Goal: Transaction & Acquisition: Purchase product/service

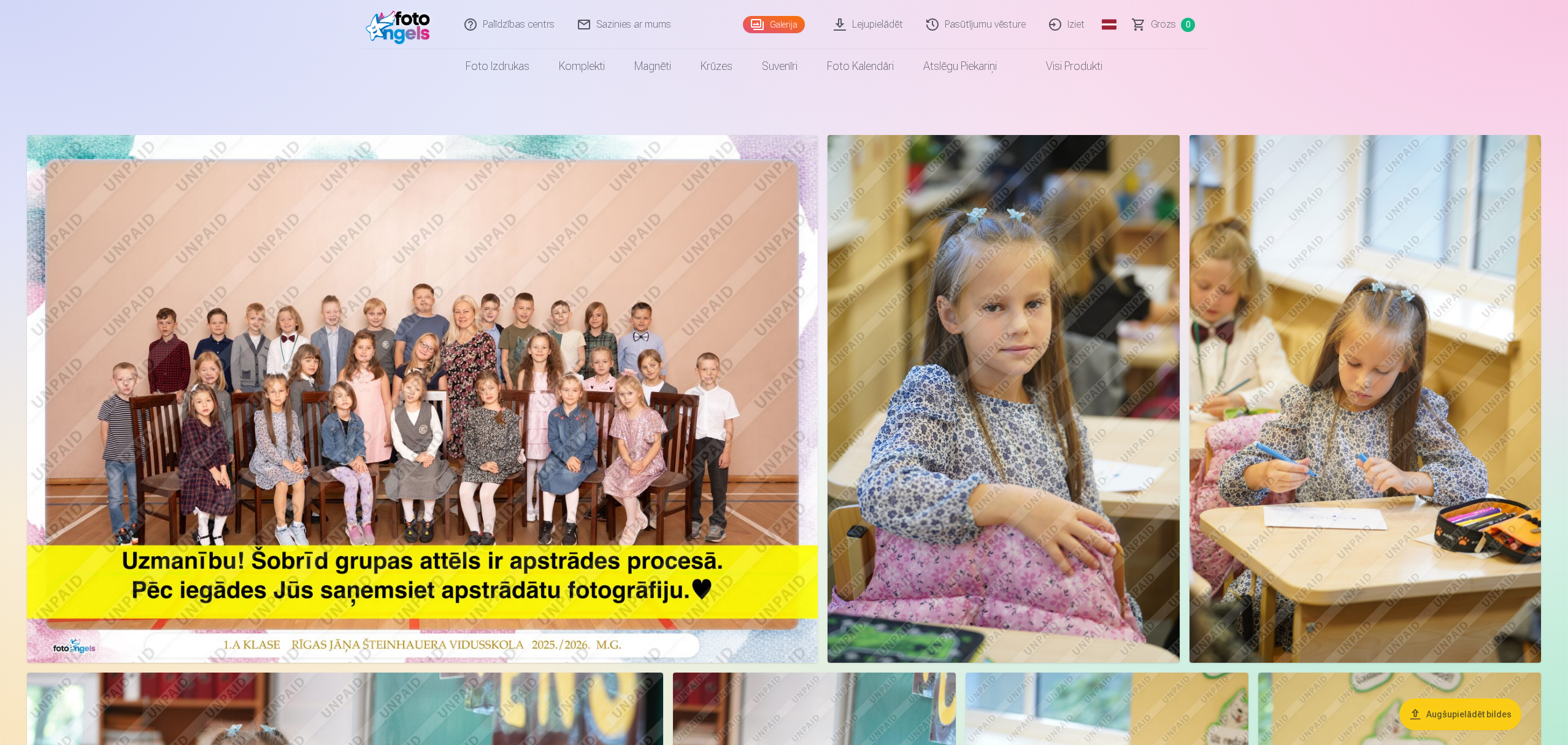
click at [455, 358] on img at bounding box center [422, 399] width 790 height 528
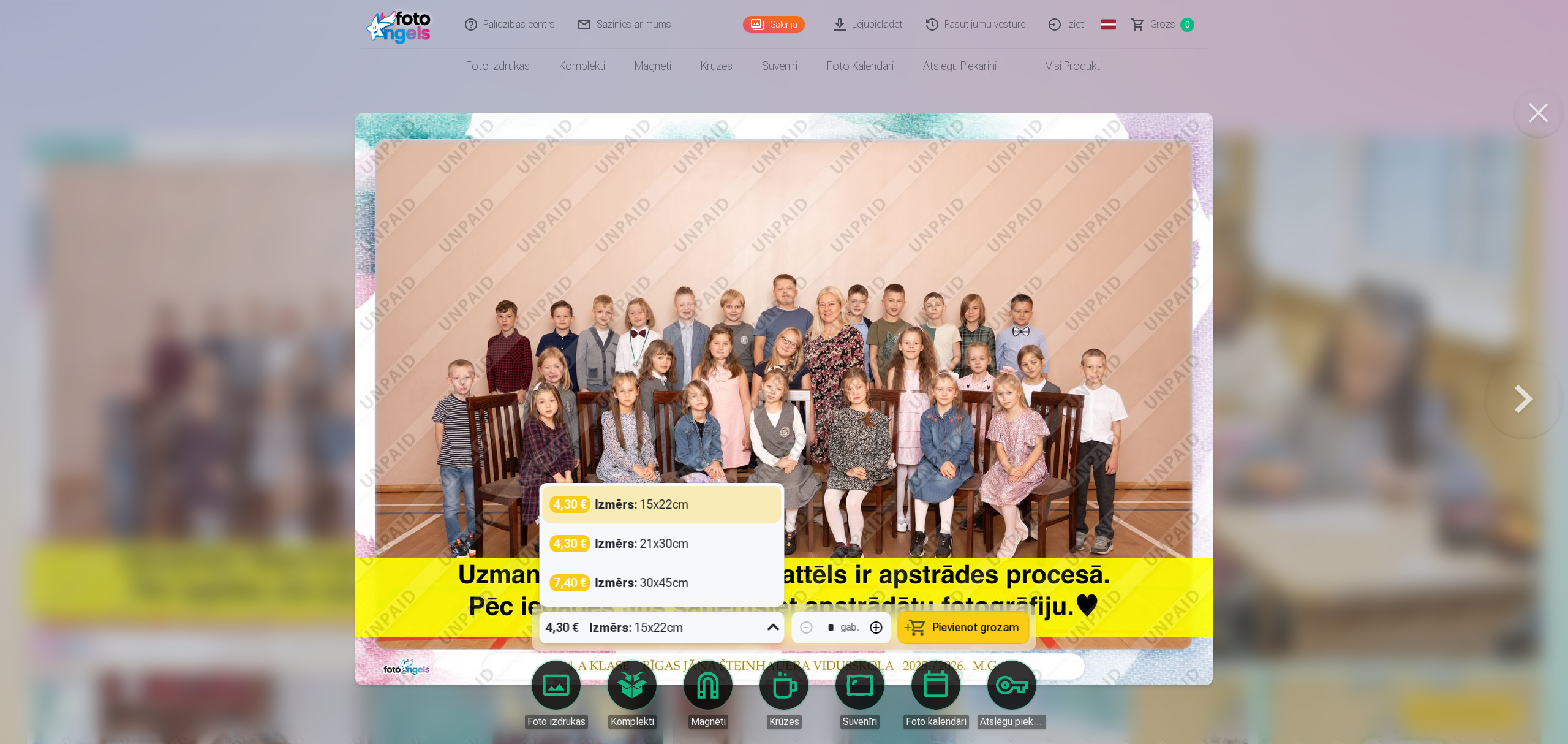
click at [698, 624] on div "4,30 € Izmērs : 15x22cm" at bounding box center [651, 627] width 221 height 32
click at [662, 547] on div "Izmērs : 21x30cm" at bounding box center [642, 544] width 94 height 17
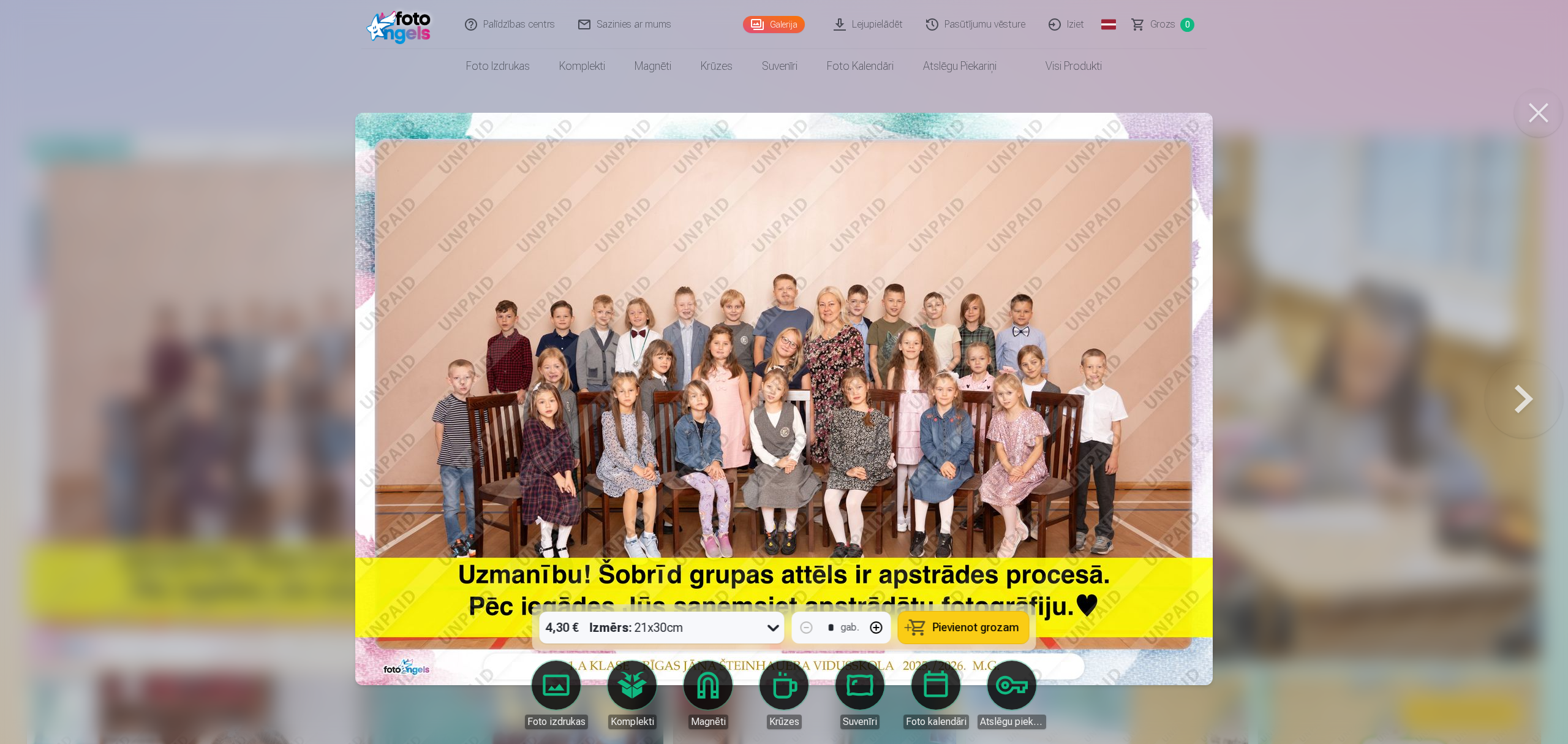
click at [960, 631] on span "Pievienot grozam" at bounding box center [976, 626] width 86 height 11
click at [1543, 109] on button at bounding box center [1539, 113] width 49 height 49
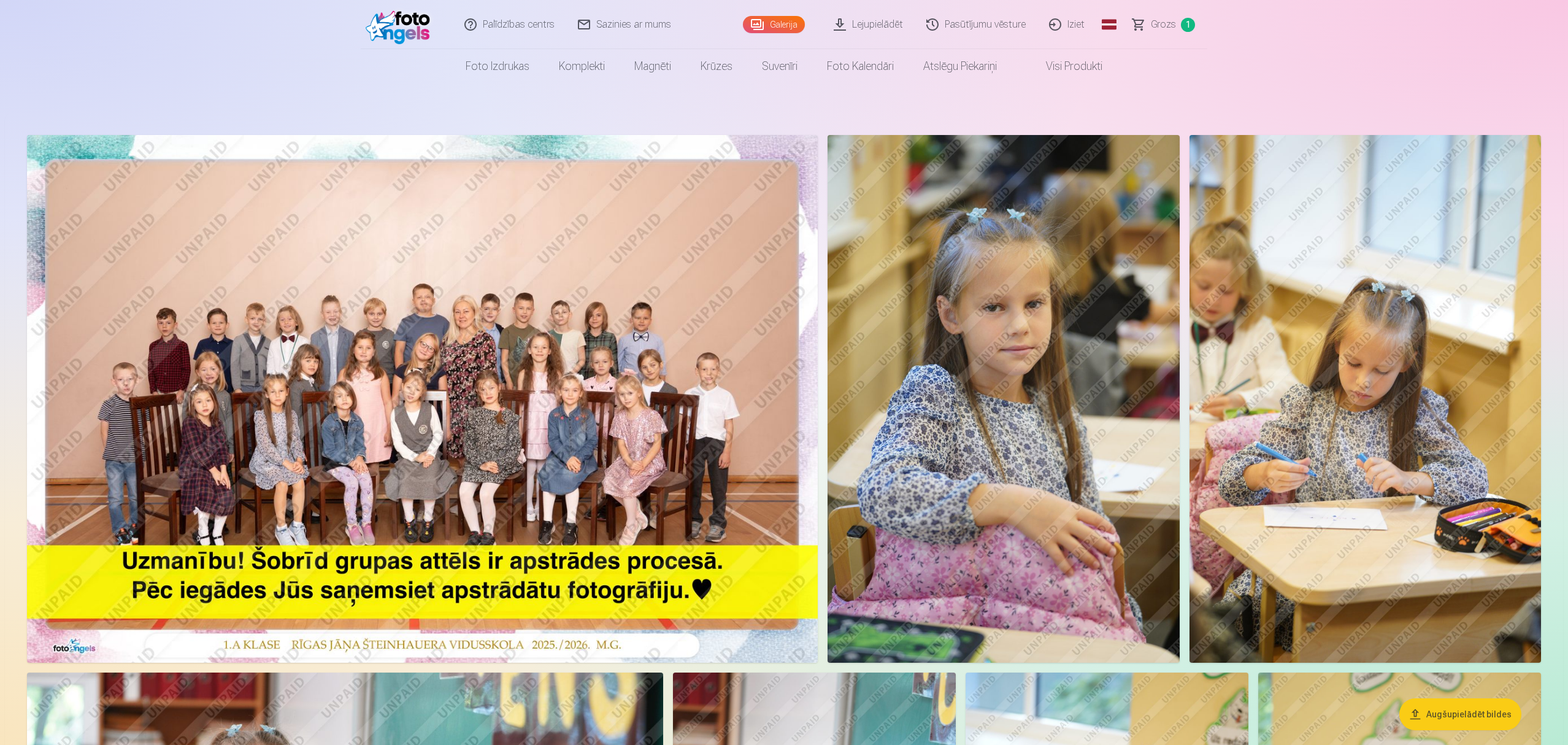
click at [585, 342] on img at bounding box center [422, 399] width 790 height 528
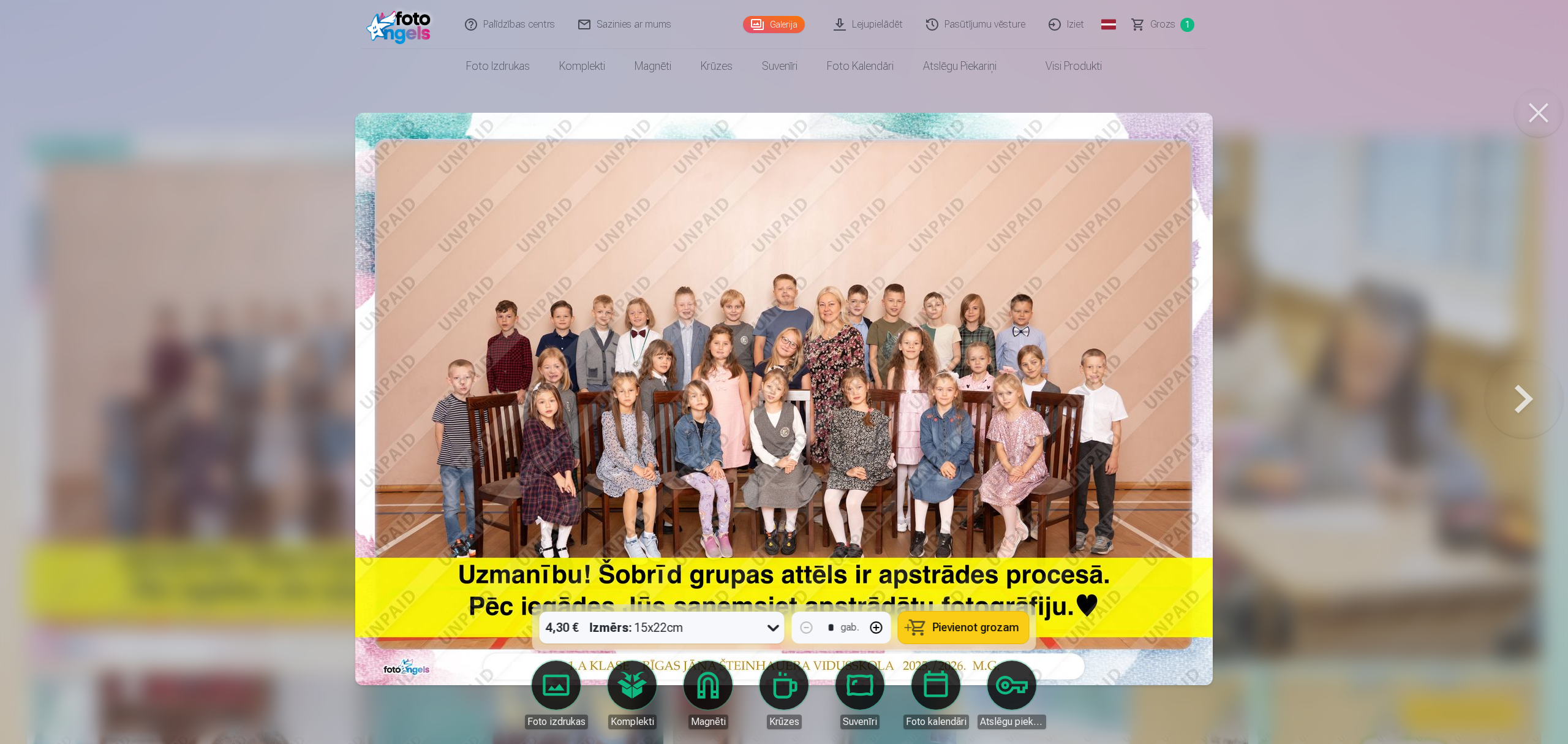
click at [1535, 106] on button at bounding box center [1539, 113] width 49 height 49
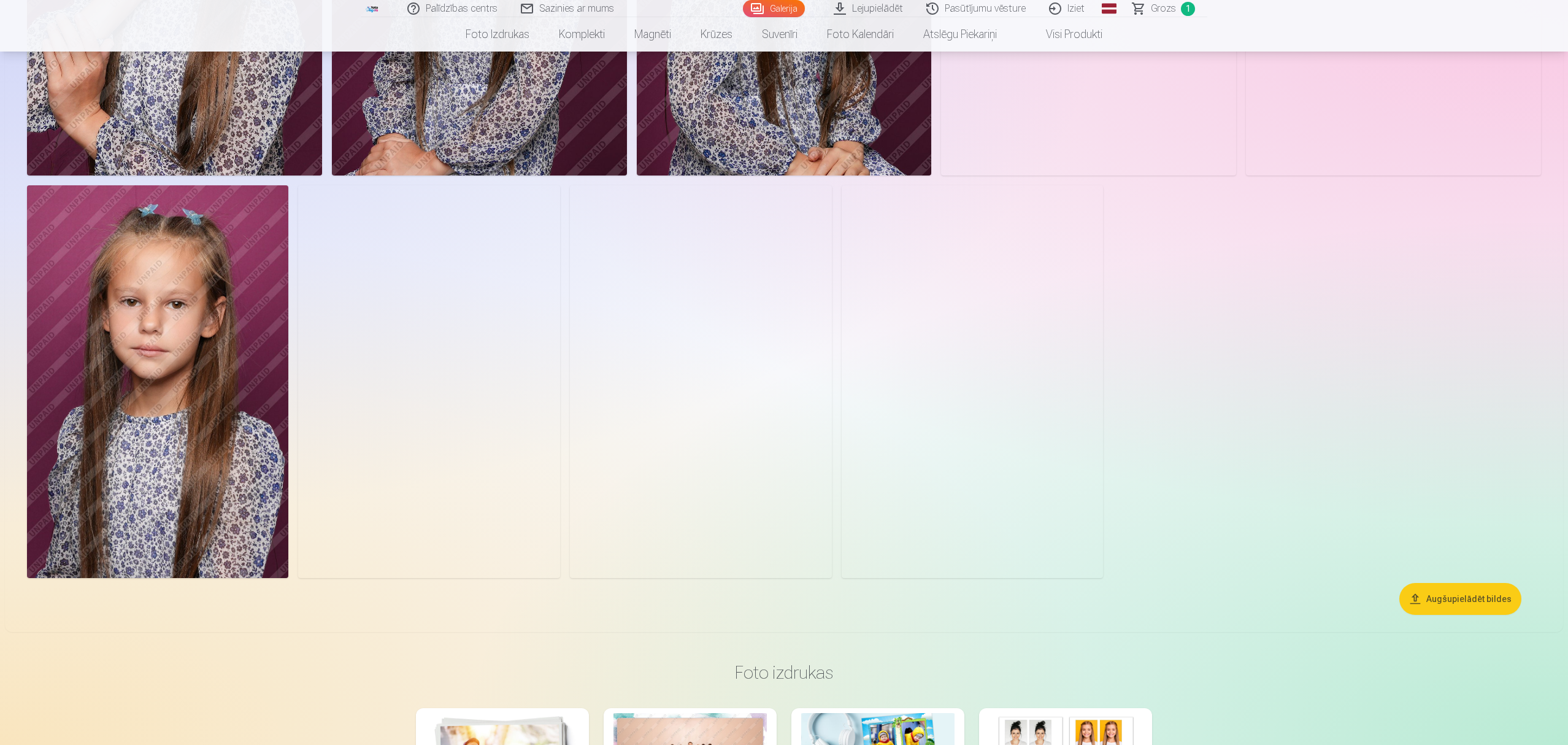
scroll to position [1800, 0]
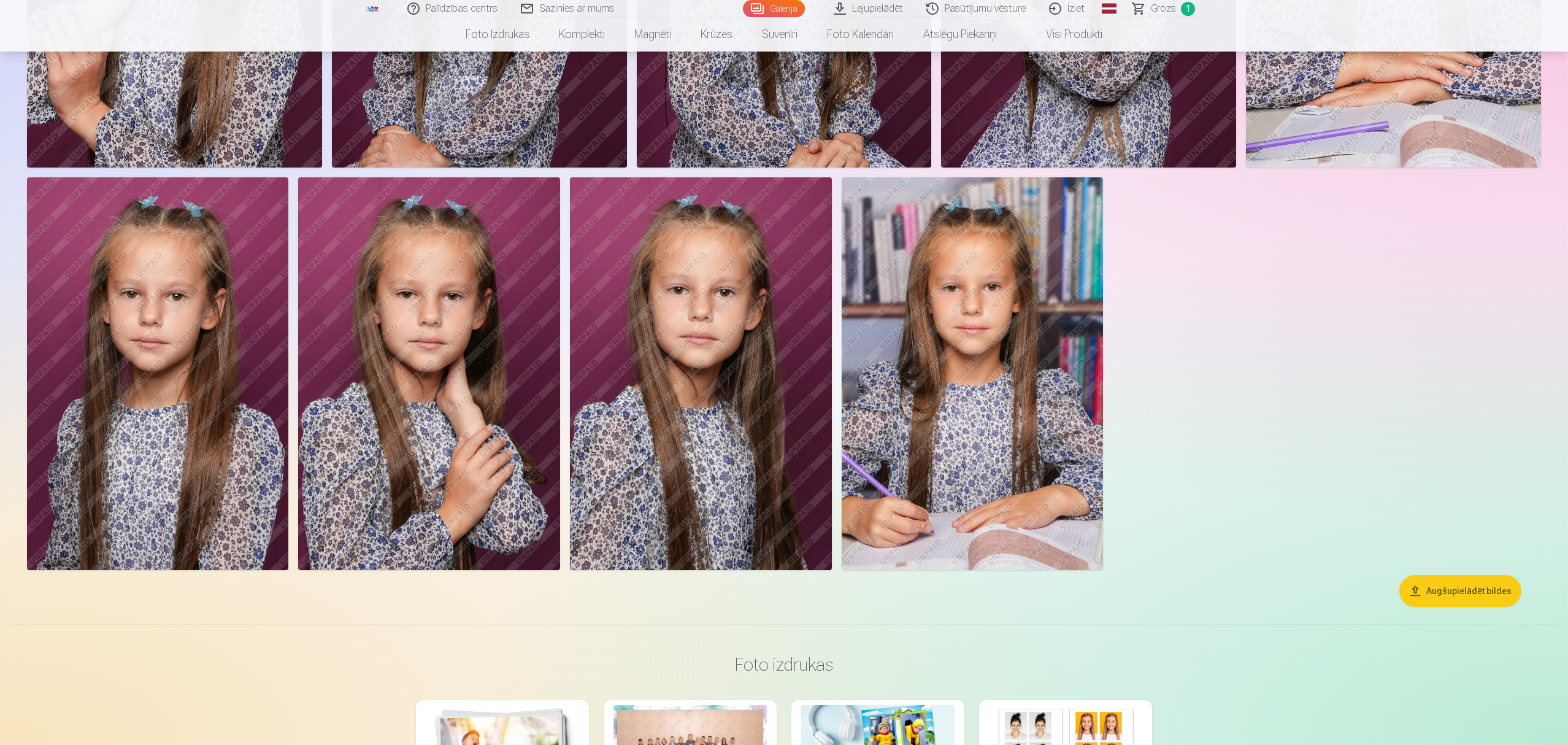
click at [174, 355] on img at bounding box center [157, 373] width 261 height 393
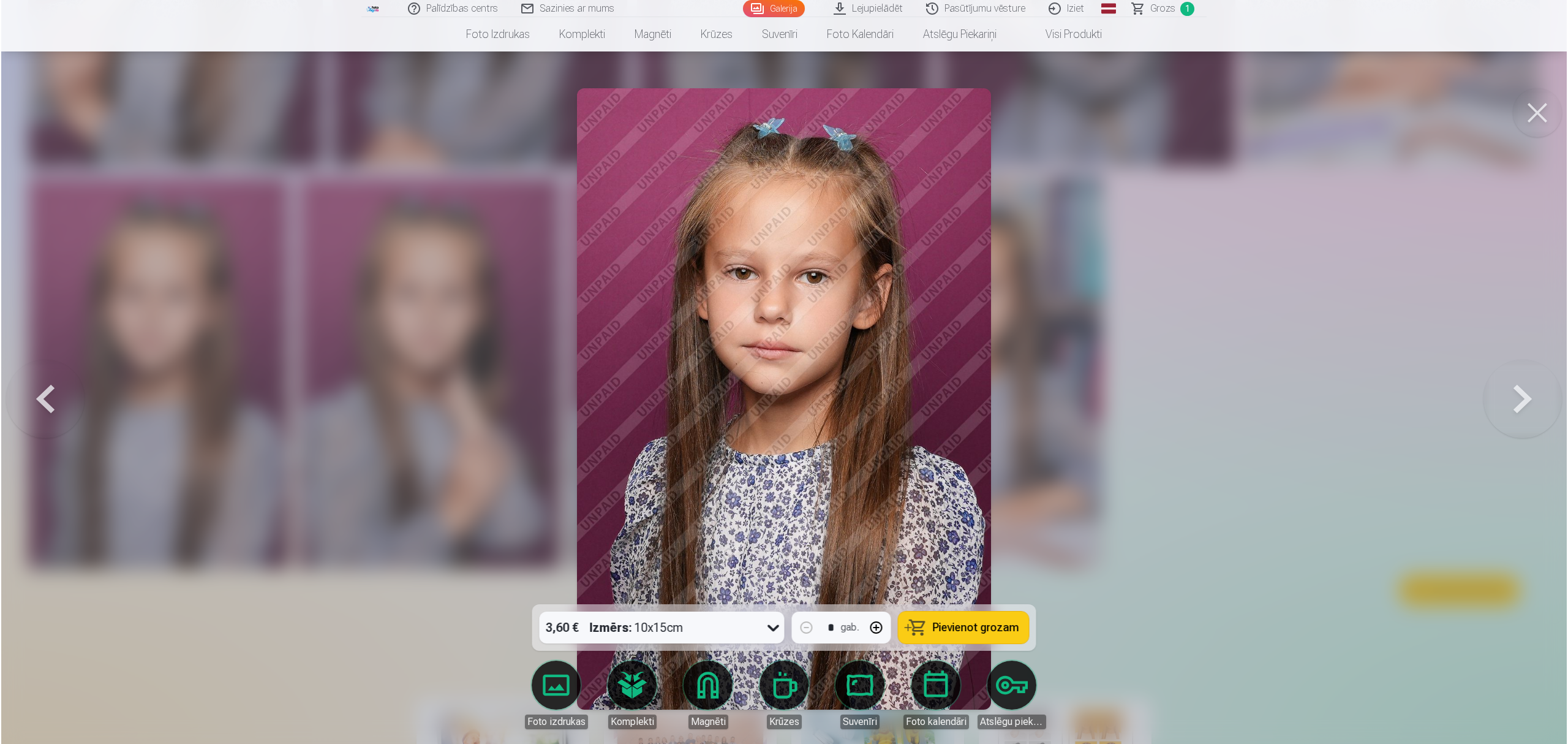
scroll to position [1800, 0]
click at [655, 627] on div "Izmērs : 10x15cm" at bounding box center [637, 627] width 94 height 32
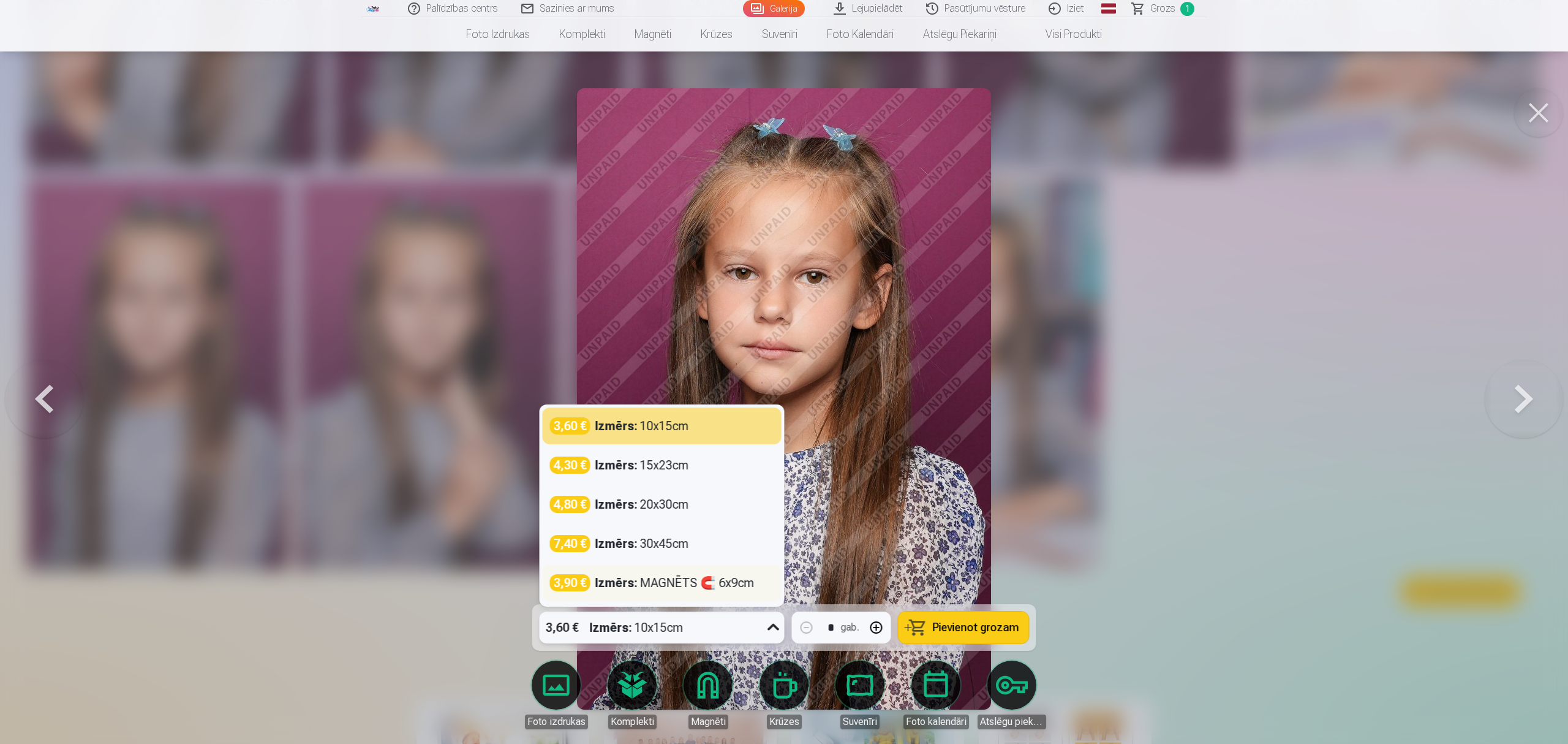
click at [653, 582] on div "Izmērs : MAGNĒTS 🧲 6x9cm" at bounding box center [675, 583] width 159 height 17
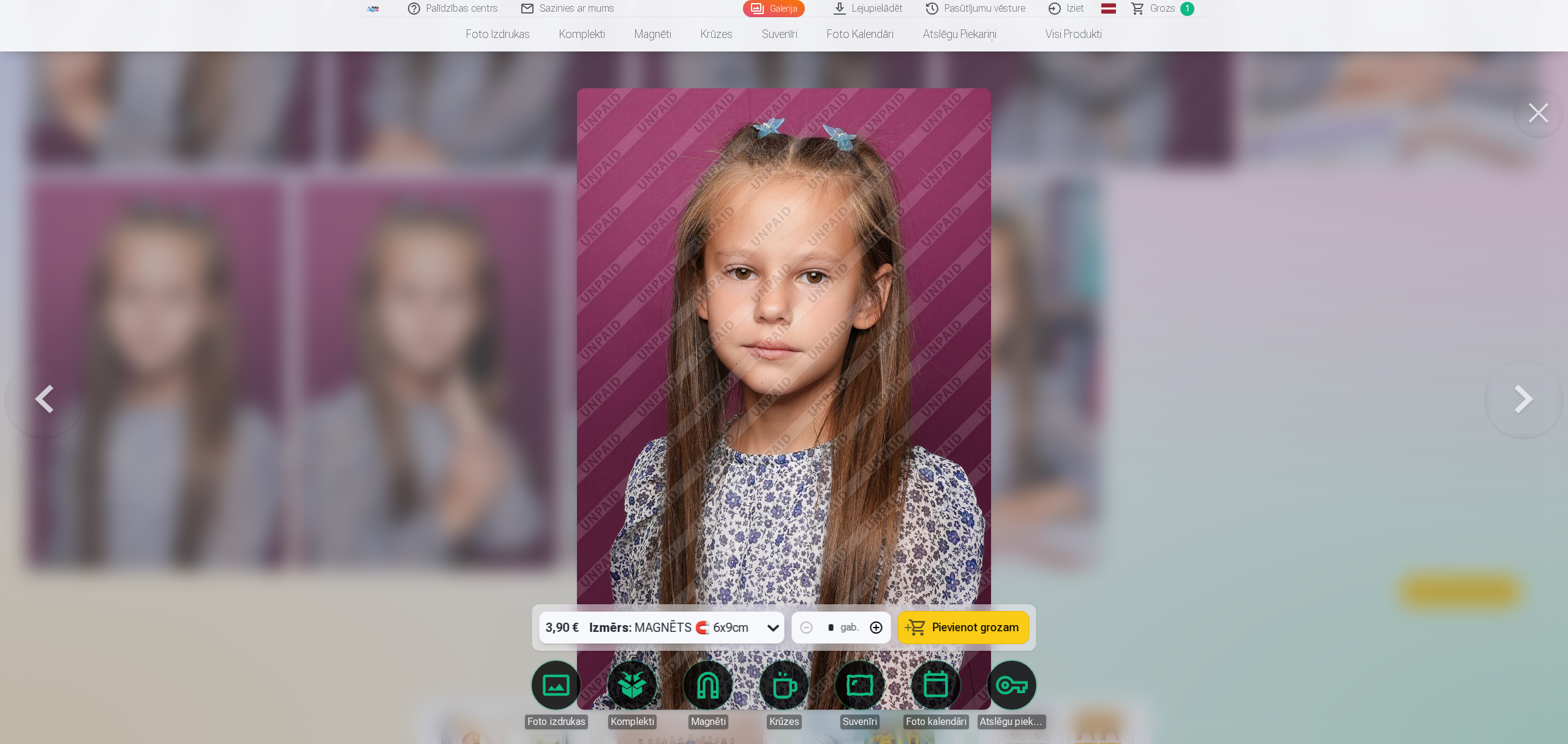
click at [985, 630] on span "Pievienot grozam" at bounding box center [976, 626] width 86 height 11
click at [237, 401] on div at bounding box center [784, 372] width 1568 height 744
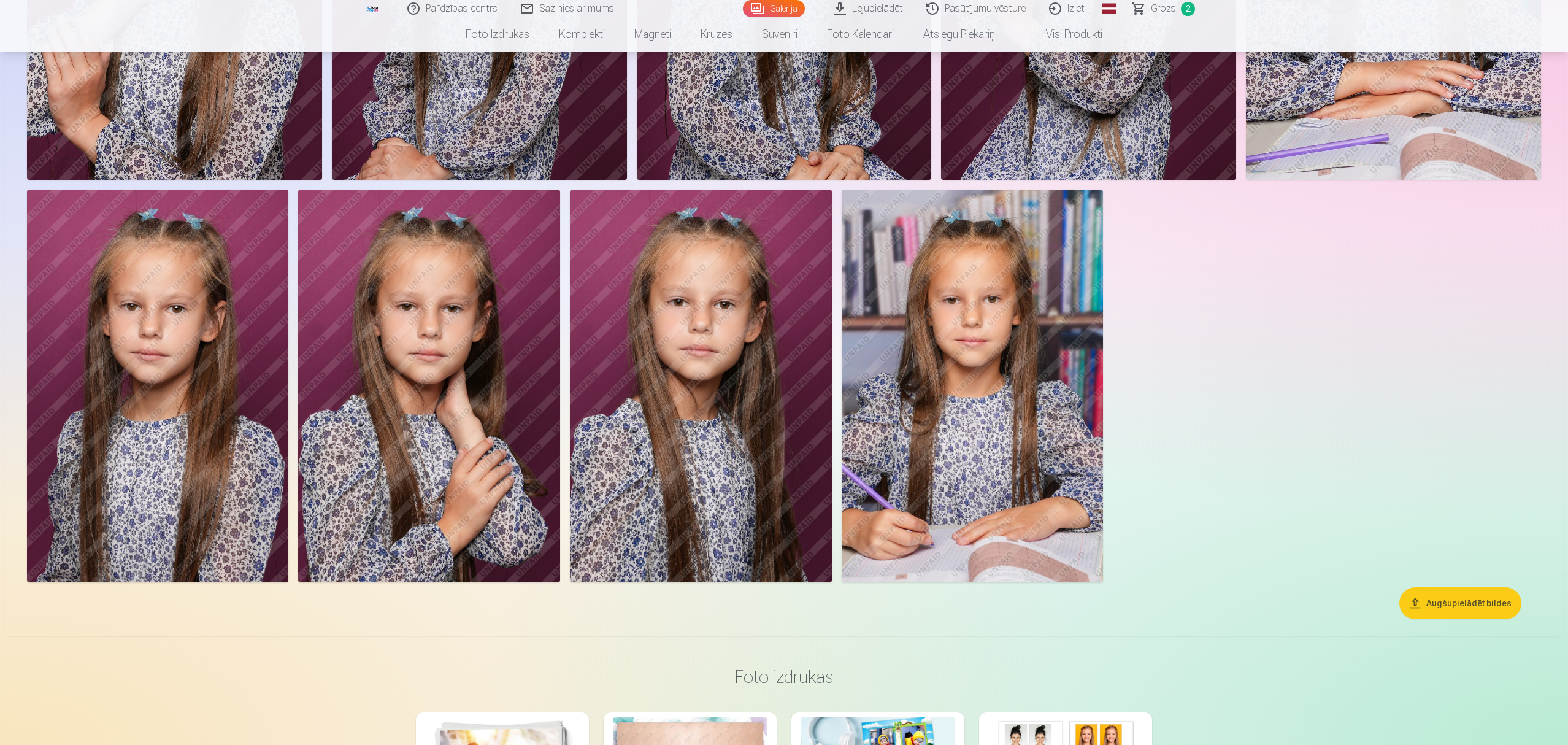
scroll to position [1800, 0]
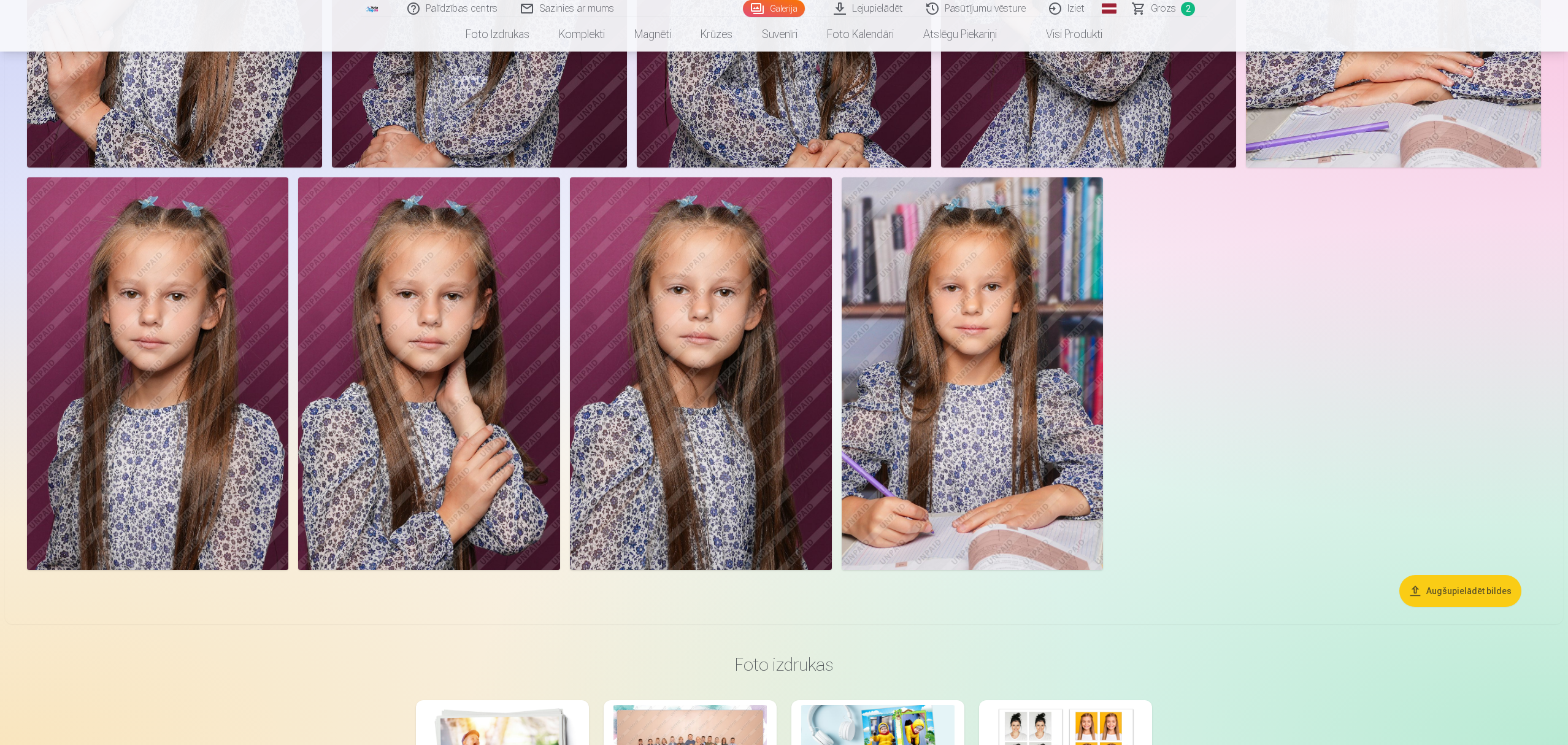
click at [187, 348] on img at bounding box center [157, 373] width 261 height 393
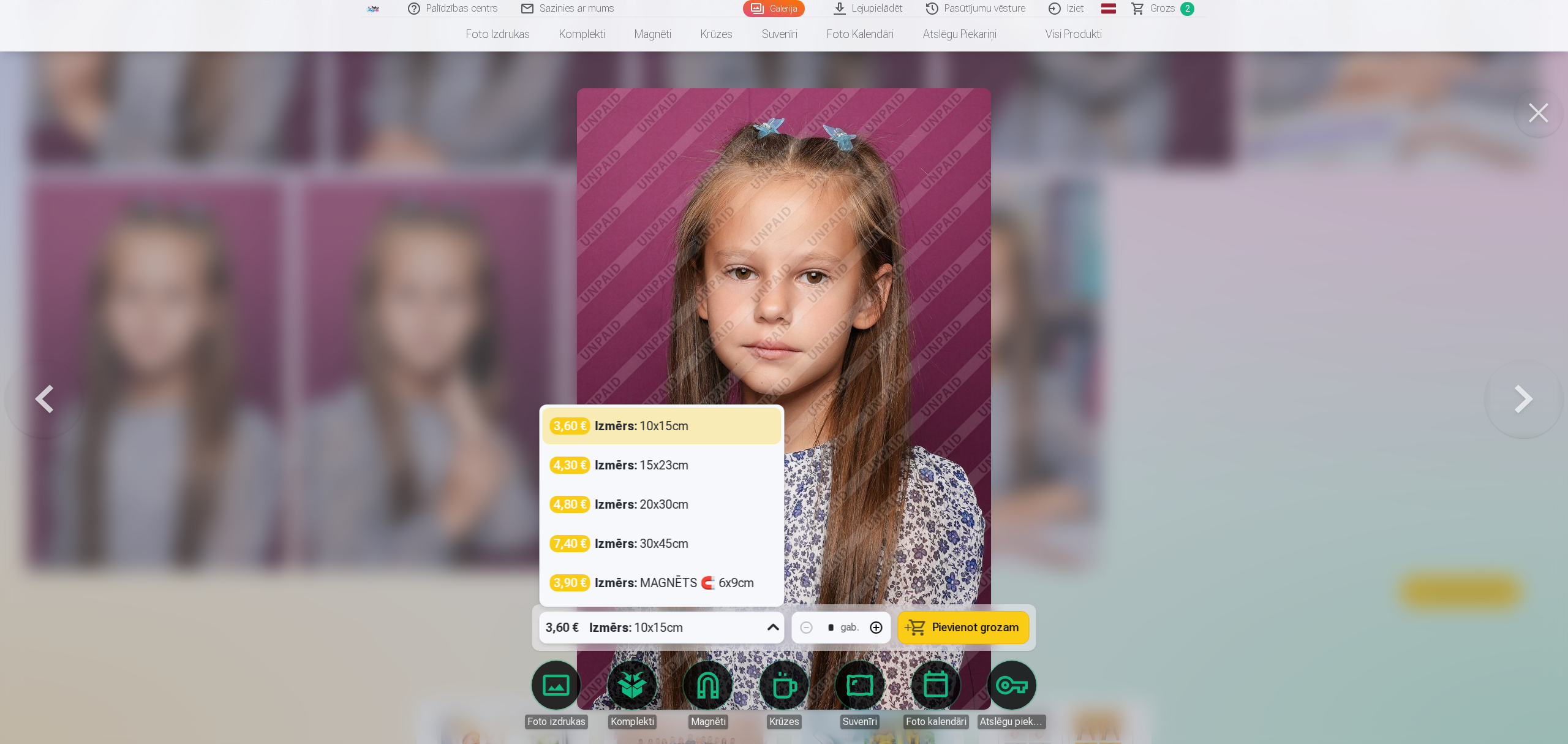
click at [665, 626] on div "Izmērs : 10x15cm" at bounding box center [637, 627] width 94 height 32
click at [651, 589] on div "Izmērs : MAGNĒTS 🧲 6x9cm" at bounding box center [675, 583] width 159 height 17
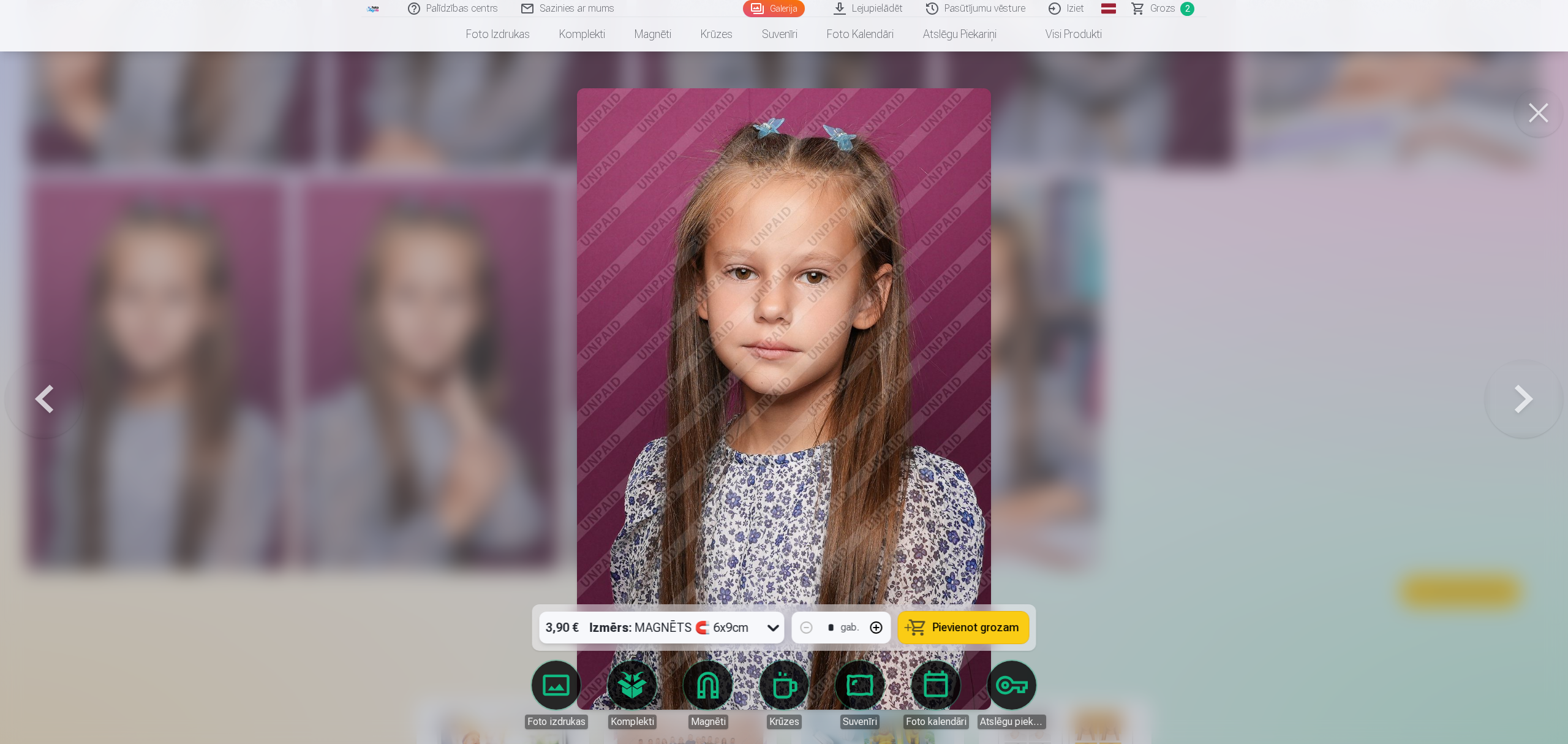
click at [969, 627] on span "Pievienot grozam" at bounding box center [976, 626] width 86 height 11
click at [1123, 253] on div at bounding box center [784, 372] width 1568 height 744
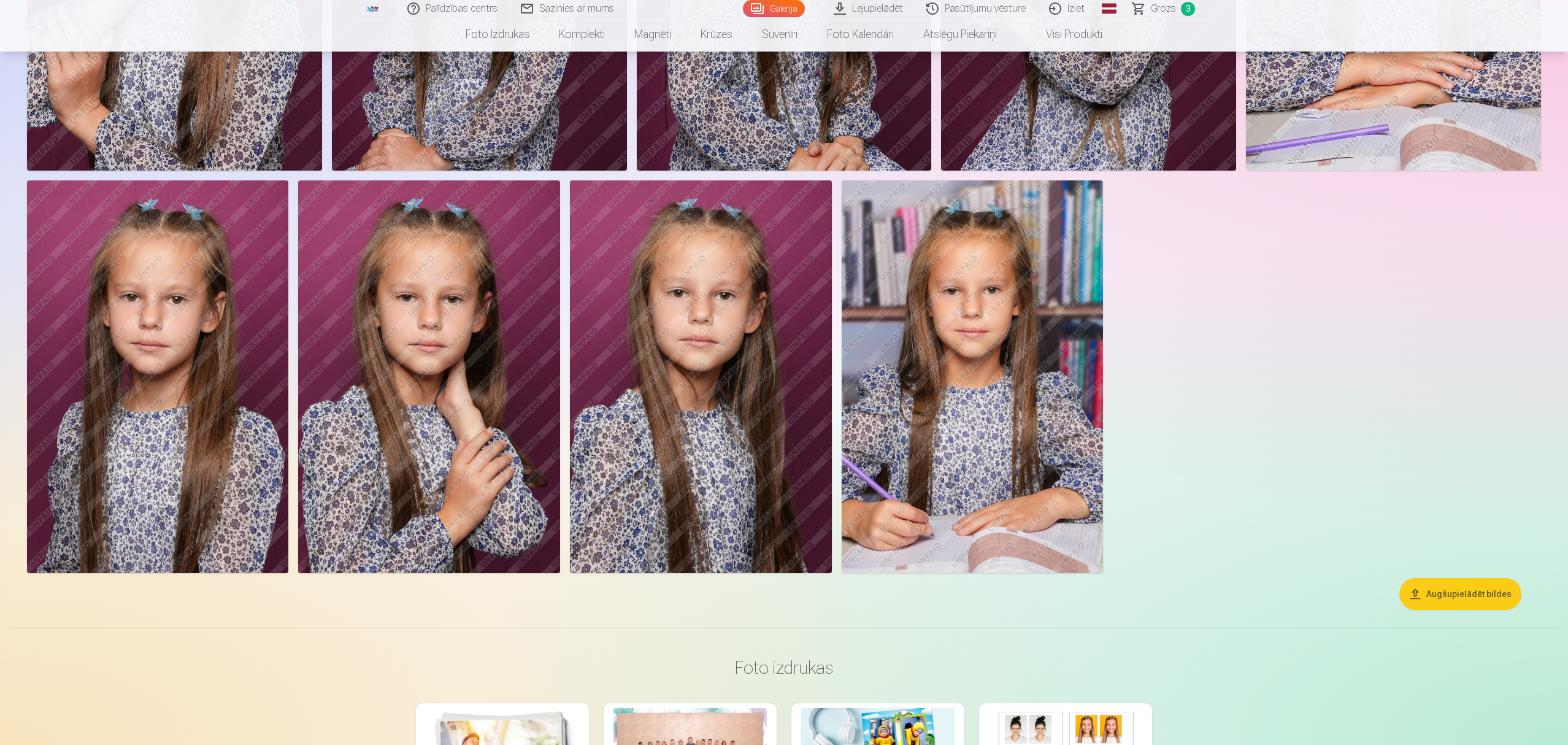
scroll to position [1800, 0]
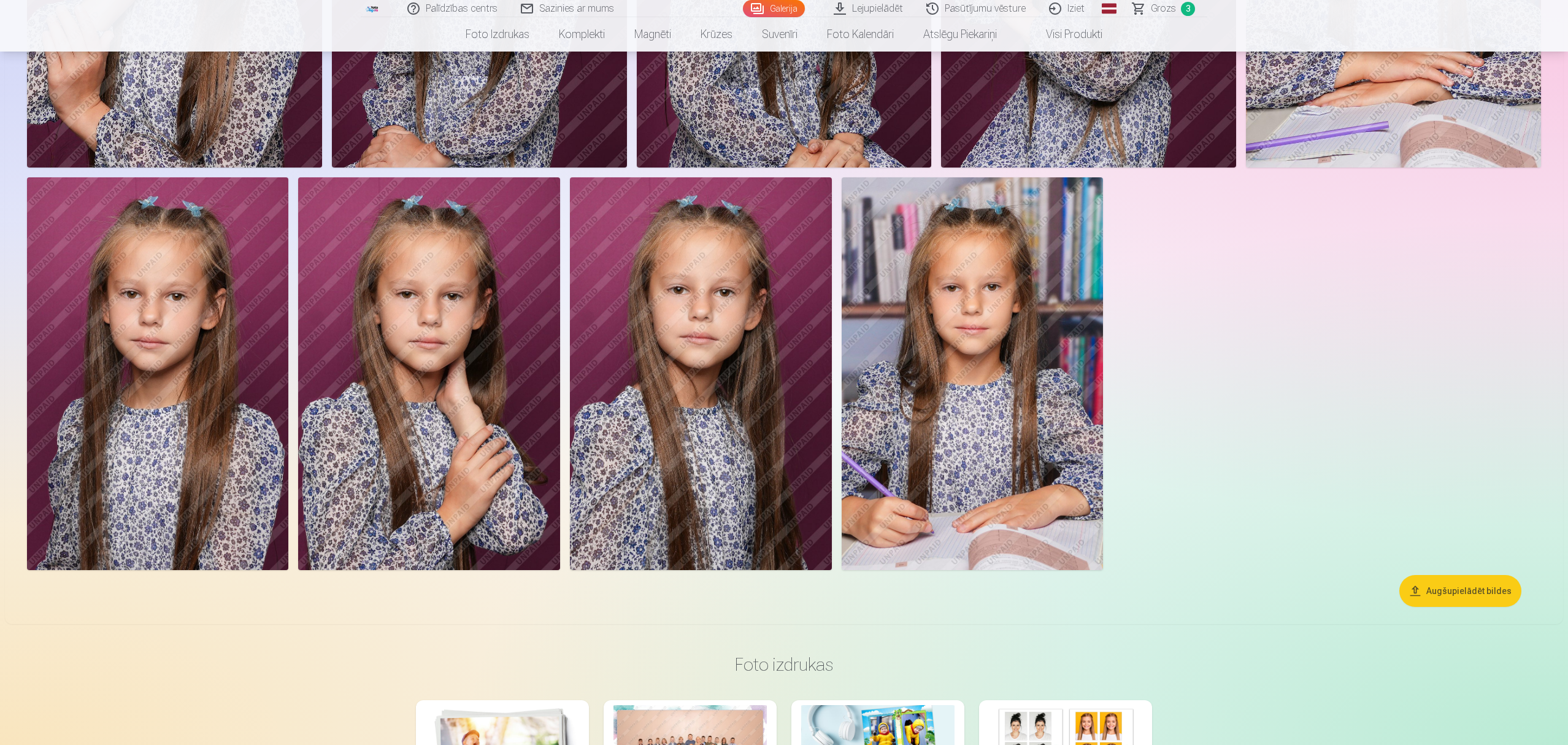
click at [724, 369] on img at bounding box center [700, 373] width 261 height 393
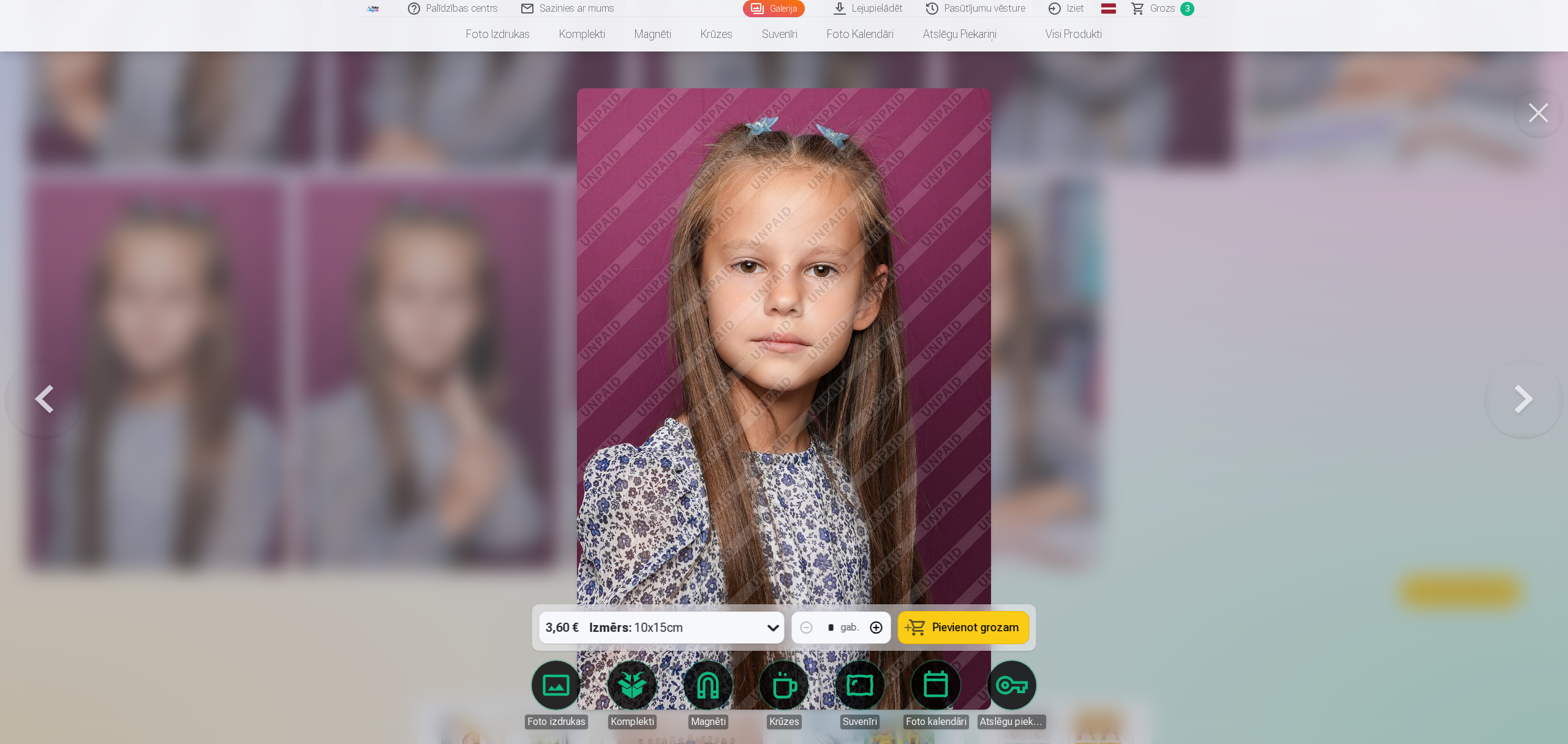
click at [661, 635] on div "Izmērs : 10x15cm" at bounding box center [637, 627] width 94 height 32
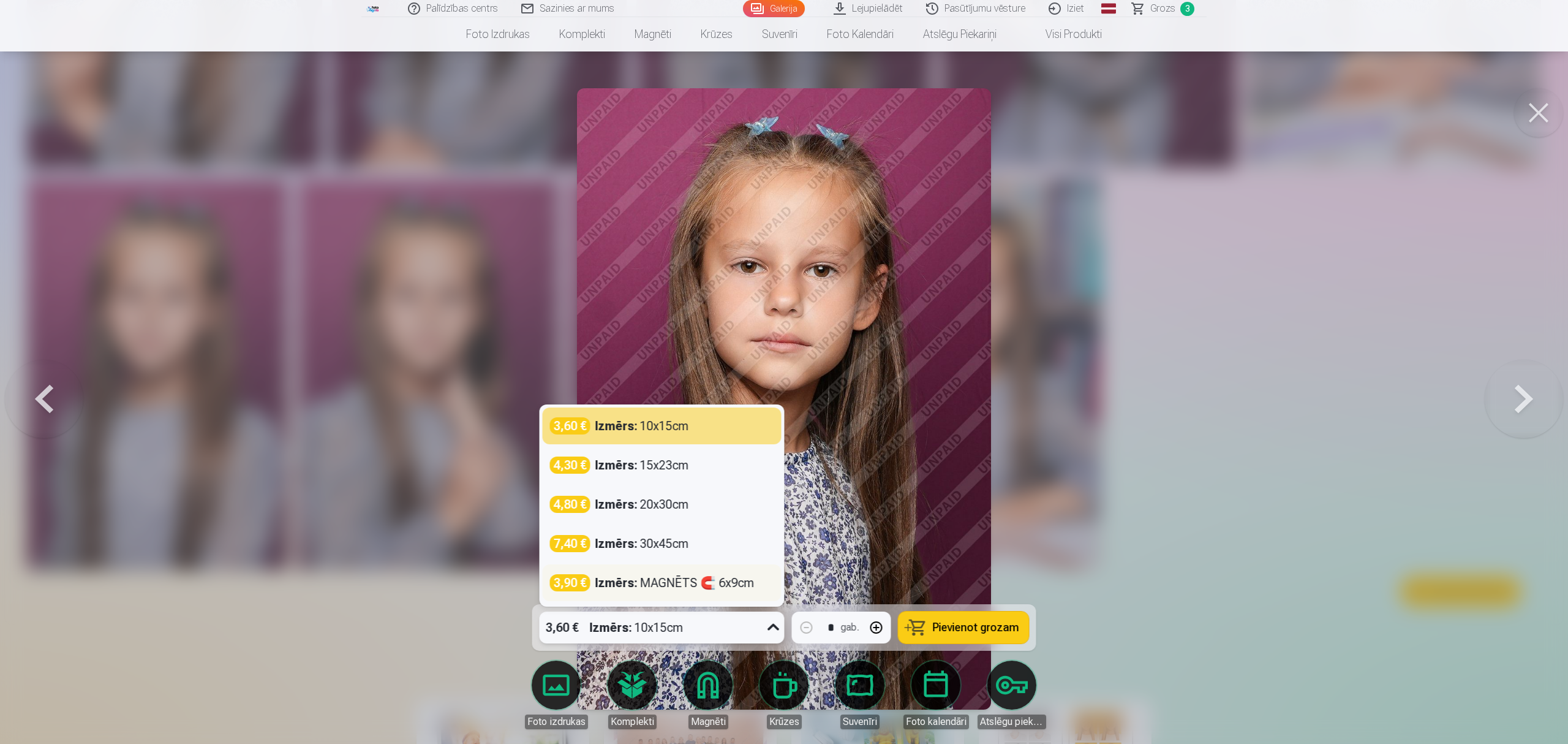
click at [664, 587] on div "Izmērs : MAGNĒTS 🧲 6x9cm" at bounding box center [675, 583] width 159 height 17
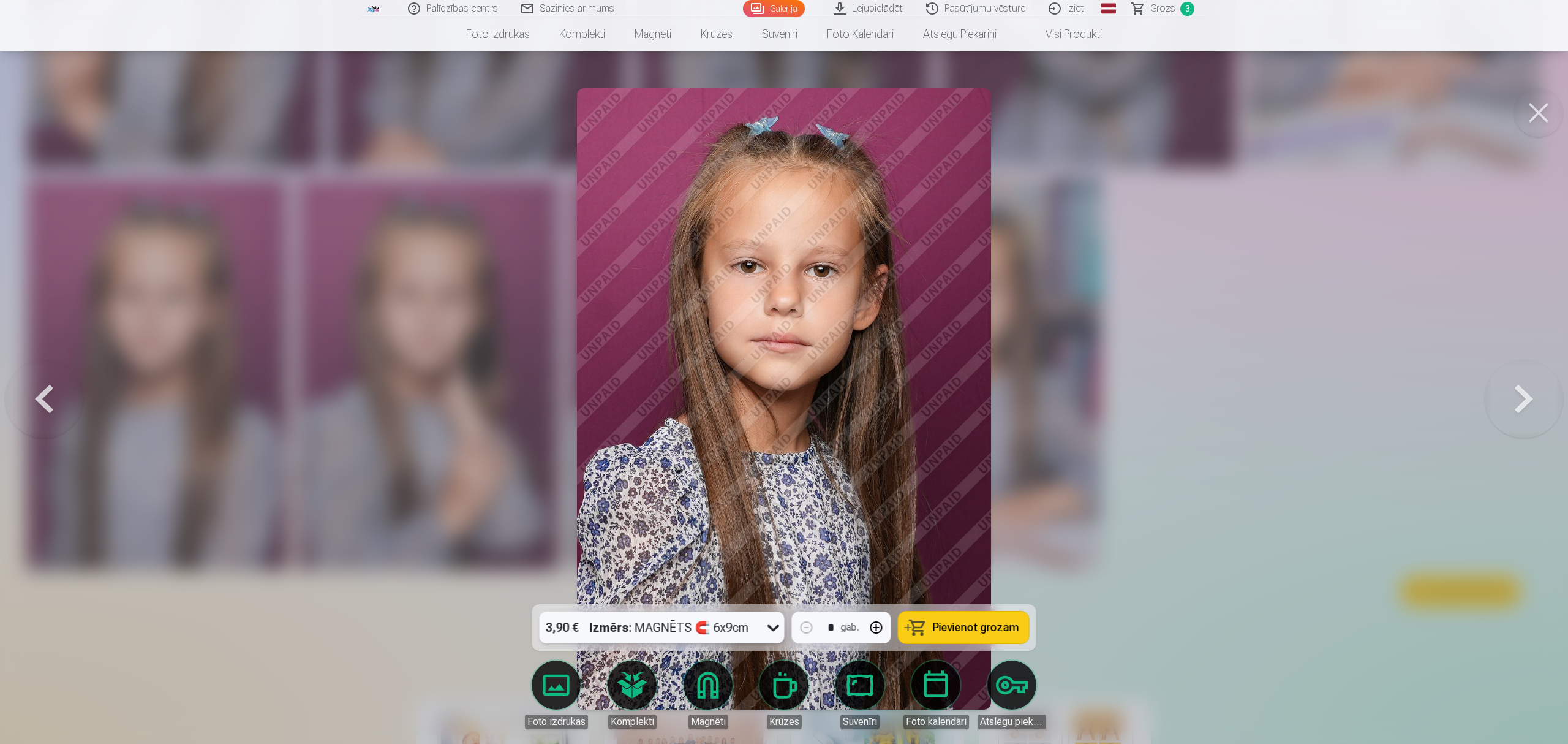
click at [1539, 109] on button at bounding box center [1539, 113] width 49 height 49
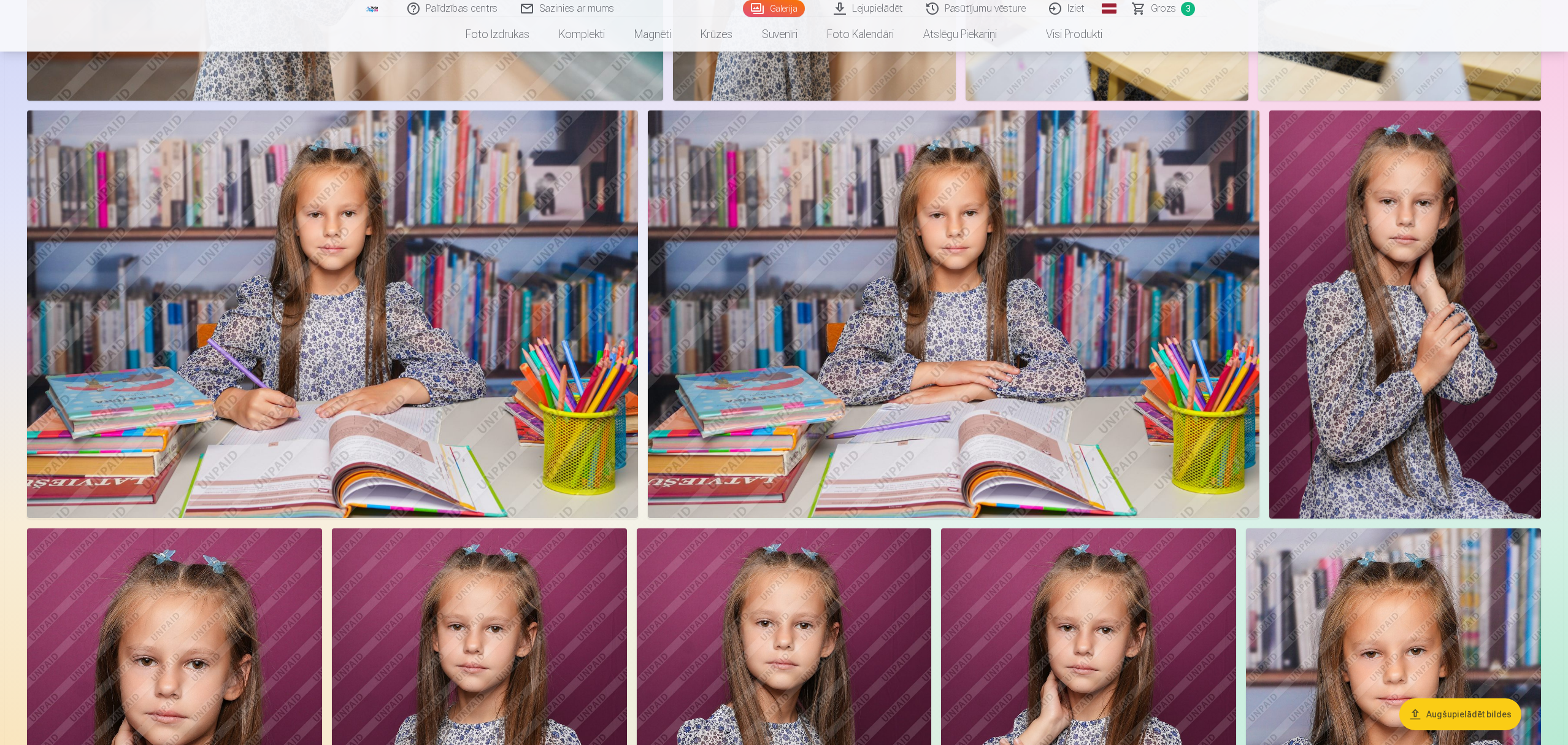
scroll to position [982, 0]
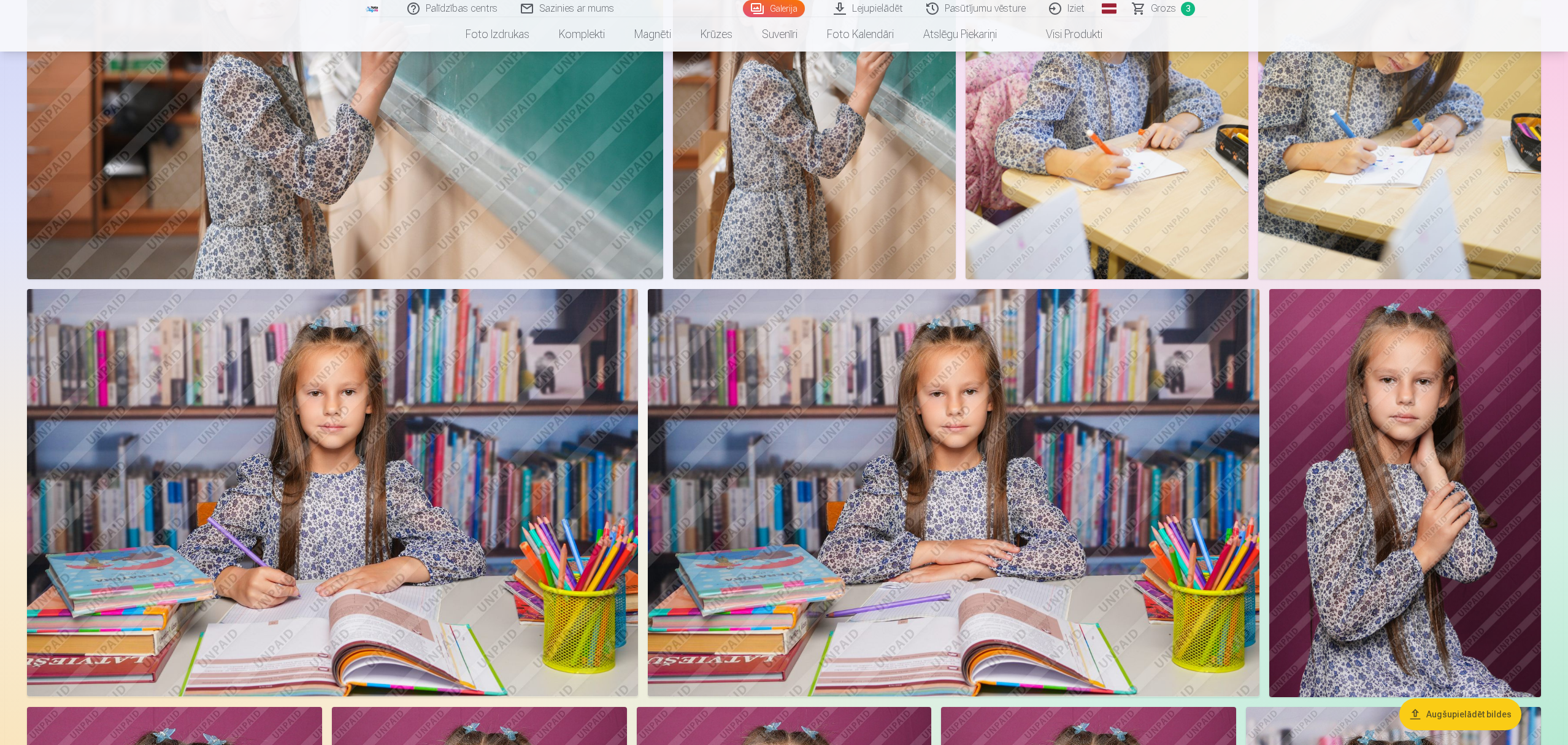
click at [465, 487] on img at bounding box center [332, 492] width 610 height 408
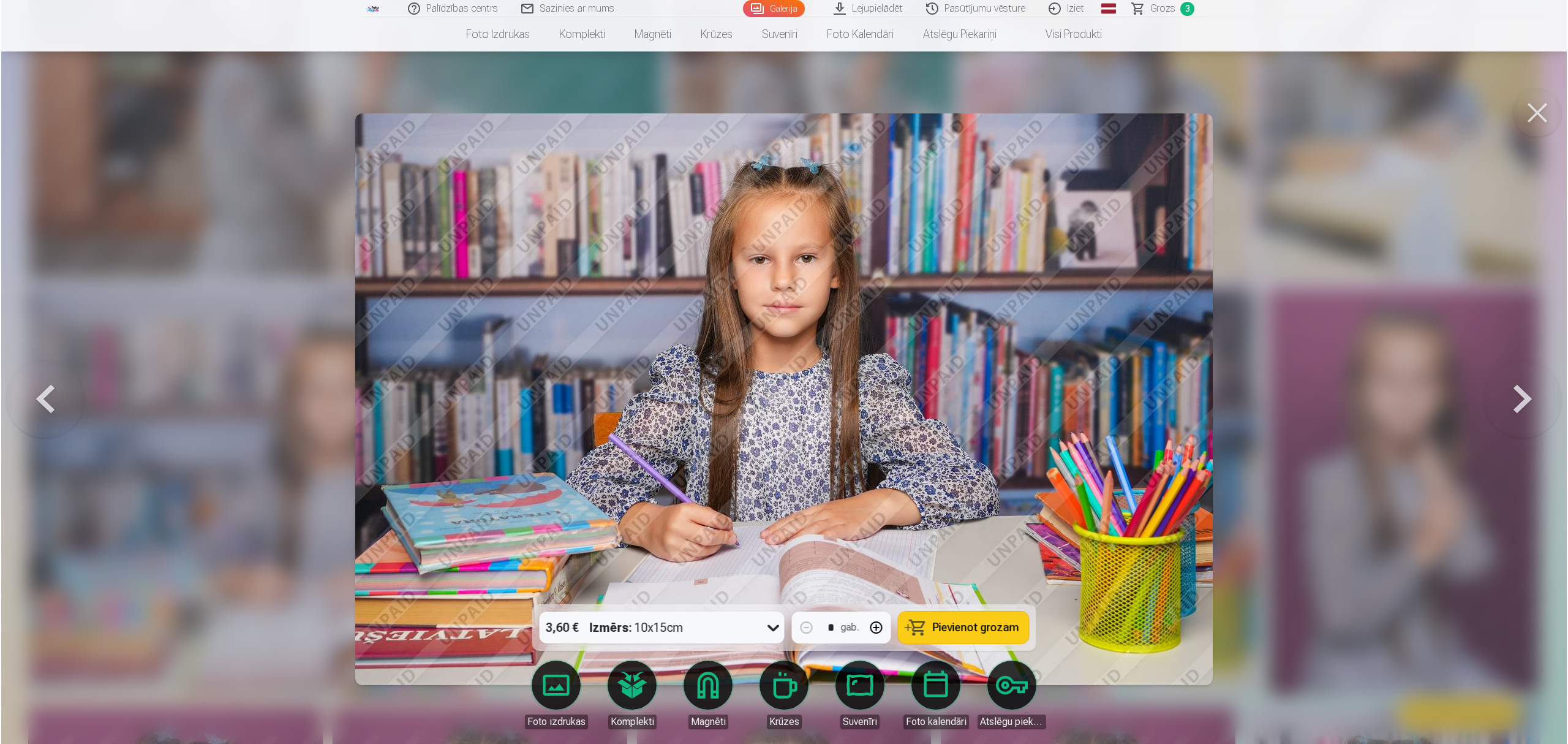
scroll to position [818, 0]
click at [995, 623] on span "Pievienot grozam" at bounding box center [976, 626] width 86 height 11
click at [1530, 118] on button at bounding box center [1539, 113] width 49 height 49
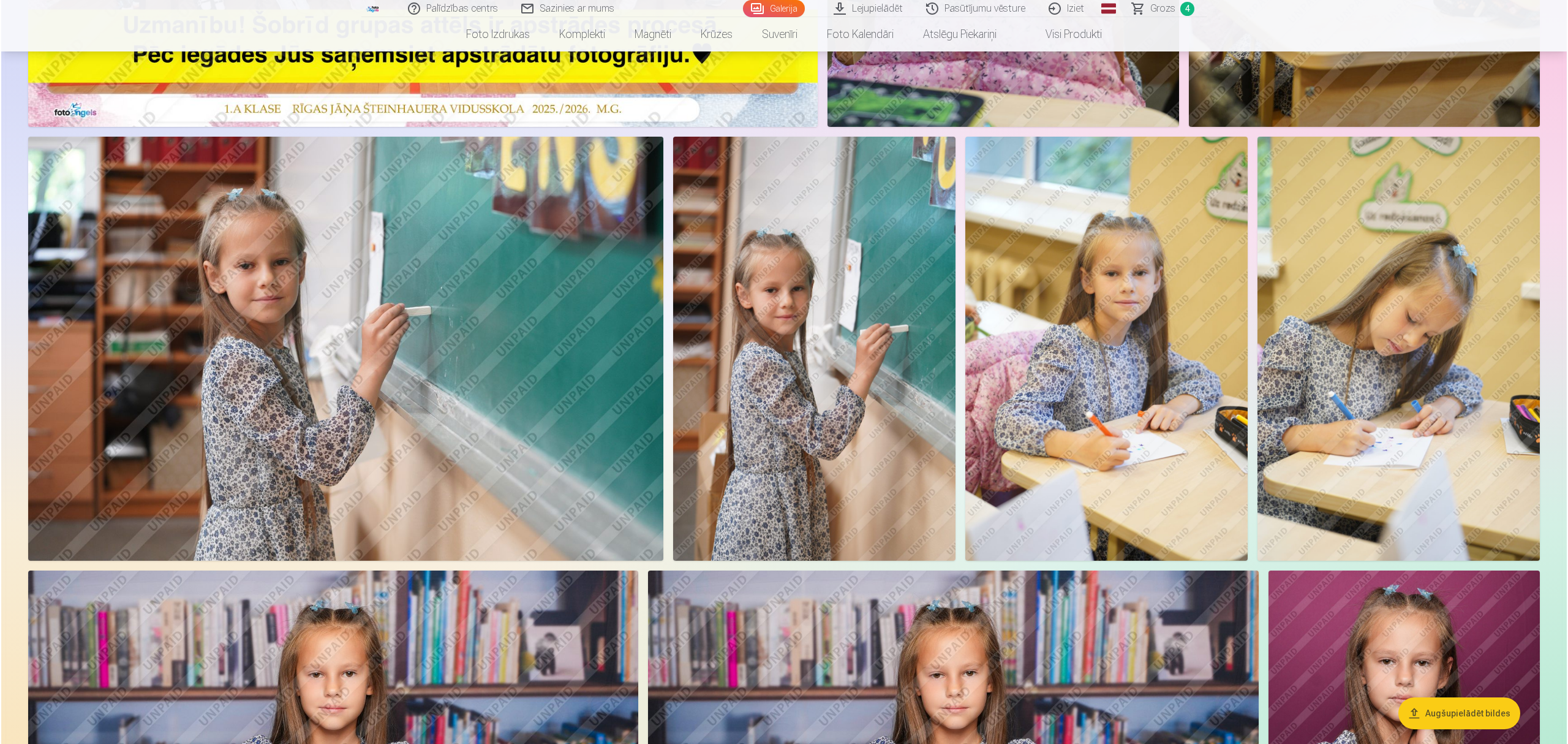
scroll to position [490, 0]
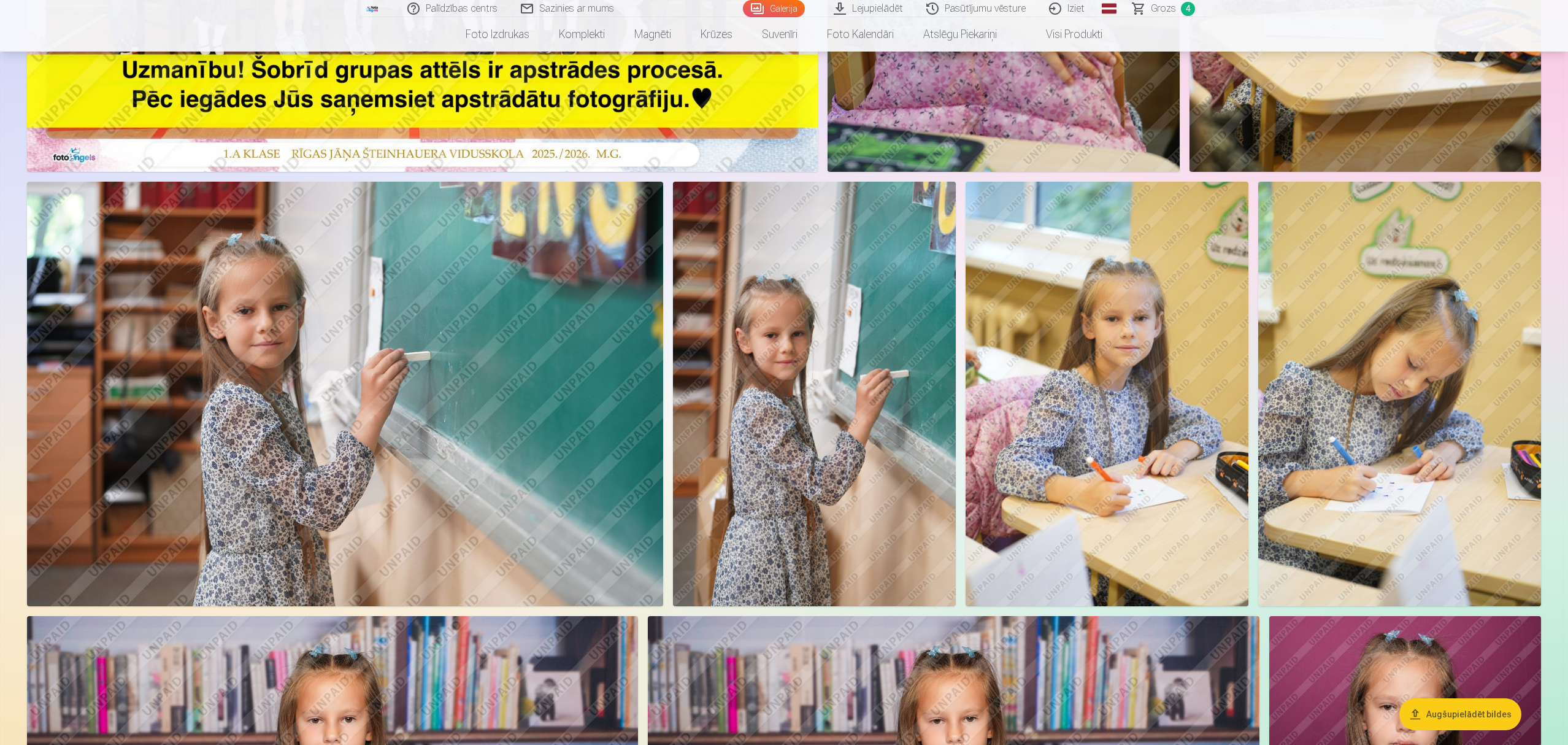
click at [820, 371] on img at bounding box center [814, 394] width 283 height 425
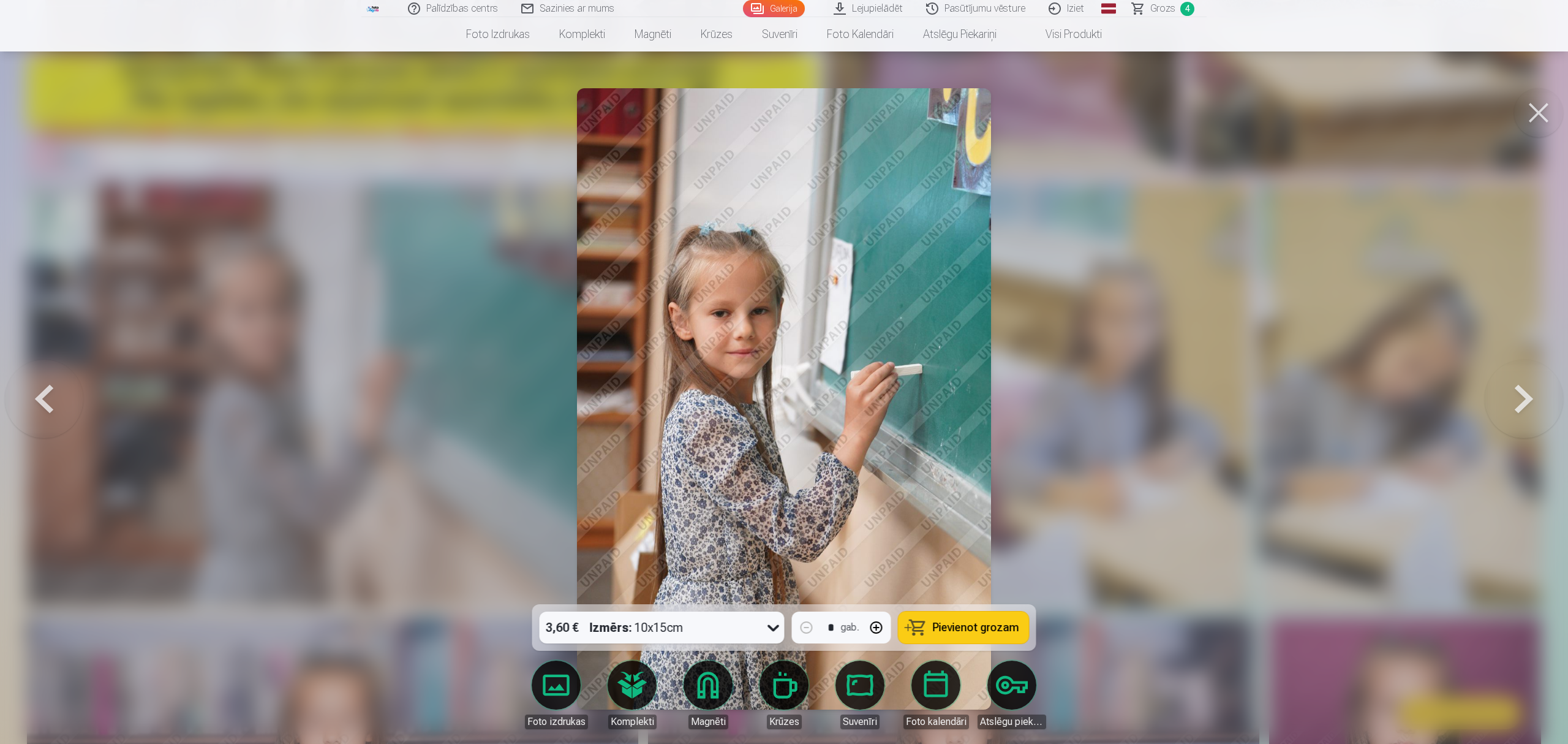
click at [839, 359] on img at bounding box center [784, 399] width 415 height 622
click at [712, 621] on div "3,60 € Izmērs : 10x15cm" at bounding box center [651, 627] width 221 height 32
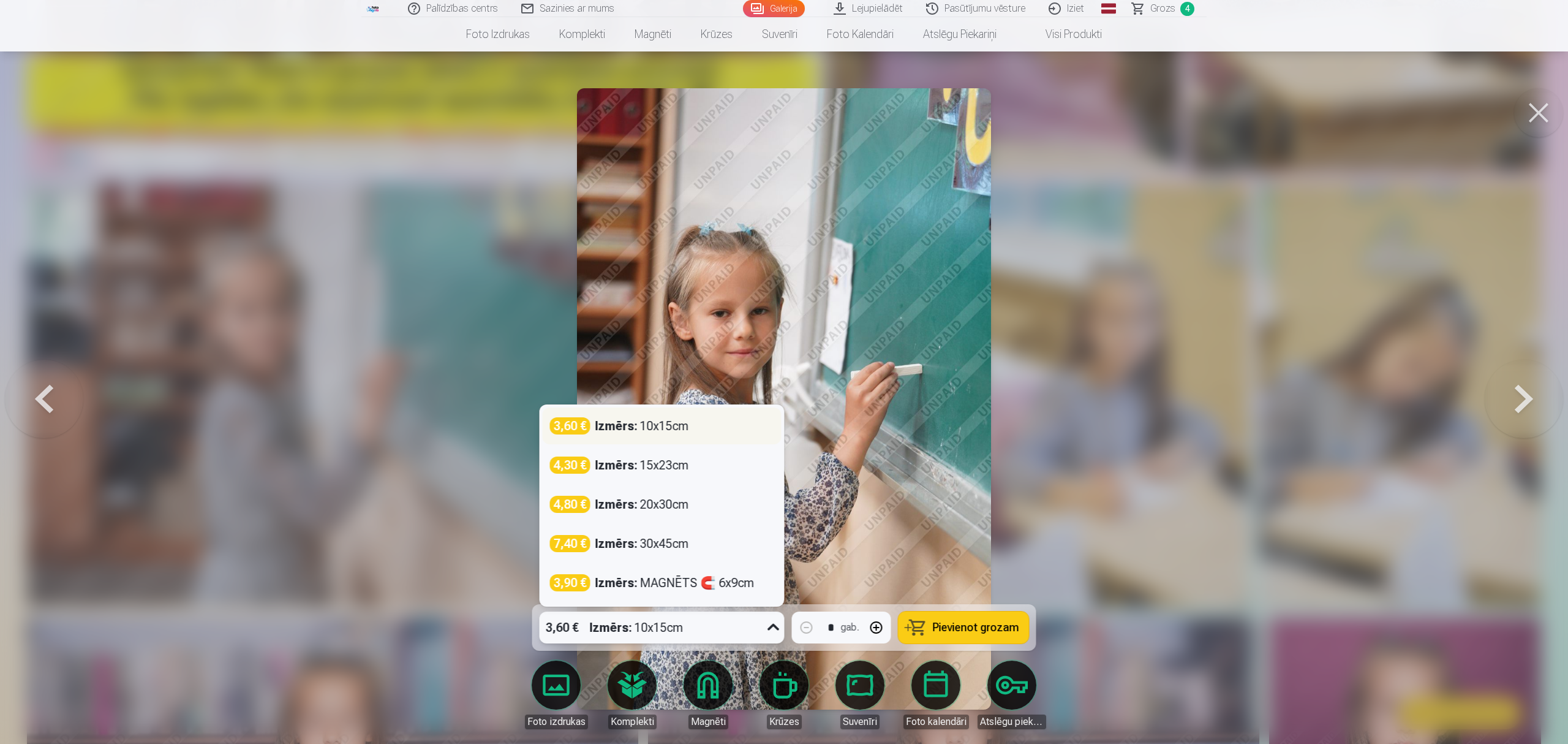
click at [665, 432] on div "Izmērs : 10x15cm" at bounding box center [642, 426] width 94 height 17
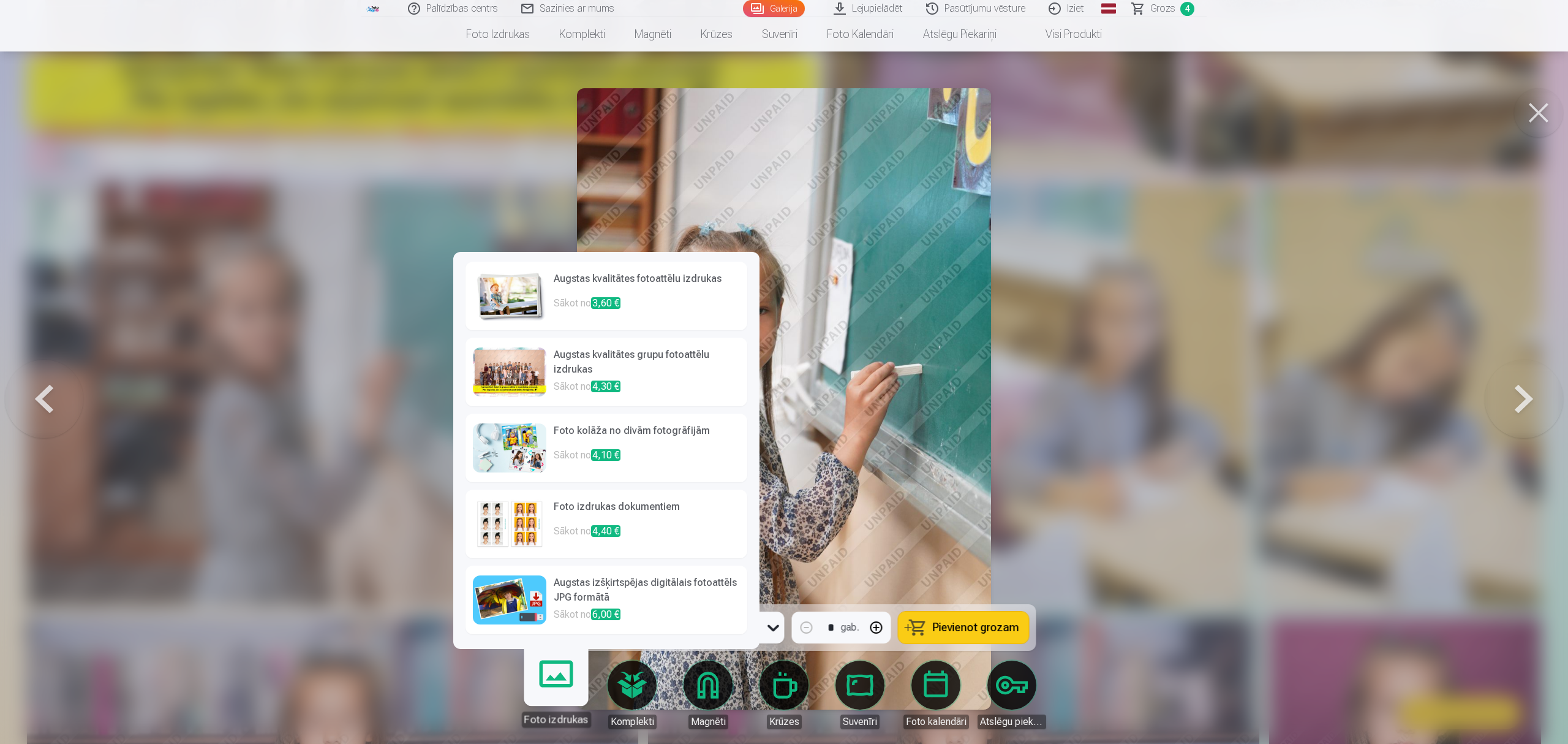
click at [563, 700] on link "Foto izdrukas" at bounding box center [556, 690] width 76 height 76
click at [655, 312] on p "Sākot no 3,60 €" at bounding box center [647, 308] width 186 height 24
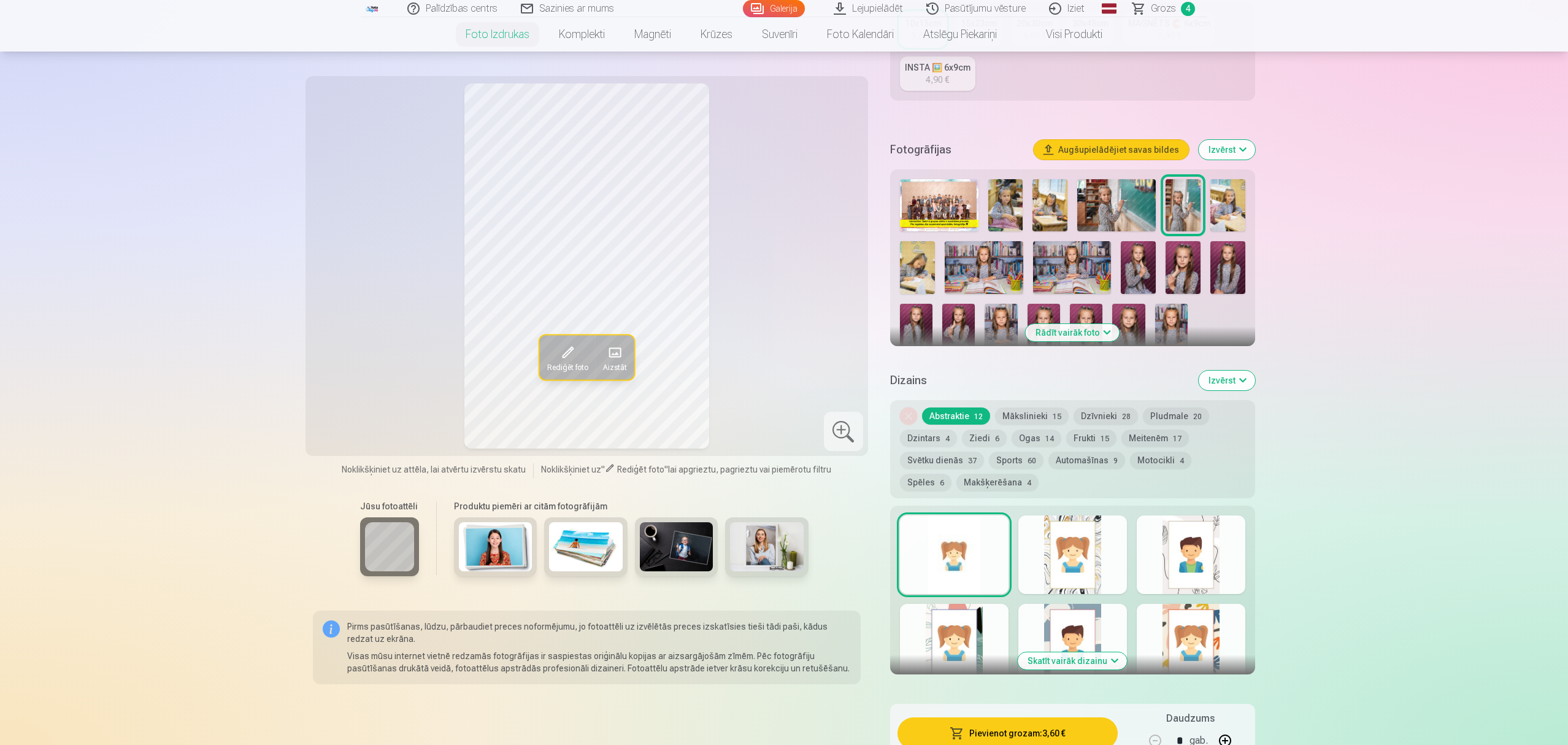
scroll to position [327, 0]
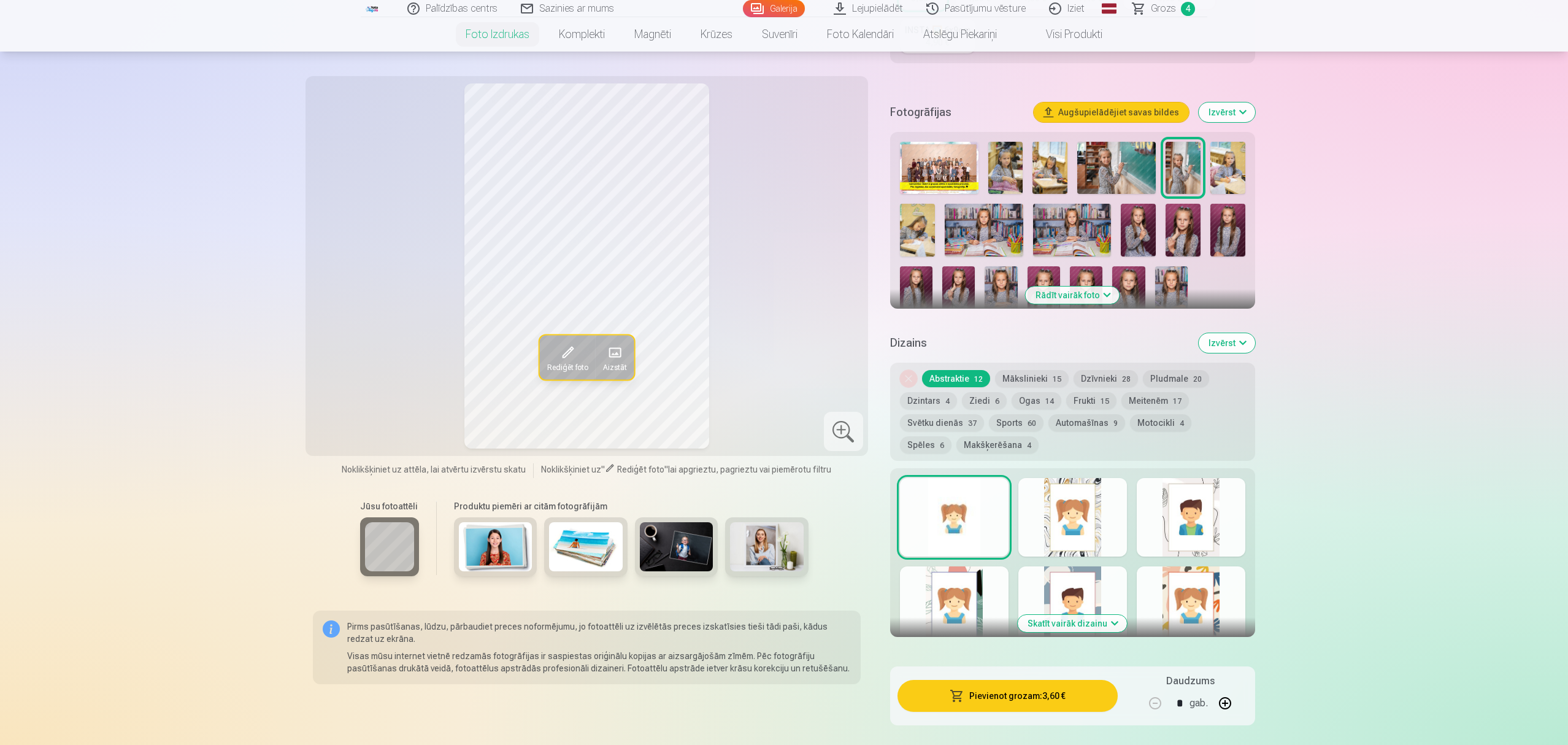
click at [1077, 520] on div at bounding box center [1072, 517] width 109 height 79
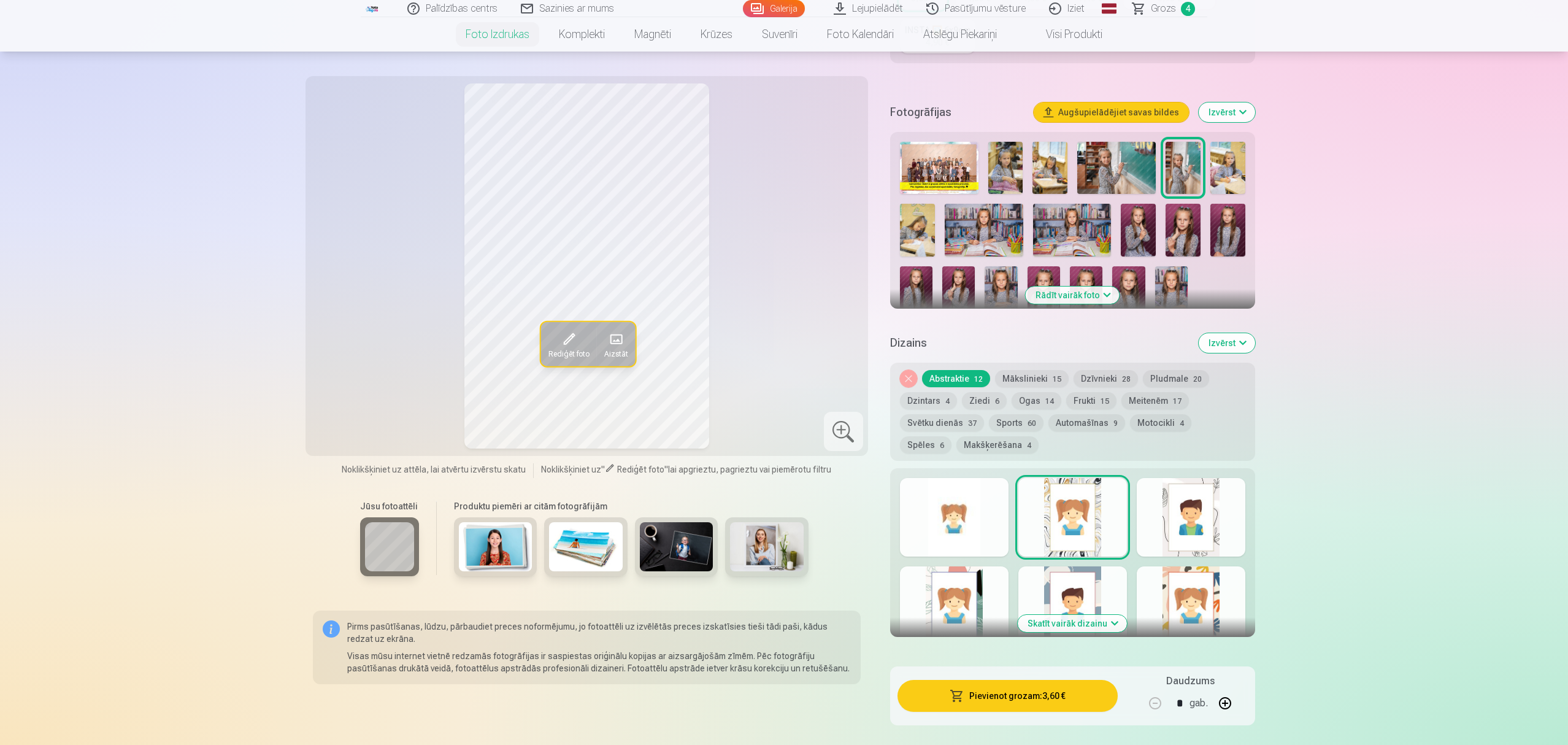
click at [1170, 516] on div at bounding box center [1191, 517] width 109 height 79
click at [1073, 624] on button "Skatīt vairāk dizainu" at bounding box center [1072, 623] width 109 height 18
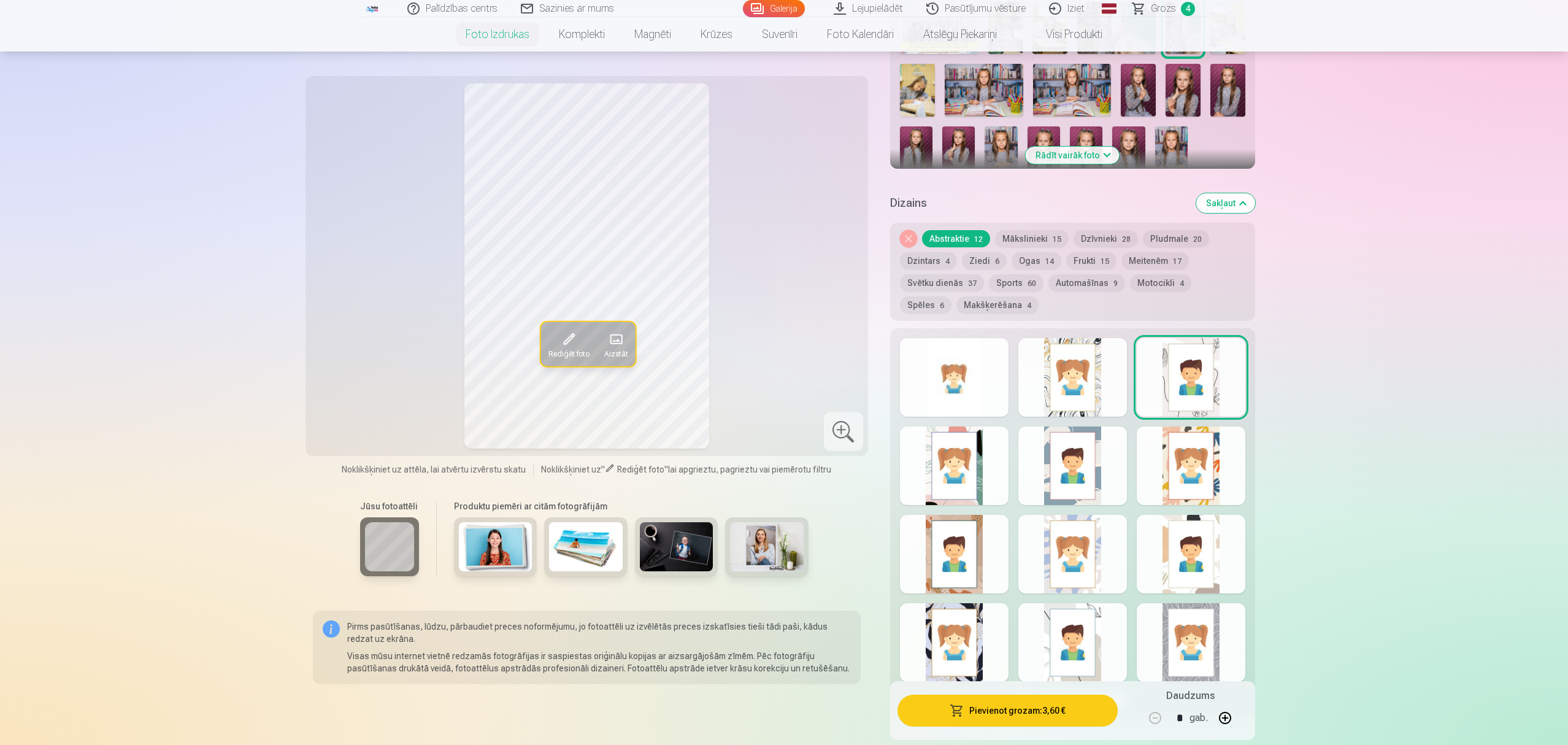
scroll to position [491, 0]
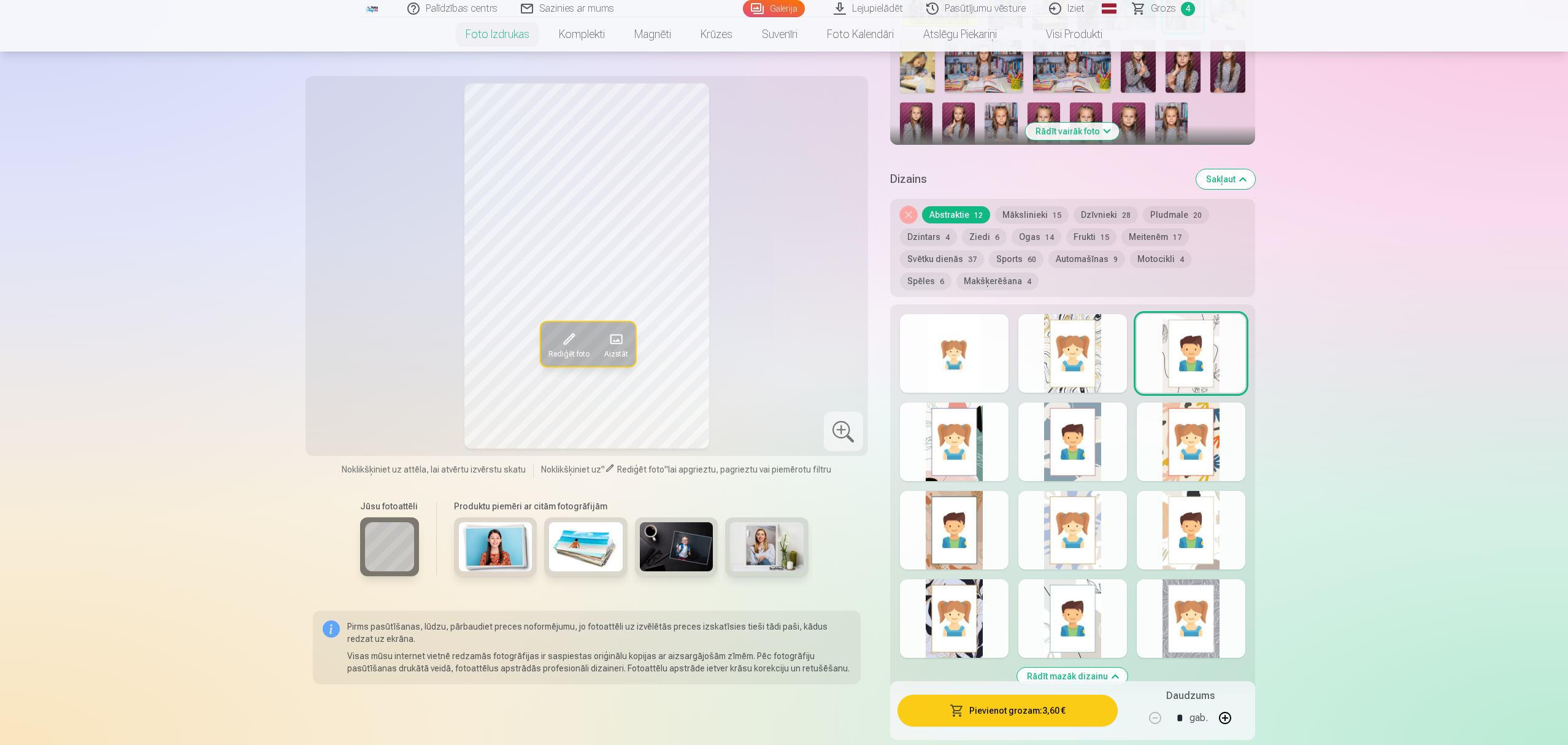
click at [955, 448] on div at bounding box center [955, 442] width 109 height 79
click at [1059, 449] on div at bounding box center [1072, 442] width 109 height 79
click at [1178, 452] on div at bounding box center [1191, 442] width 109 height 79
click at [1188, 521] on div at bounding box center [1191, 530] width 109 height 79
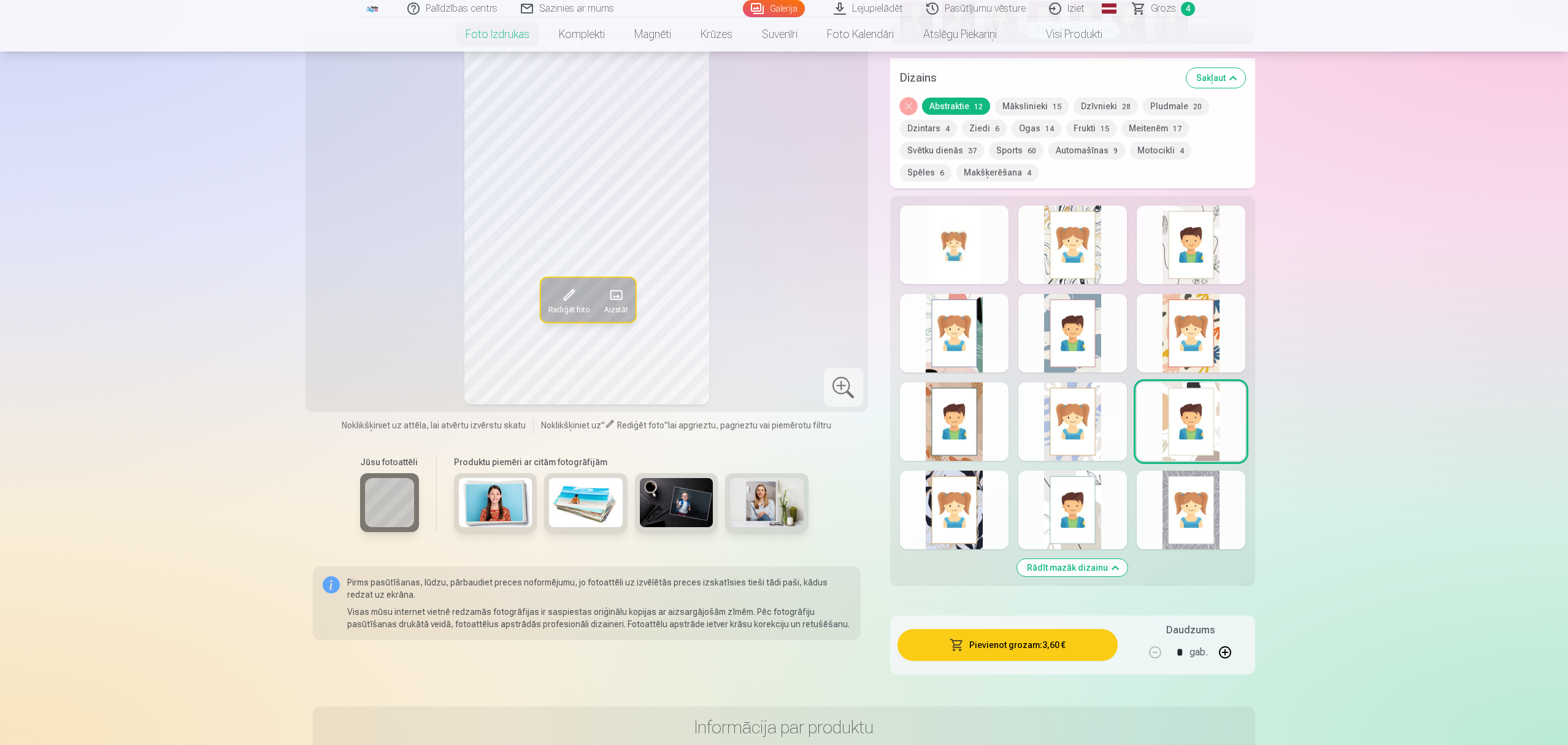
scroll to position [573, 0]
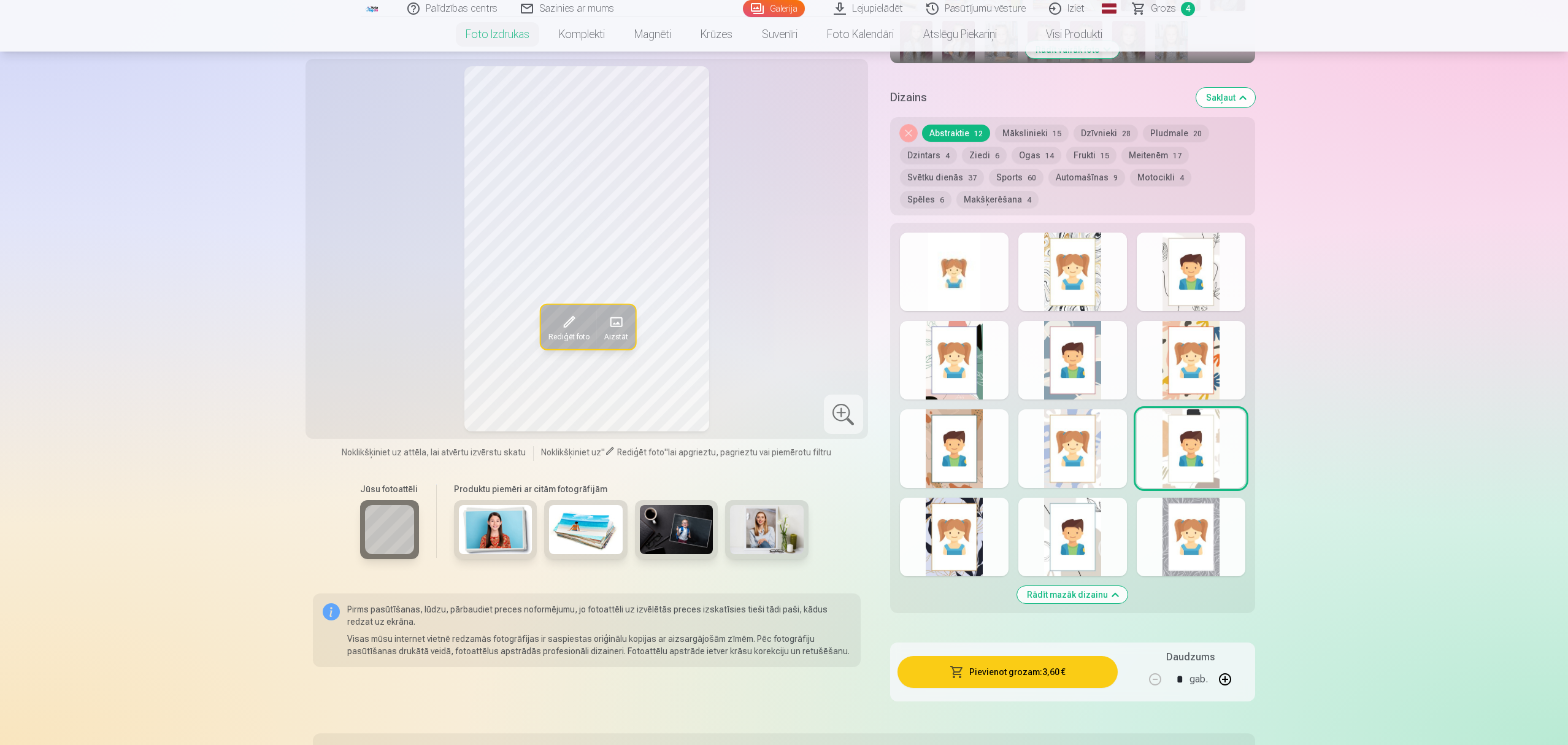
click at [1090, 467] on div at bounding box center [1072, 448] width 109 height 79
click at [954, 455] on div at bounding box center [955, 448] width 109 height 79
click at [959, 526] on div at bounding box center [955, 537] width 109 height 79
click at [1093, 529] on div at bounding box center [1072, 537] width 109 height 79
click at [1214, 531] on div at bounding box center [1191, 537] width 109 height 79
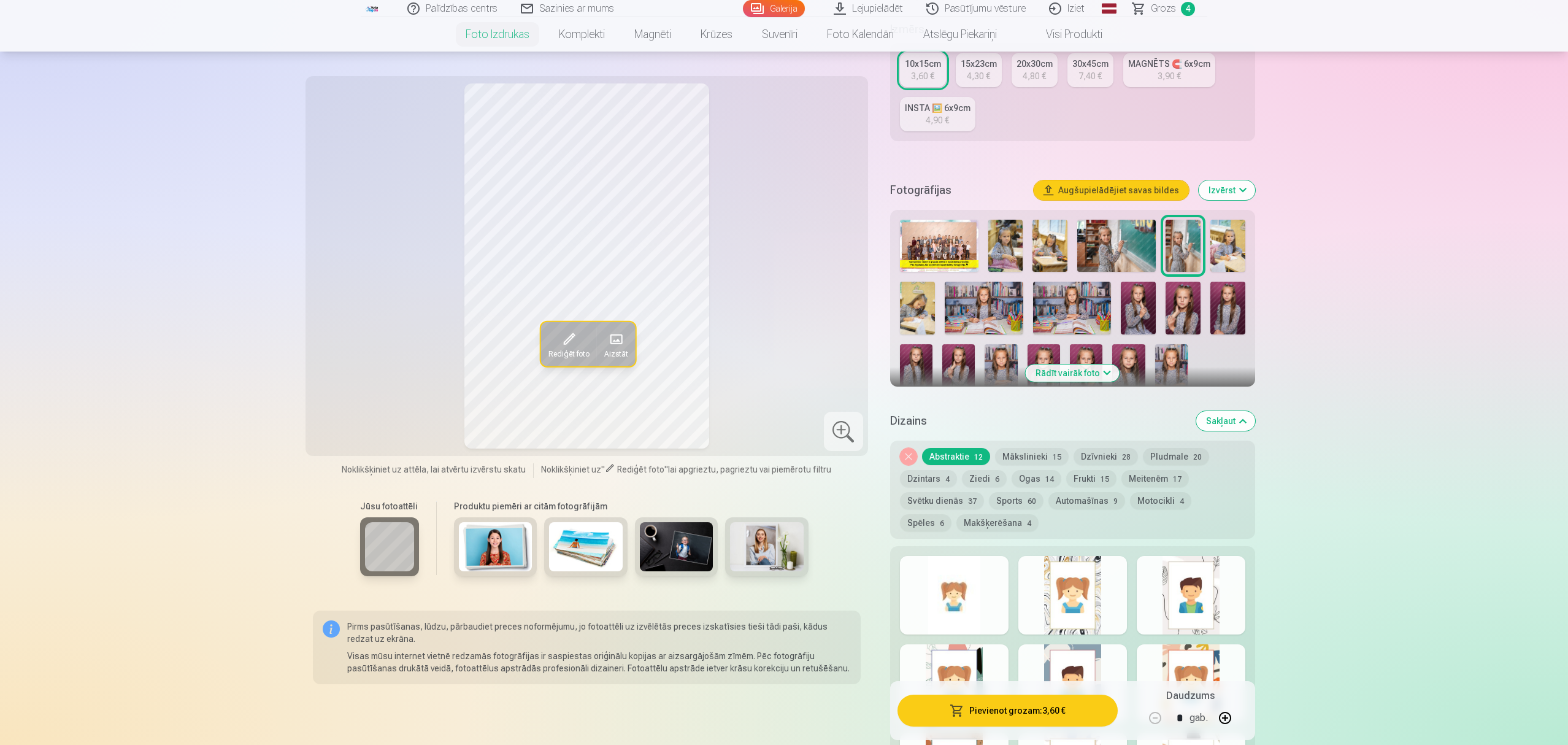
scroll to position [245, 0]
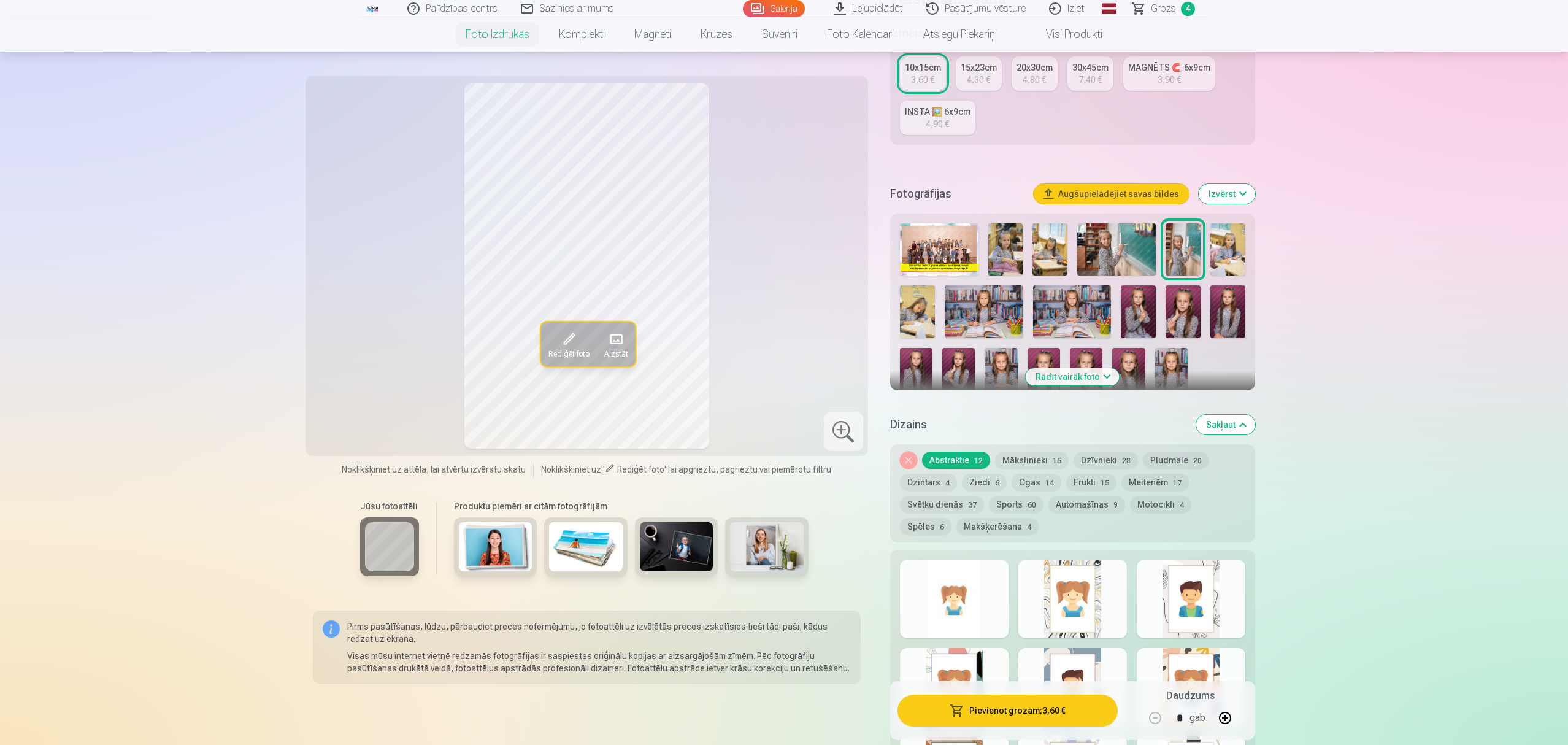
click at [1041, 461] on button "Mākslinieki 15" at bounding box center [1031, 460] width 74 height 18
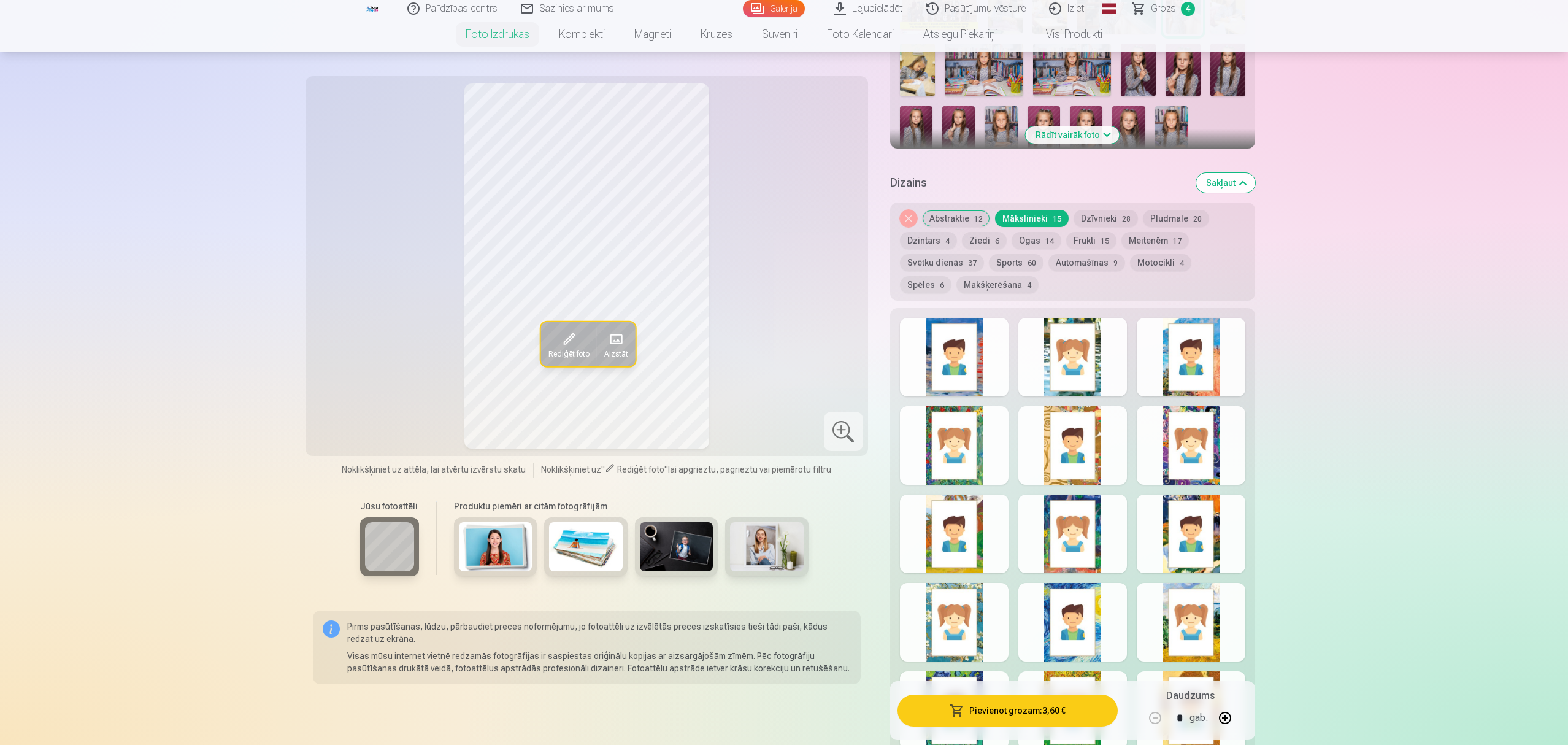
scroll to position [491, 0]
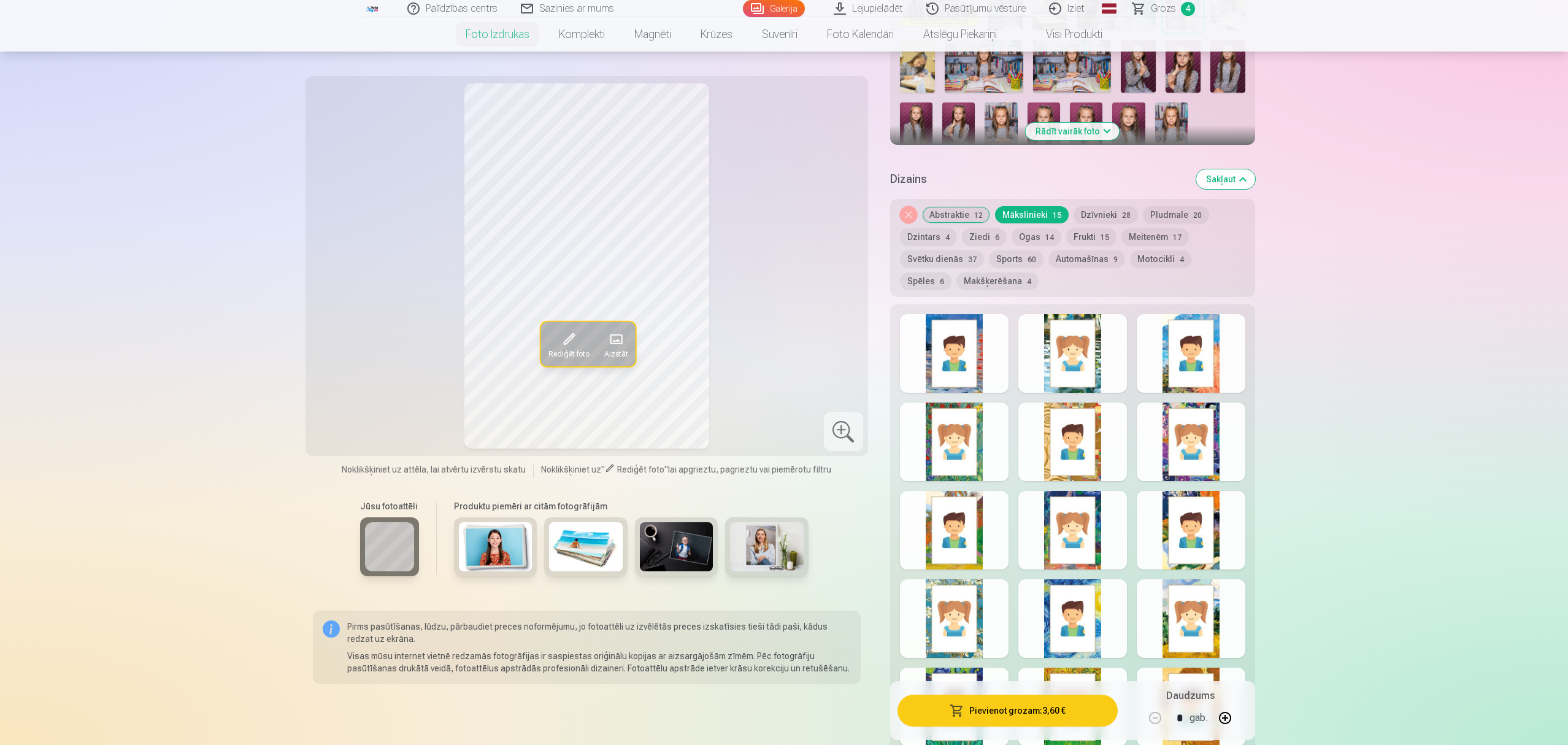
click at [1099, 216] on button "Dzīvnieki 28" at bounding box center [1105, 215] width 64 height 18
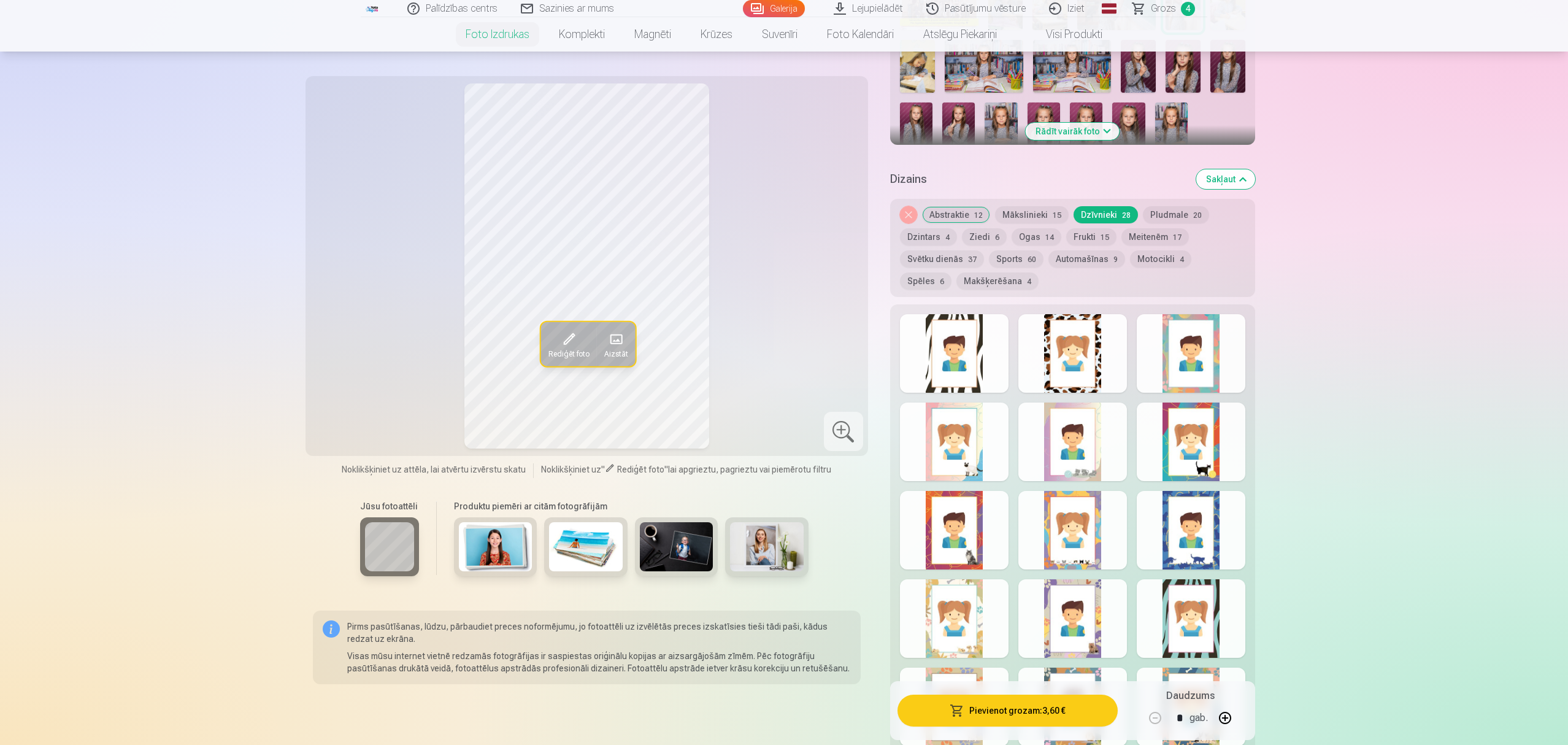
click at [914, 241] on button "Dzintars 4" at bounding box center [928, 237] width 57 height 18
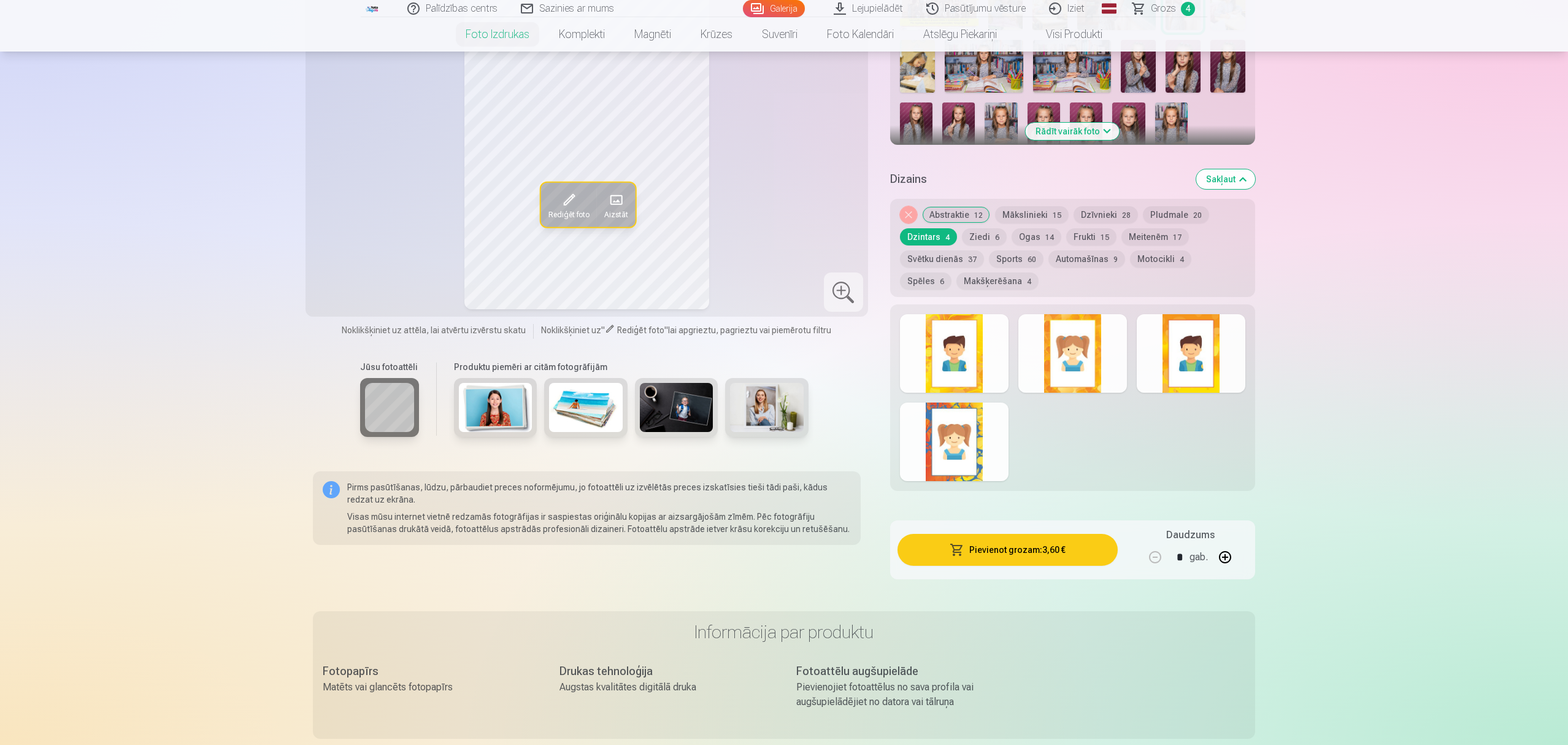
click at [978, 239] on button "Ziedi 6" at bounding box center [984, 237] width 45 height 18
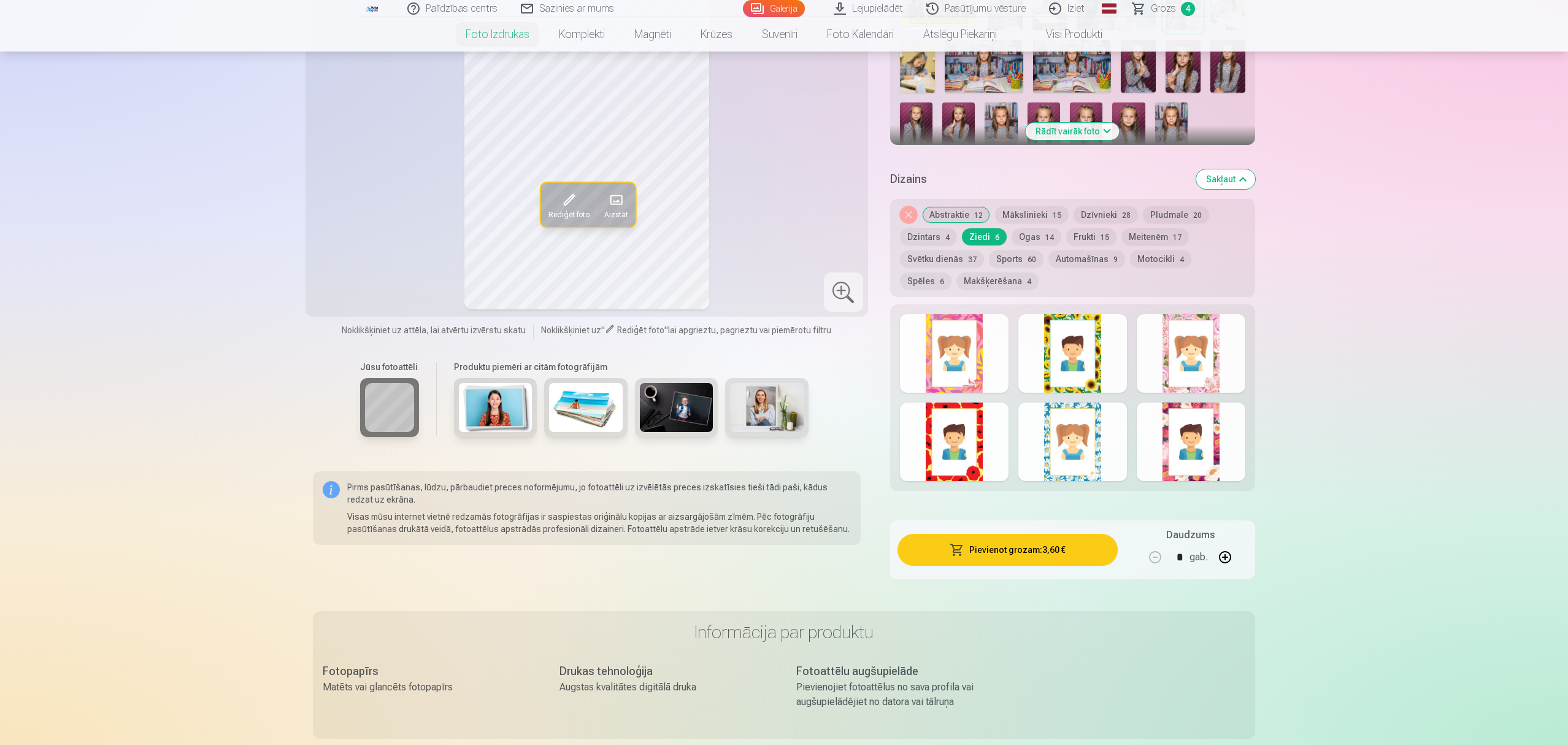
click at [1017, 237] on button "Ogas 14" at bounding box center [1035, 237] width 50 height 18
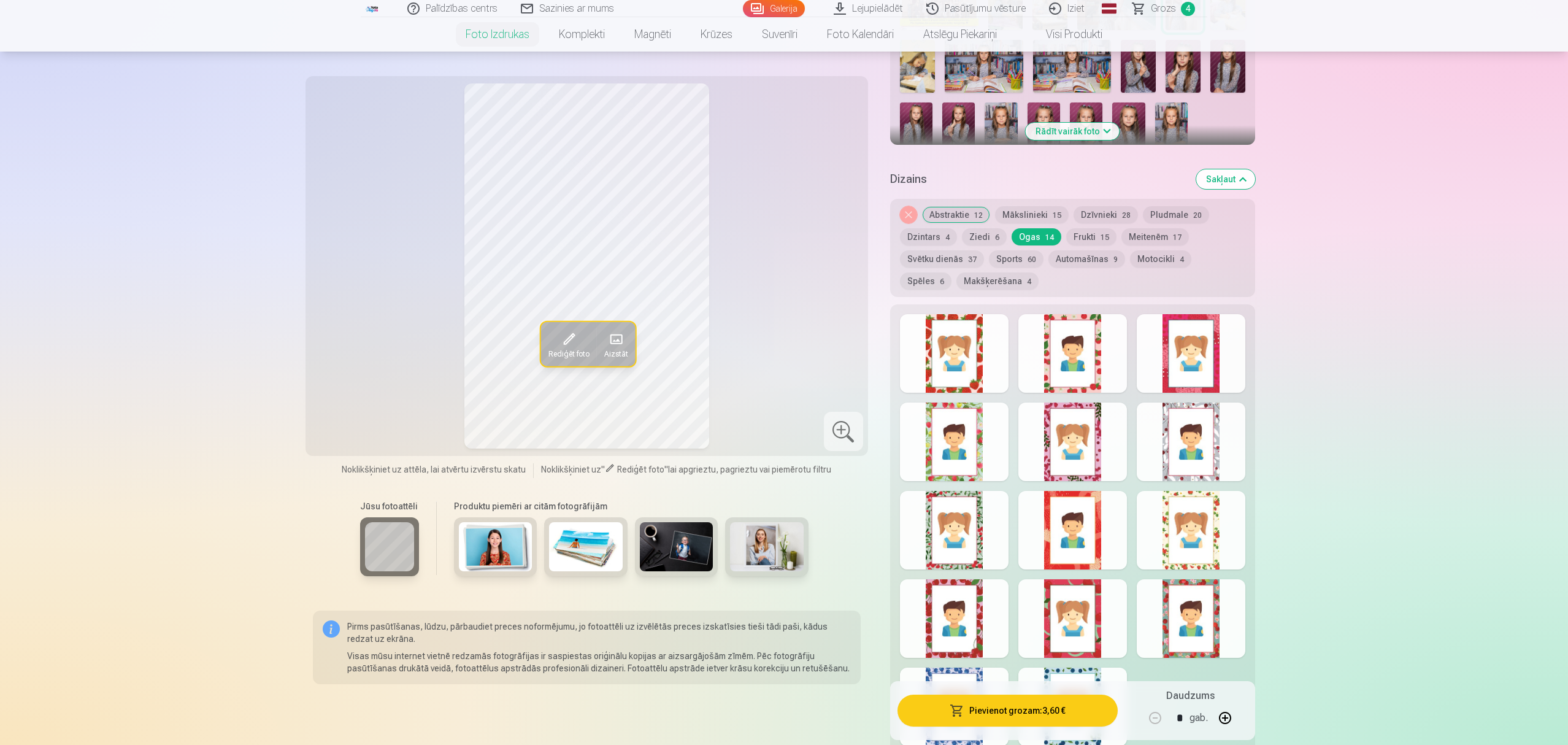
click at [938, 340] on div at bounding box center [955, 353] width 109 height 79
click at [1083, 238] on button "Frukti 15" at bounding box center [1092, 237] width 51 height 18
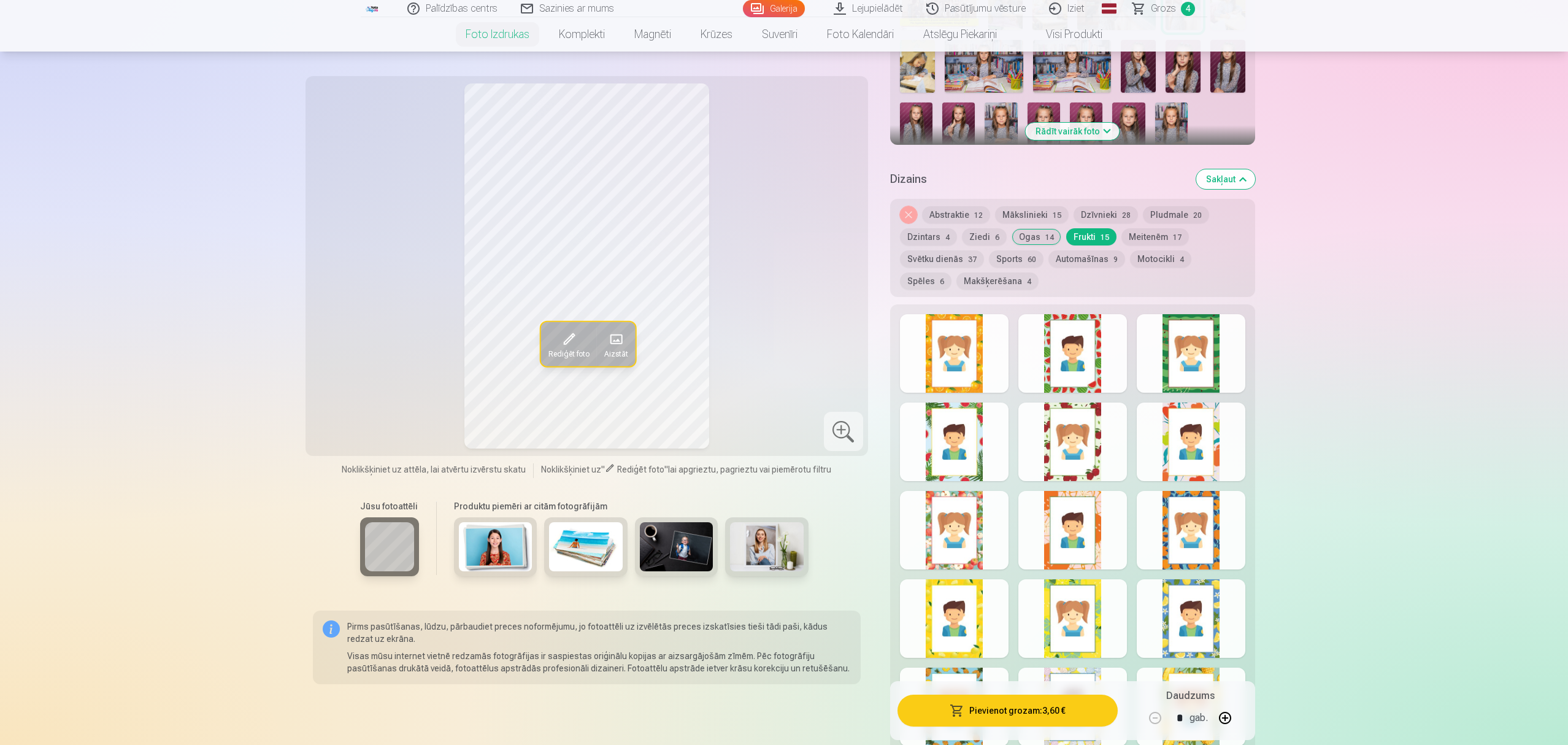
click at [948, 357] on div at bounding box center [955, 353] width 109 height 79
click at [1093, 348] on div at bounding box center [1072, 353] width 109 height 79
click at [1208, 354] on div at bounding box center [1191, 353] width 109 height 79
click at [1162, 233] on button "Meitenēm 17" at bounding box center [1154, 237] width 67 height 18
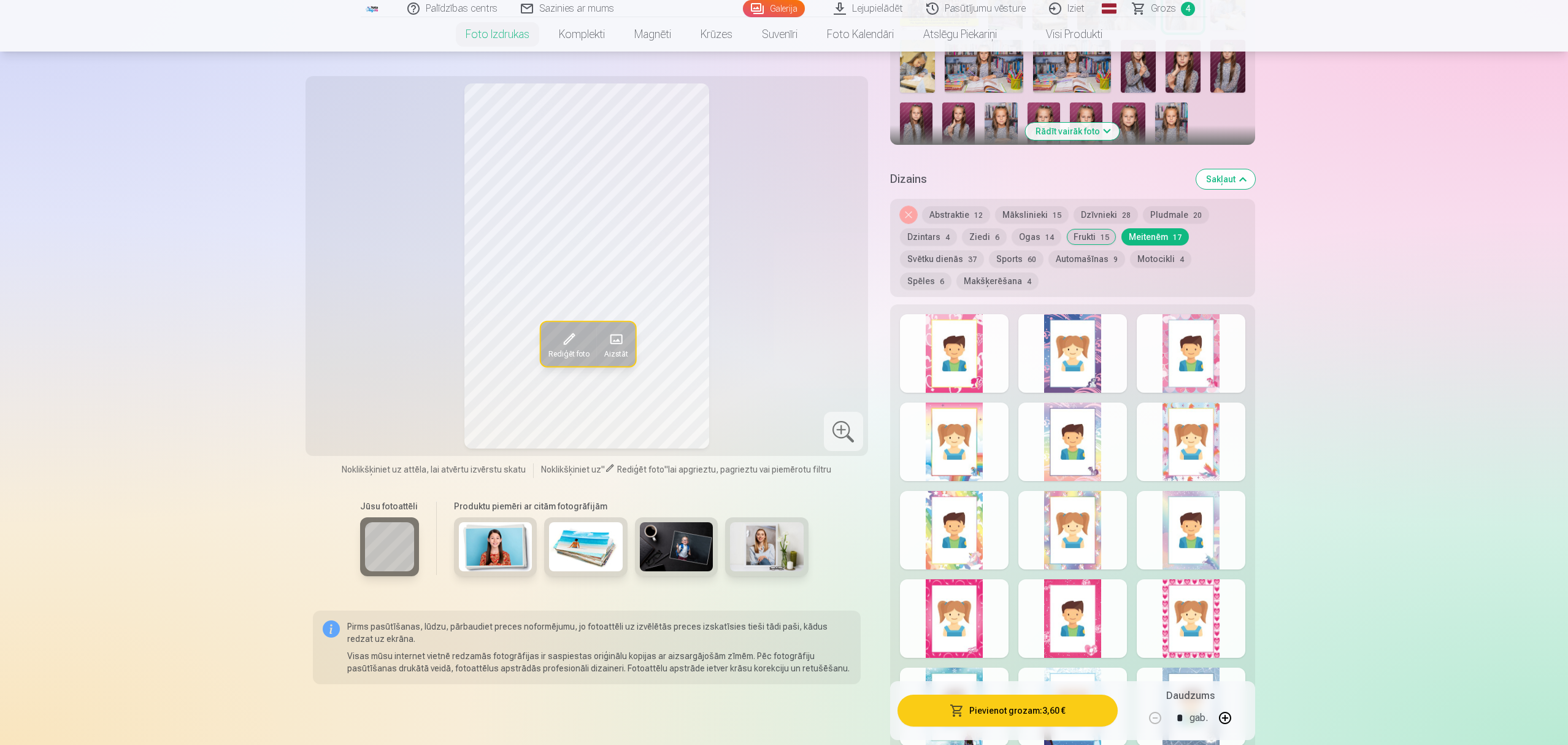
click at [928, 367] on div at bounding box center [955, 353] width 109 height 79
click at [1066, 454] on div at bounding box center [1072, 442] width 109 height 79
click at [1104, 344] on div at bounding box center [1072, 353] width 109 height 79
click at [935, 438] on div at bounding box center [955, 442] width 109 height 79
click at [1217, 430] on div at bounding box center [1191, 442] width 109 height 79
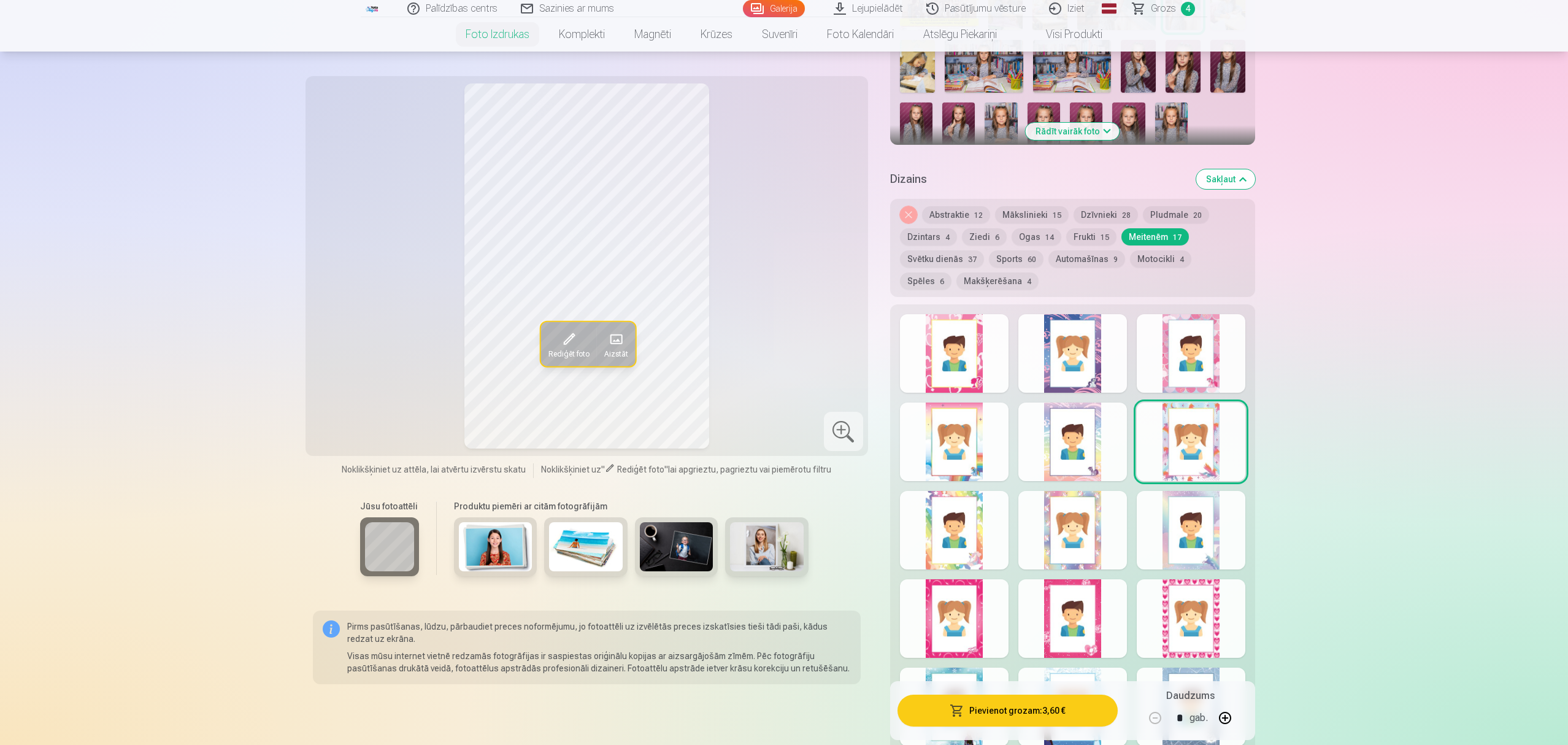
click at [931, 259] on button "Svētku dienās 37" at bounding box center [942, 259] width 84 height 18
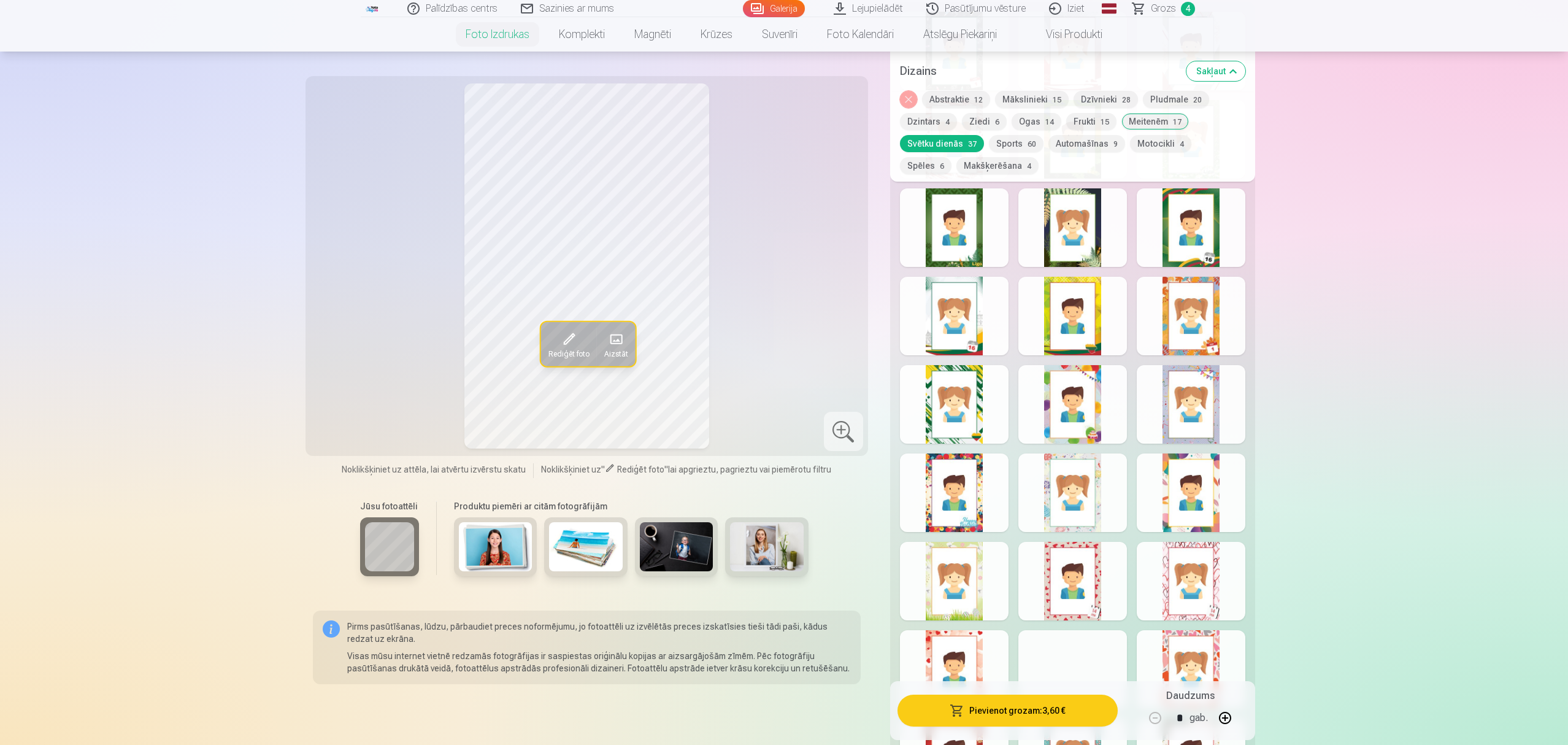
scroll to position [818, 0]
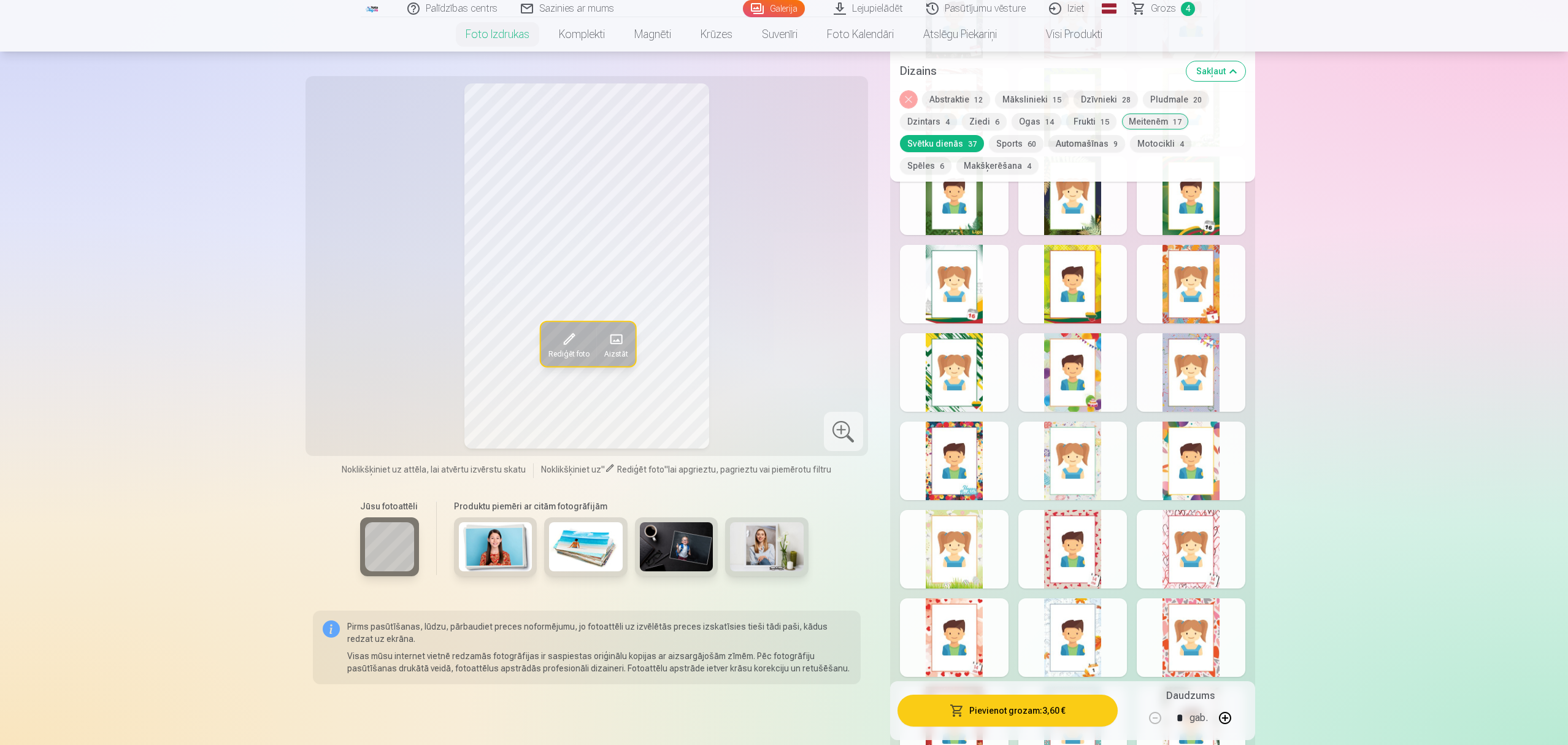
click at [1068, 531] on div at bounding box center [1072, 549] width 109 height 79
click at [1205, 531] on div at bounding box center [1191, 549] width 109 height 79
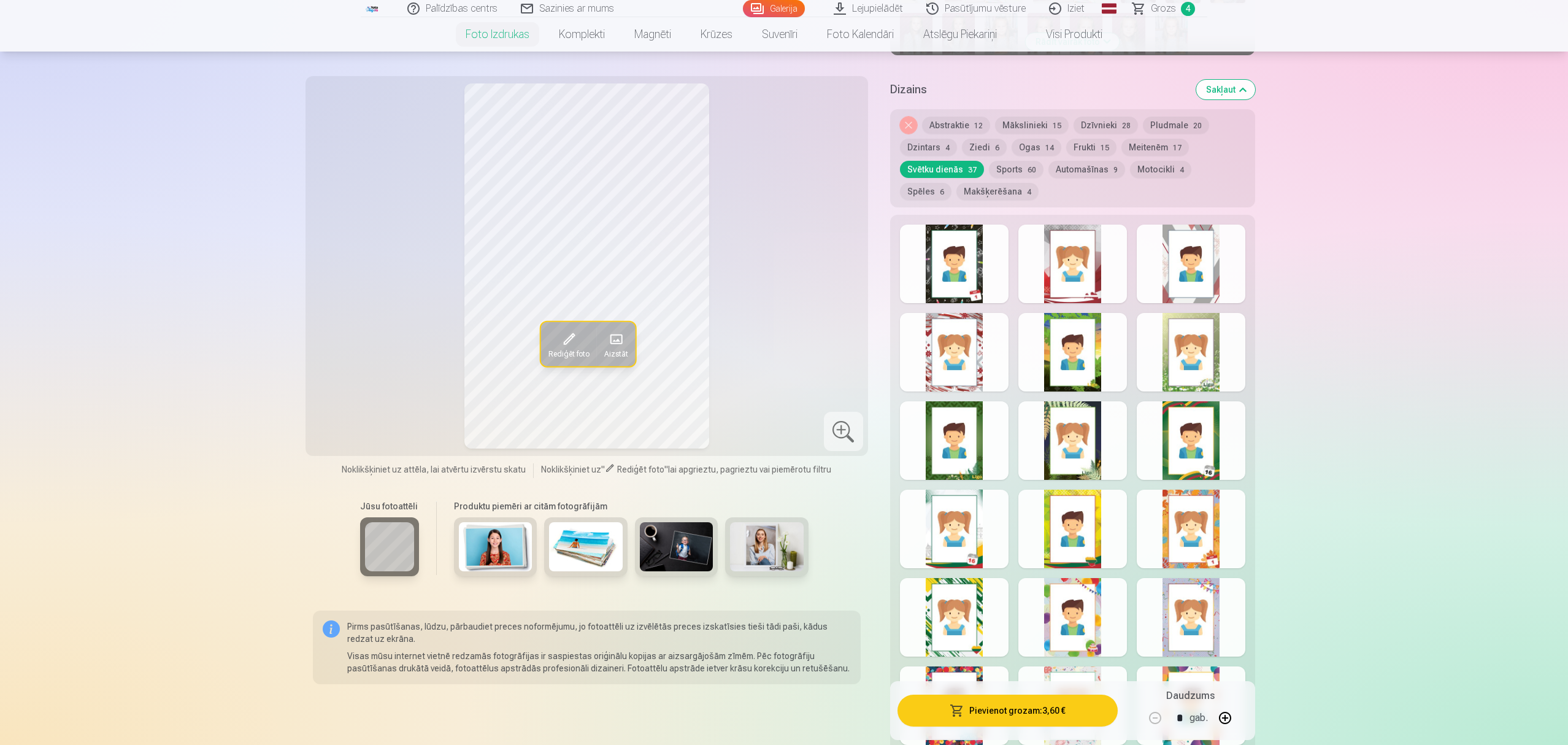
scroll to position [573, 0]
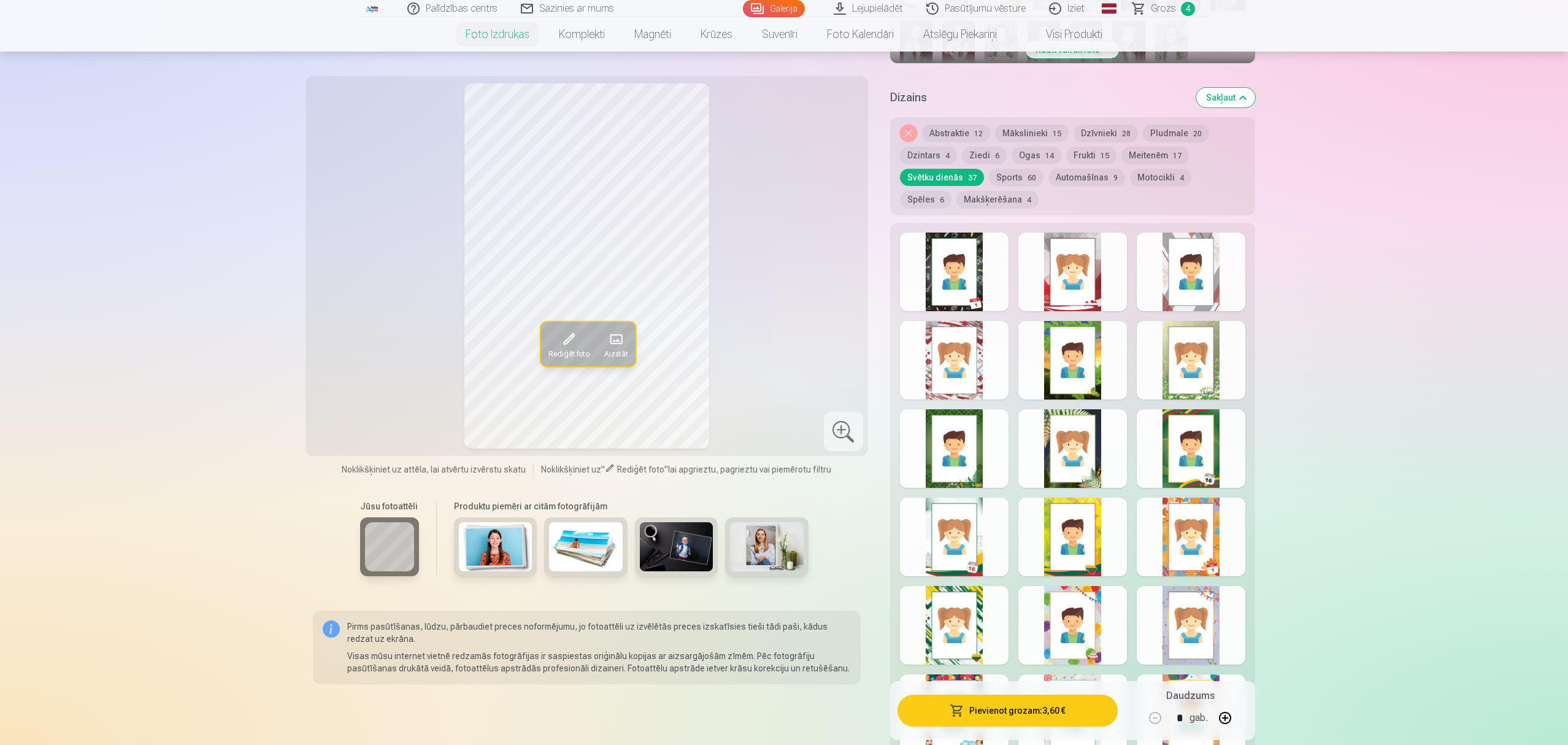
click at [952, 191] on button "Spēles 6" at bounding box center [925, 199] width 52 height 18
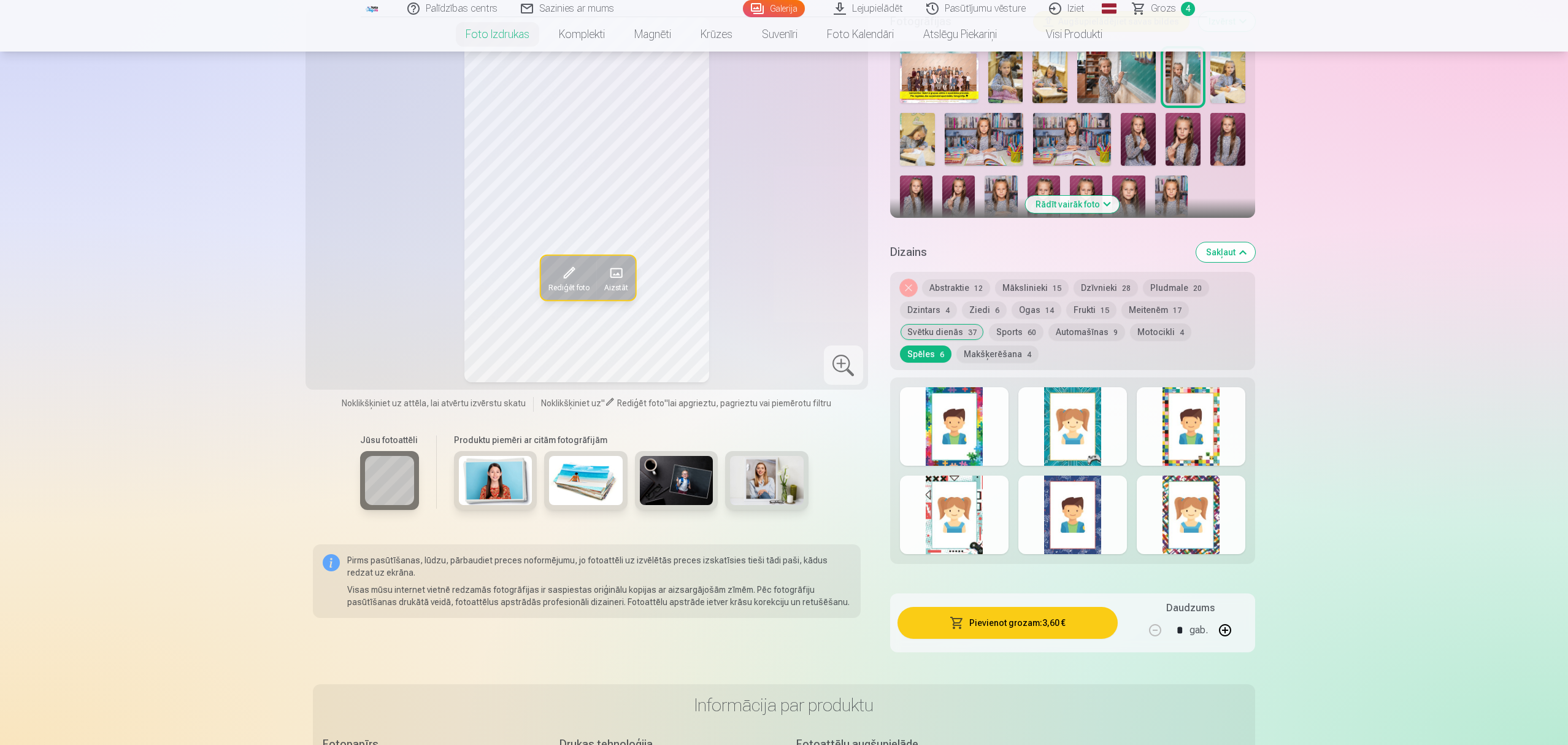
scroll to position [408, 0]
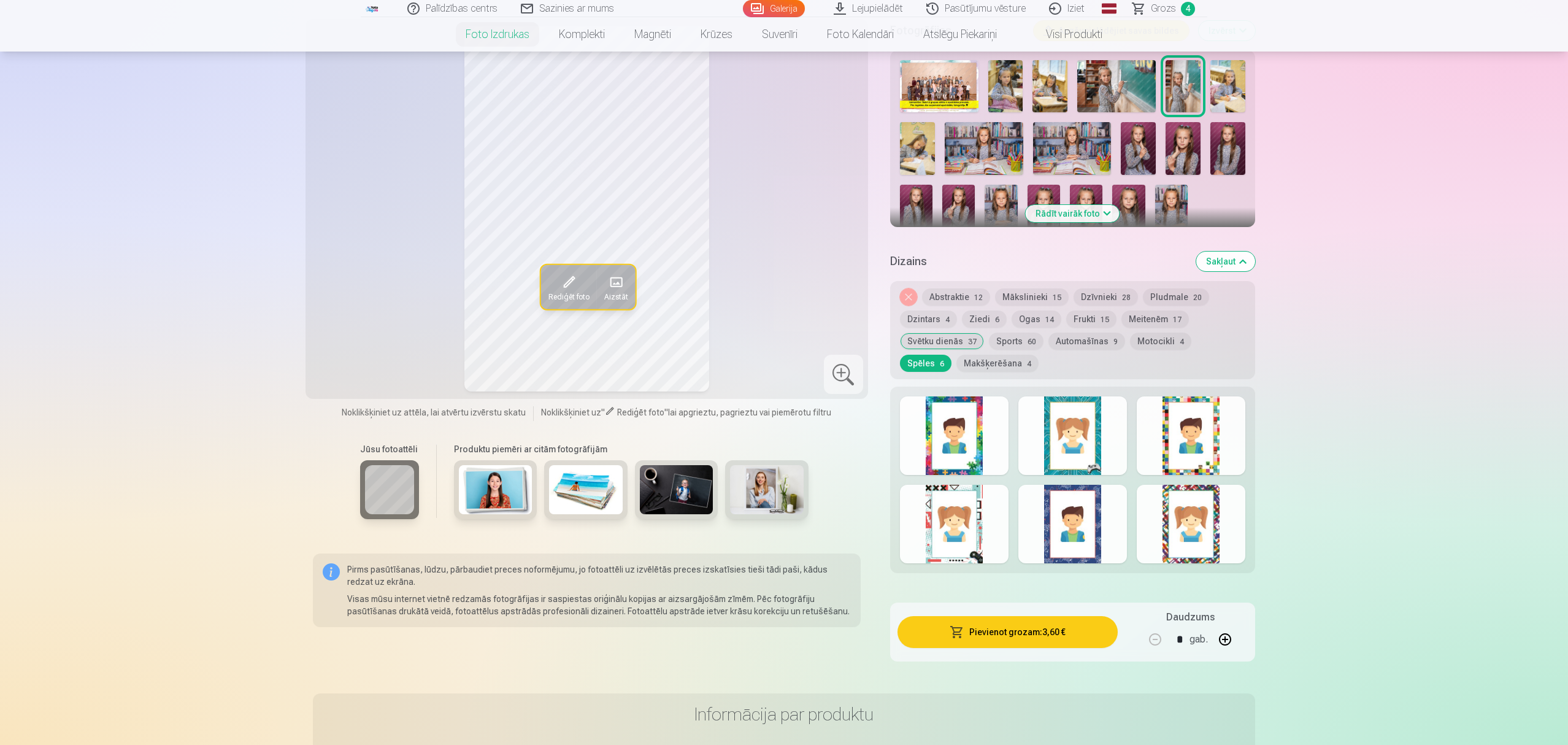
click at [975, 445] on div at bounding box center [955, 436] width 109 height 79
click at [1078, 436] on div at bounding box center [1072, 436] width 109 height 79
click at [1181, 436] on div at bounding box center [1191, 436] width 109 height 79
click at [974, 533] on div at bounding box center [955, 523] width 109 height 79
click at [958, 360] on button "Makšķerēšana 4" at bounding box center [997, 364] width 83 height 18
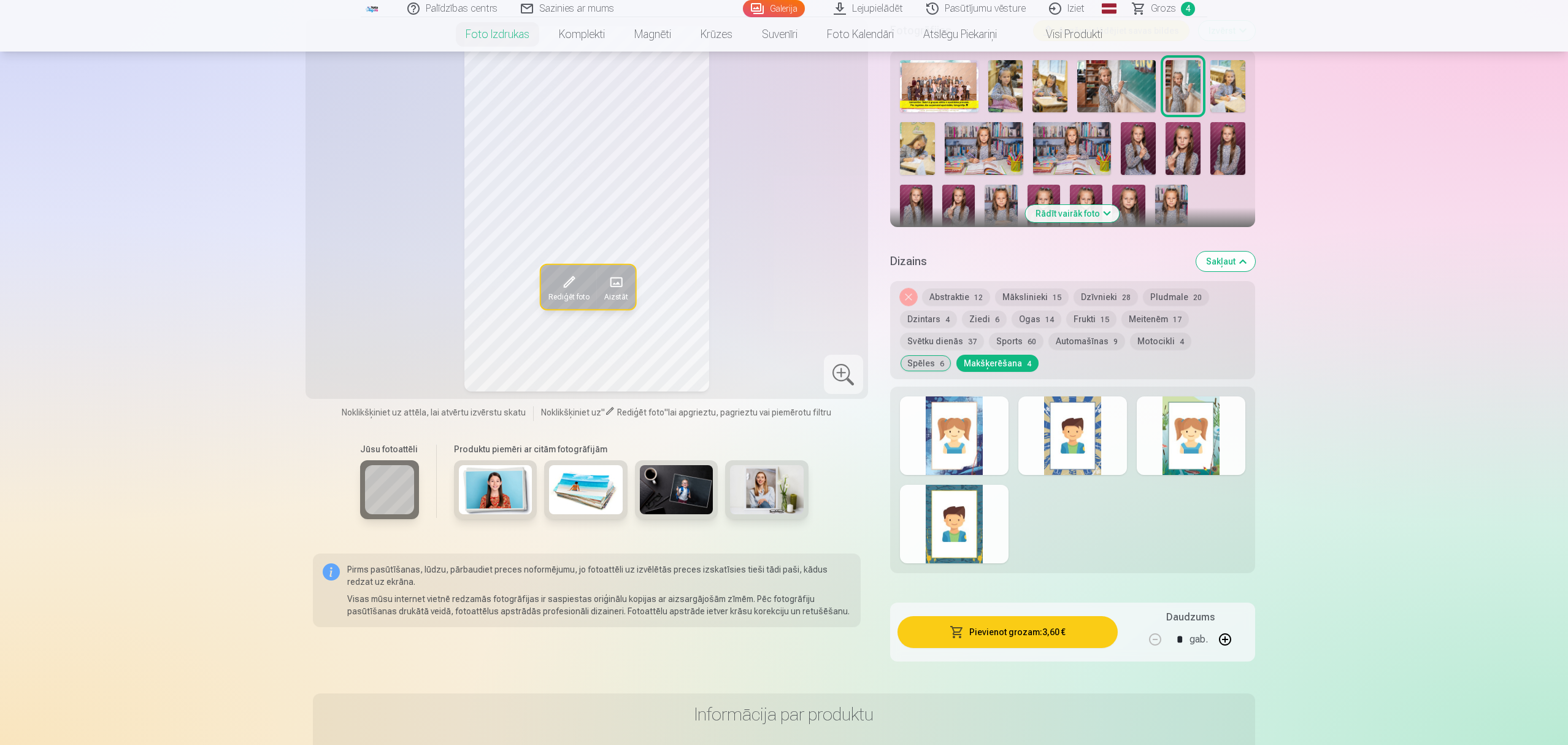
click at [967, 435] on div at bounding box center [955, 436] width 109 height 79
click at [952, 299] on button "Abstraktie 12" at bounding box center [956, 298] width 68 height 18
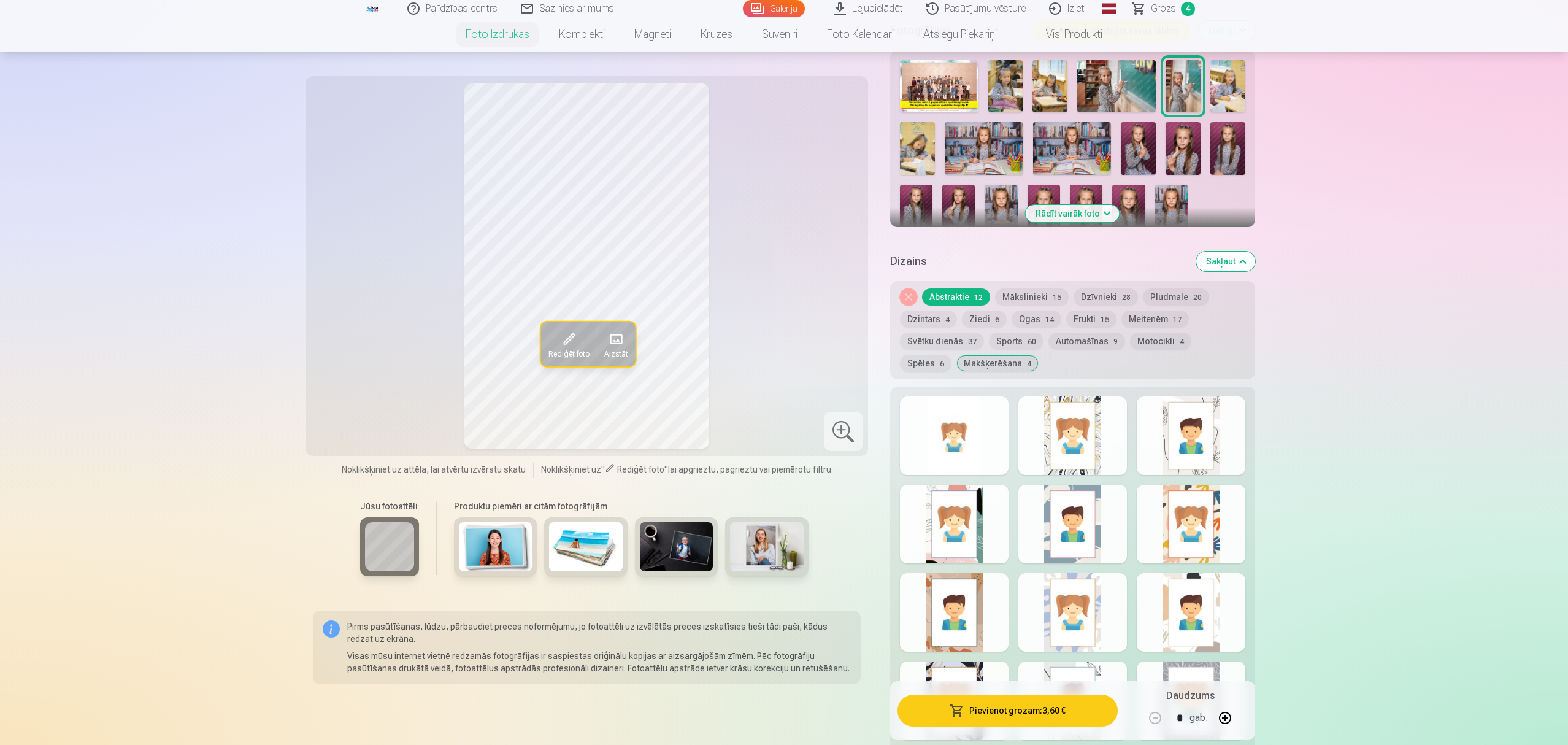
click at [1012, 294] on button "Mākslinieki 15" at bounding box center [1031, 298] width 74 height 18
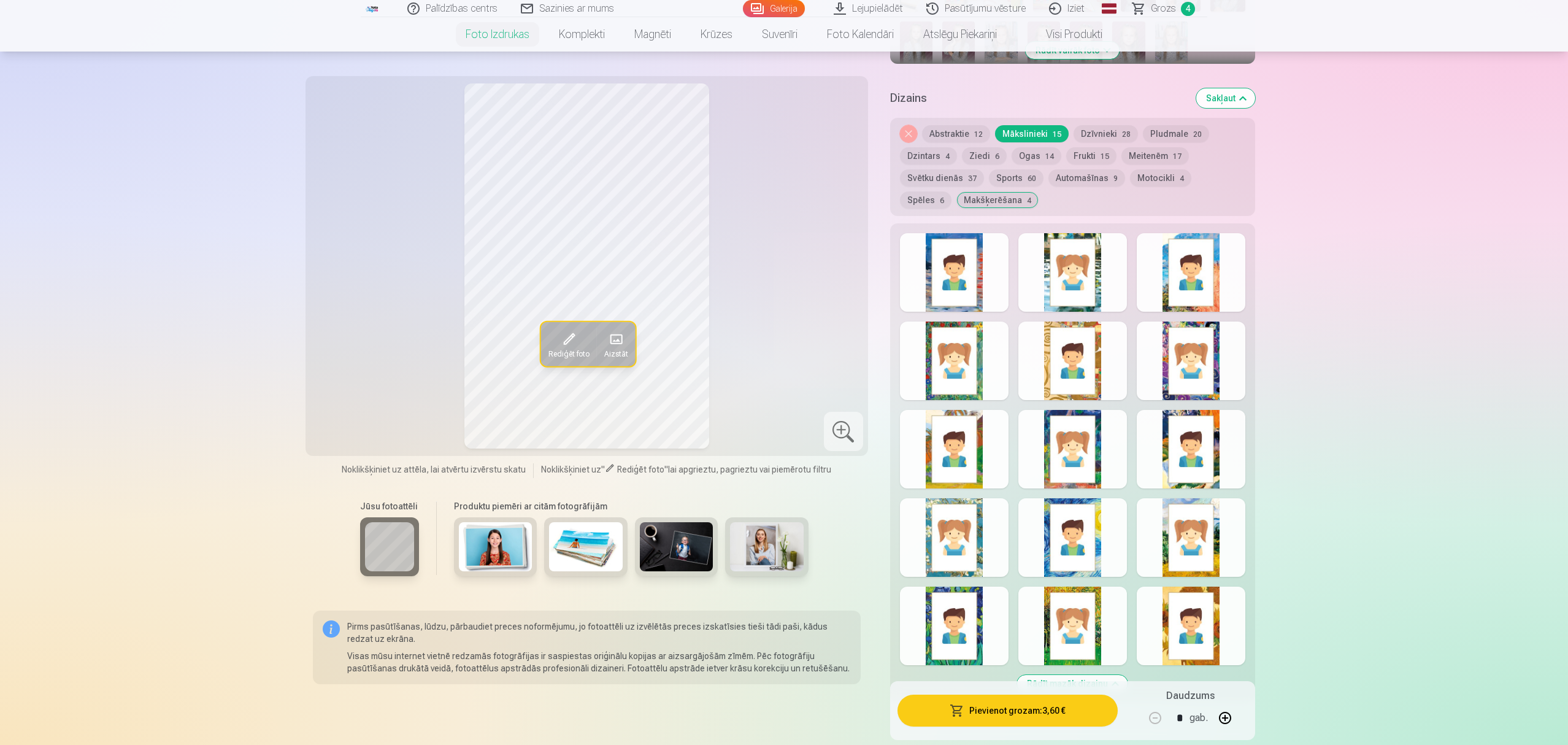
scroll to position [573, 0]
click at [1147, 372] on div at bounding box center [1191, 360] width 109 height 79
click at [1111, 137] on button "Dzīvnieki 28" at bounding box center [1105, 133] width 64 height 18
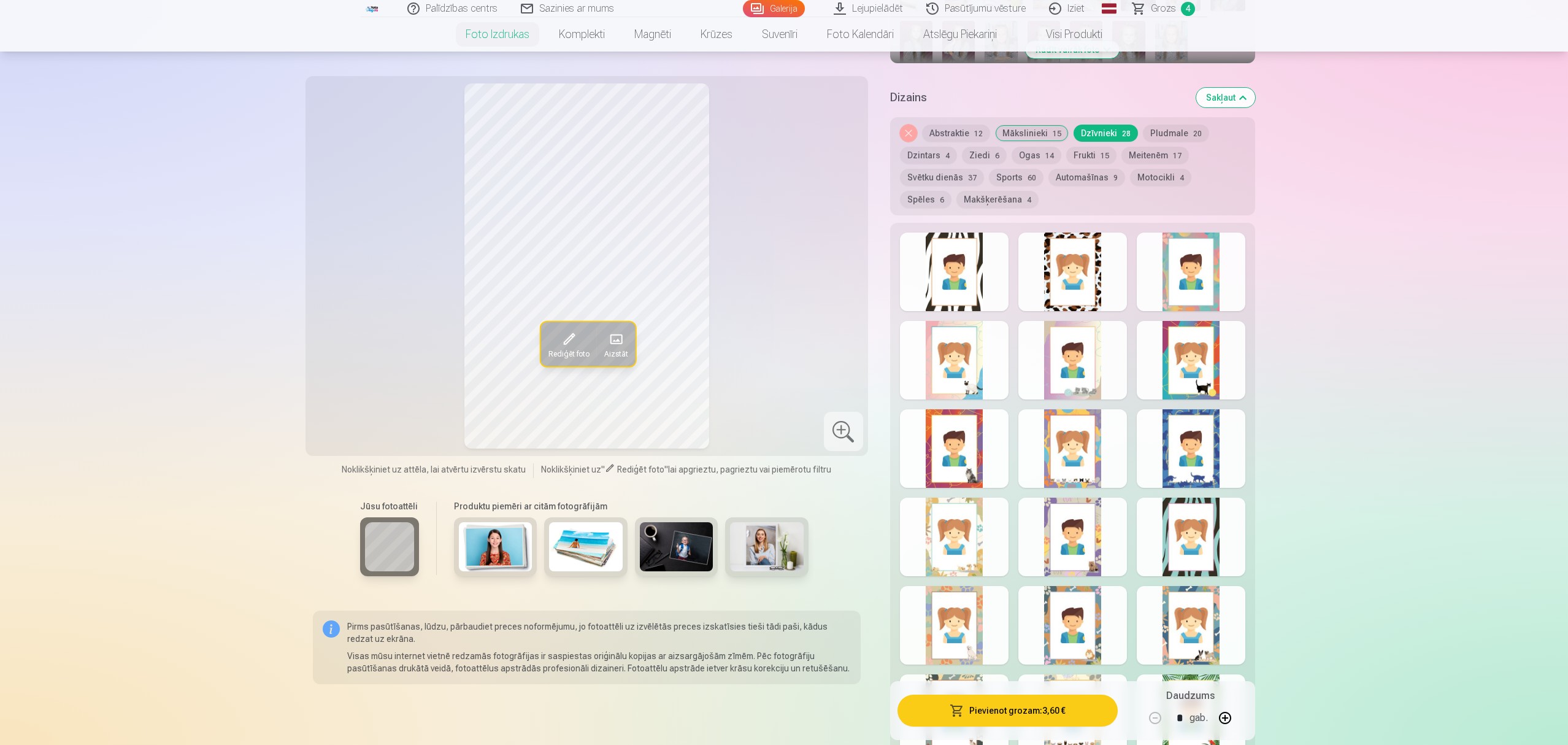
click at [1093, 365] on div at bounding box center [1072, 360] width 109 height 79
click at [1076, 233] on div "Rādīt mazāk dizainu" at bounding box center [1072, 683] width 365 height 920
click at [1085, 280] on div at bounding box center [1072, 271] width 109 height 79
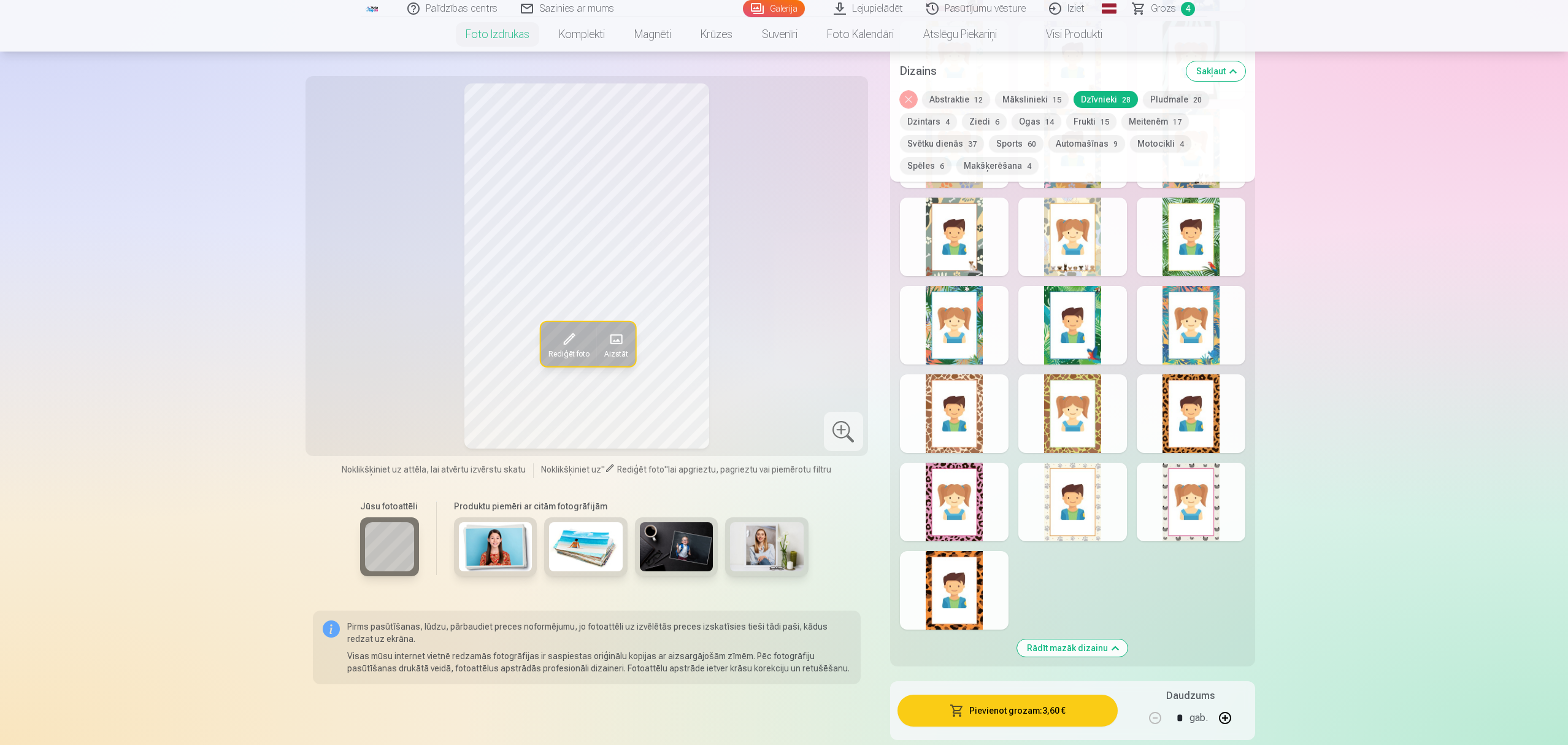
scroll to position [1063, 0]
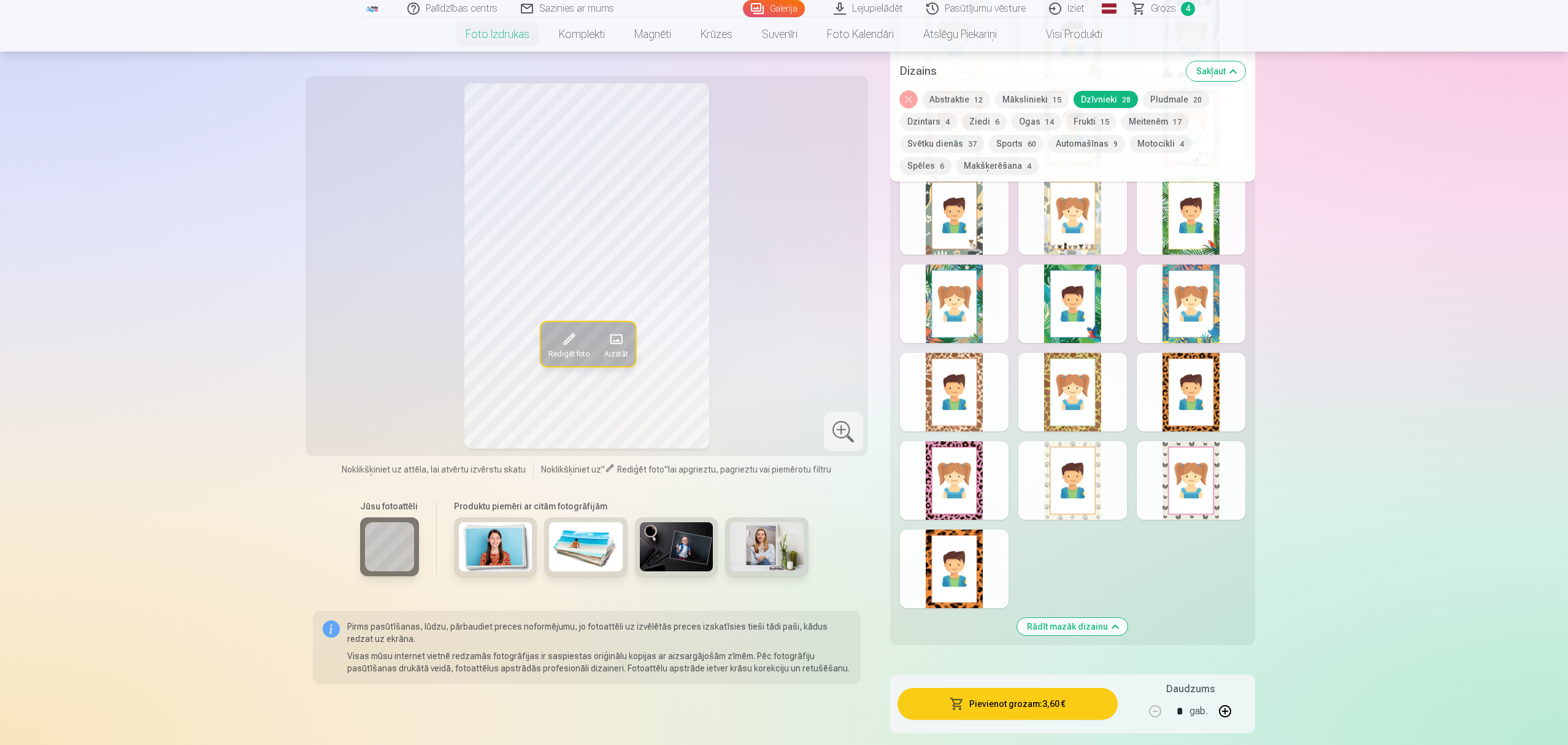
click at [920, 496] on div at bounding box center [955, 480] width 109 height 79
click at [993, 305] on div at bounding box center [955, 303] width 109 height 79
click at [1152, 89] on div "Dizains Sakļaut" at bounding box center [1072, 71] width 365 height 39
click at [1159, 90] on button "Pludmale 20" at bounding box center [1176, 99] width 66 height 18
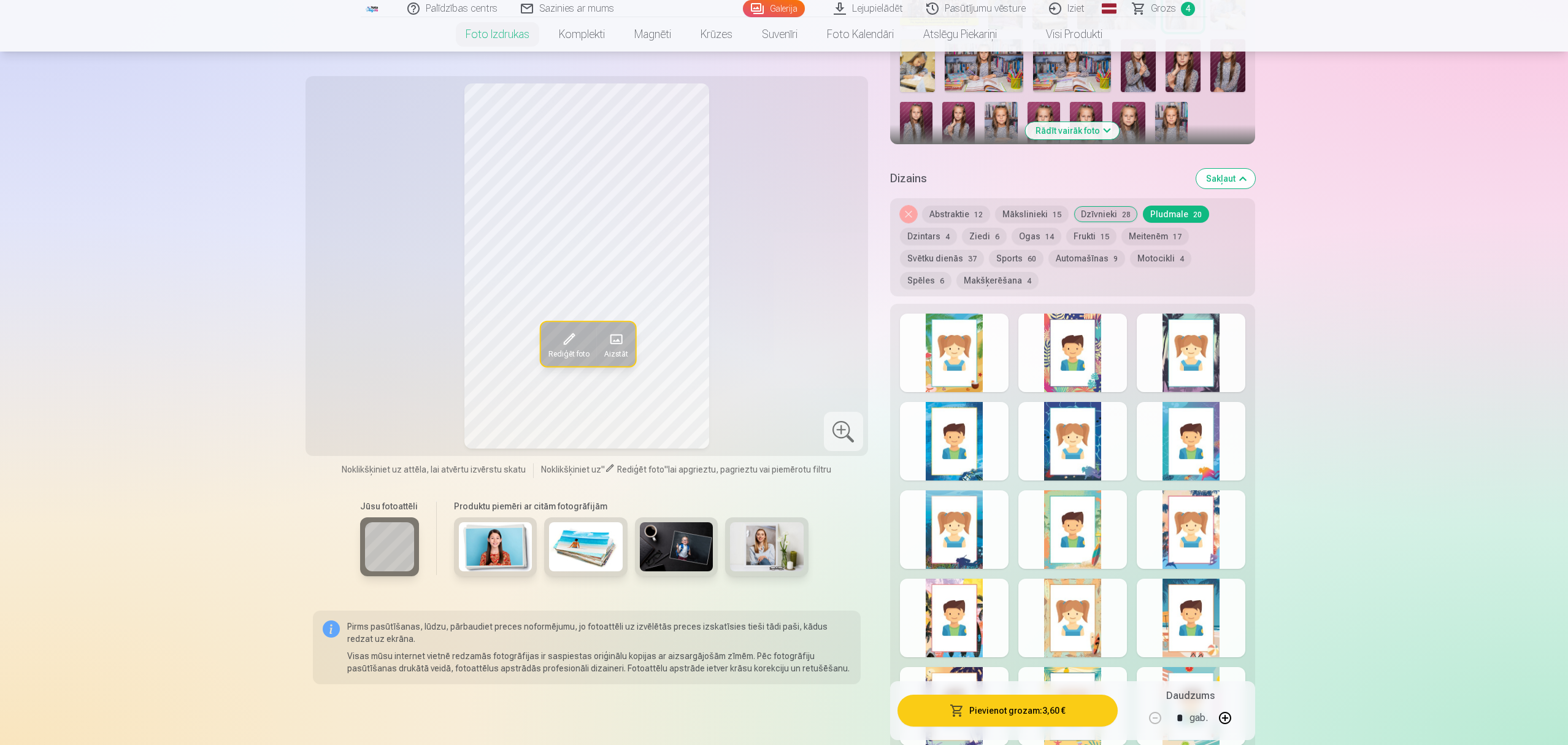
scroll to position [491, 0]
click at [936, 238] on button "Dzintars 4" at bounding box center [928, 237] width 57 height 18
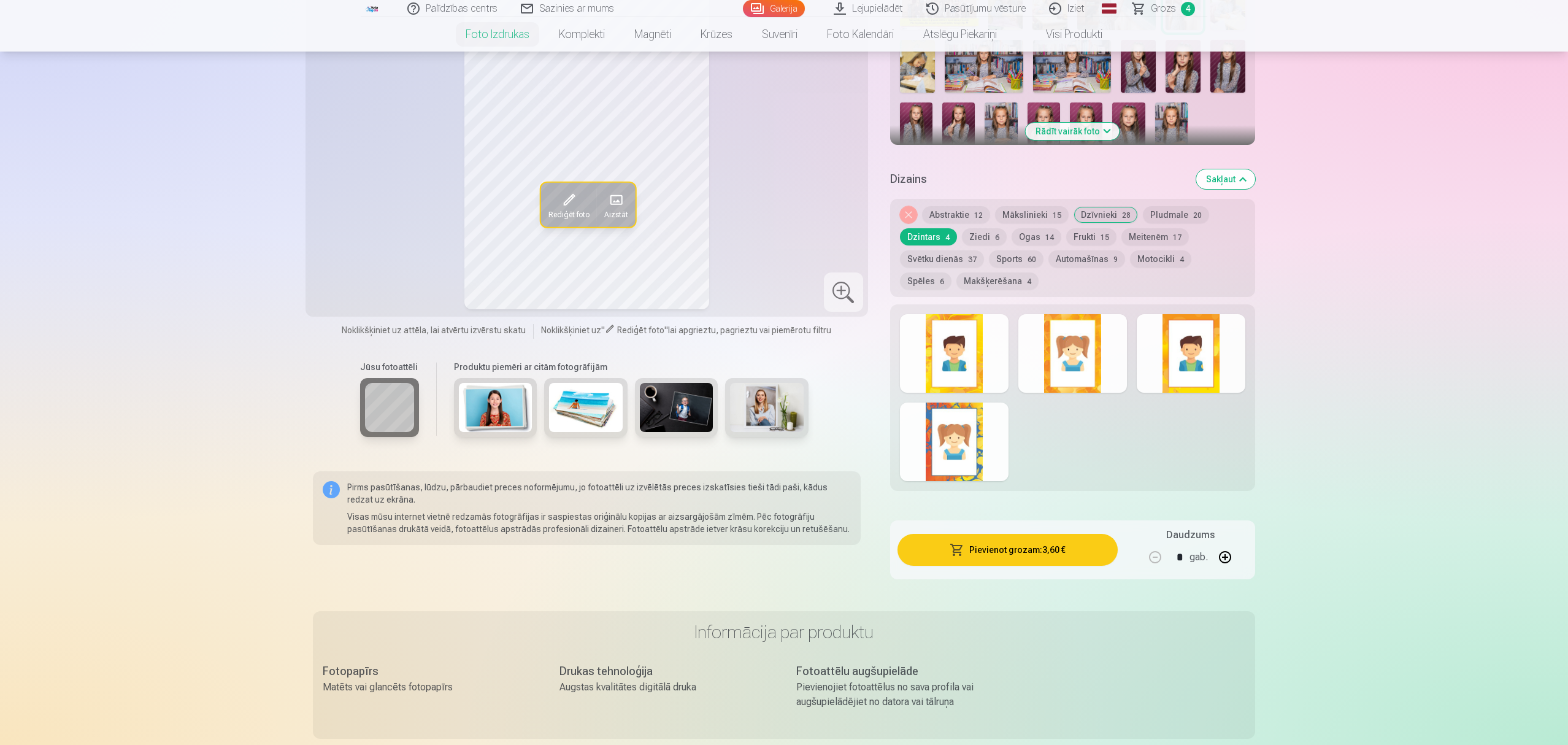
click at [973, 240] on button "Ziedi 6" at bounding box center [984, 237] width 45 height 18
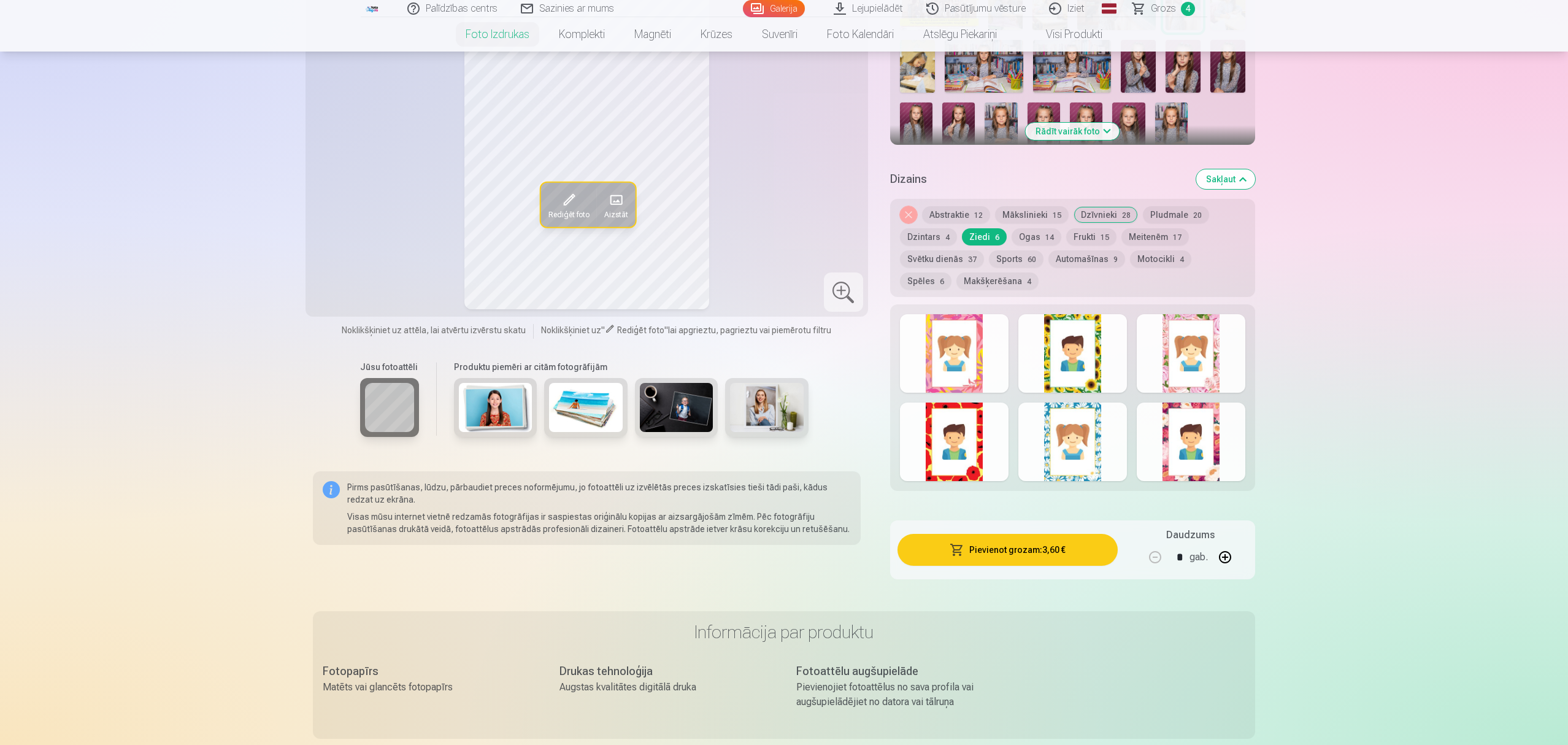
click at [1212, 354] on div at bounding box center [1191, 353] width 109 height 79
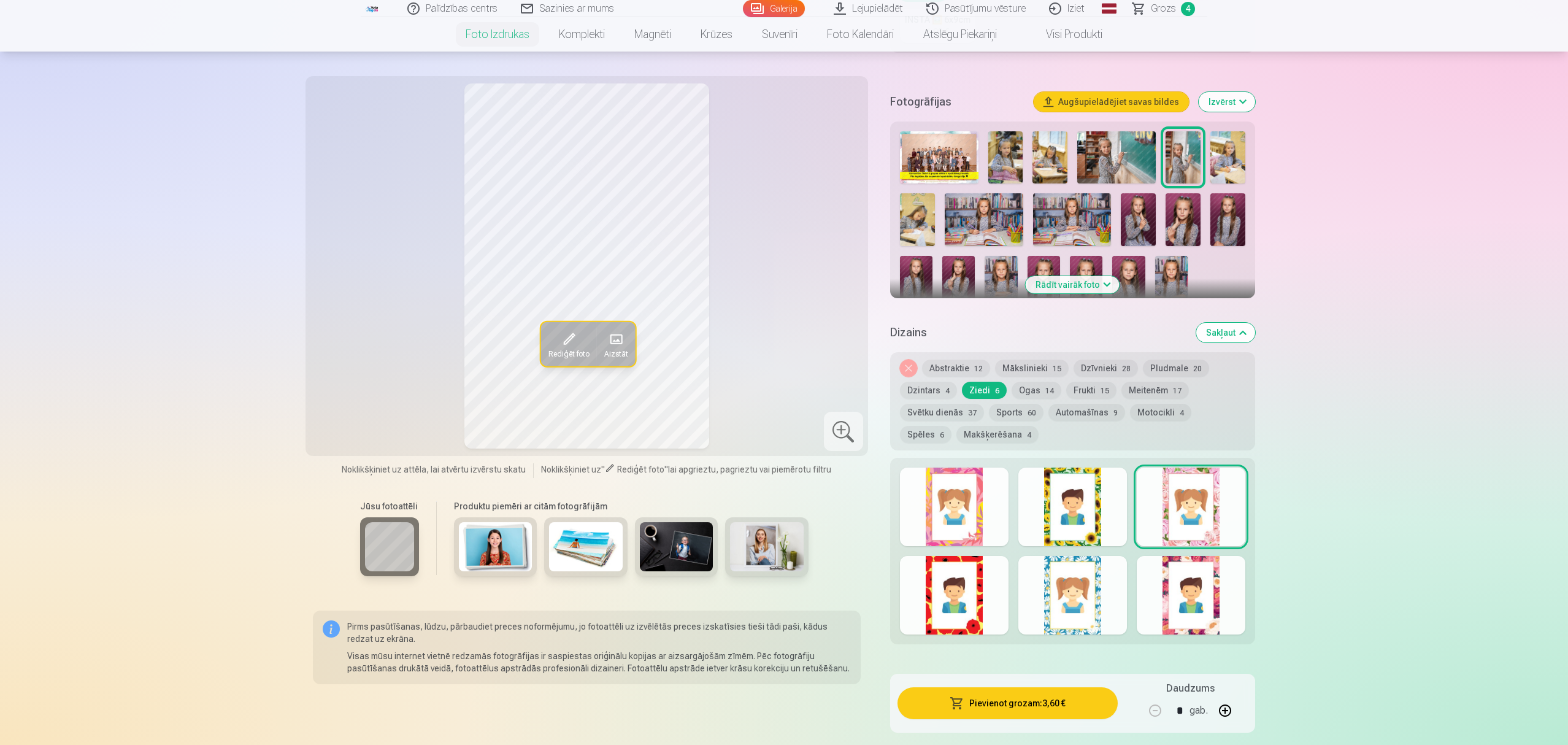
scroll to position [327, 0]
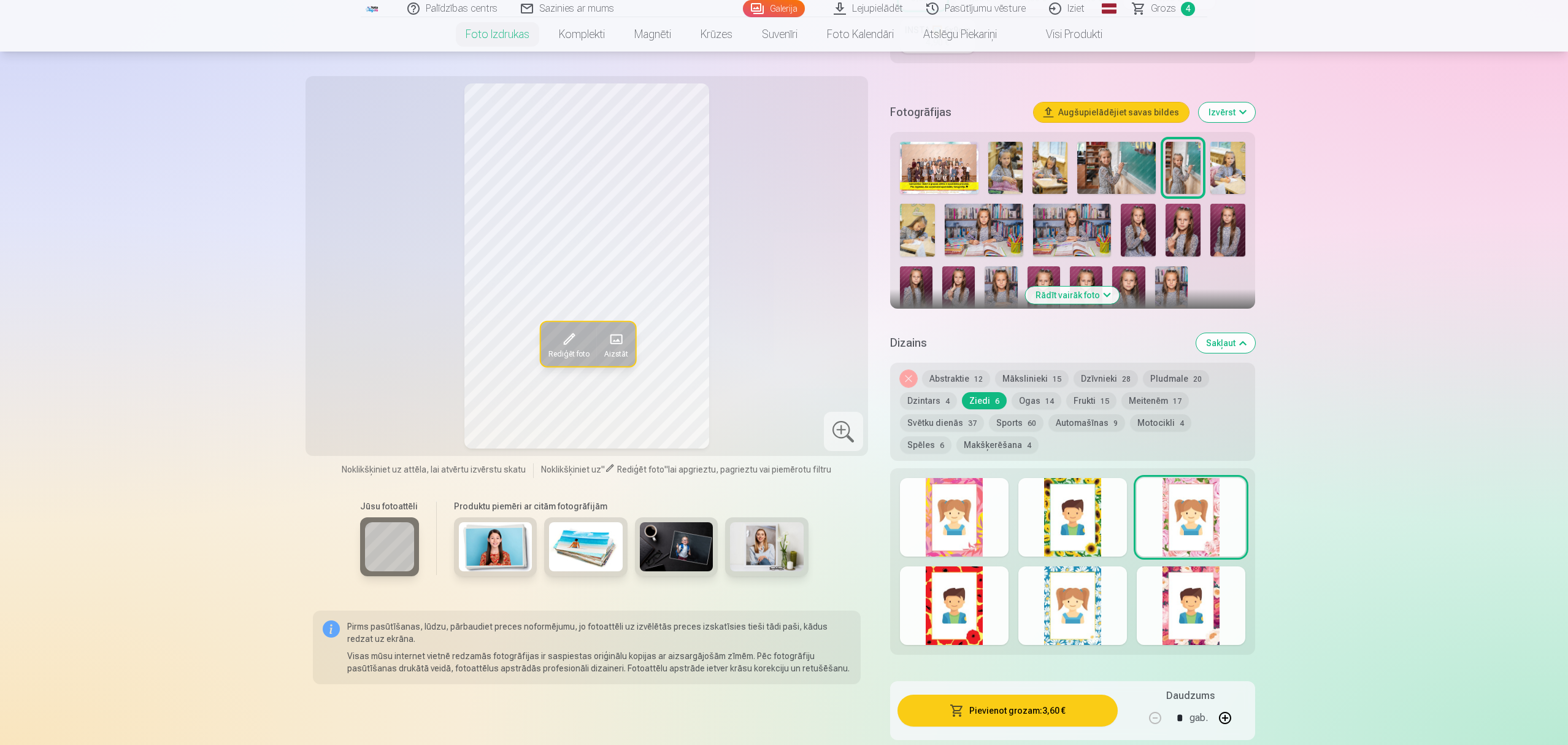
click at [950, 578] on div at bounding box center [955, 605] width 109 height 79
click at [1086, 614] on div at bounding box center [1072, 605] width 109 height 79
click at [1222, 618] on div at bounding box center [1191, 605] width 109 height 79
click at [1100, 529] on div at bounding box center [1072, 517] width 109 height 79
click at [965, 495] on div at bounding box center [955, 517] width 109 height 79
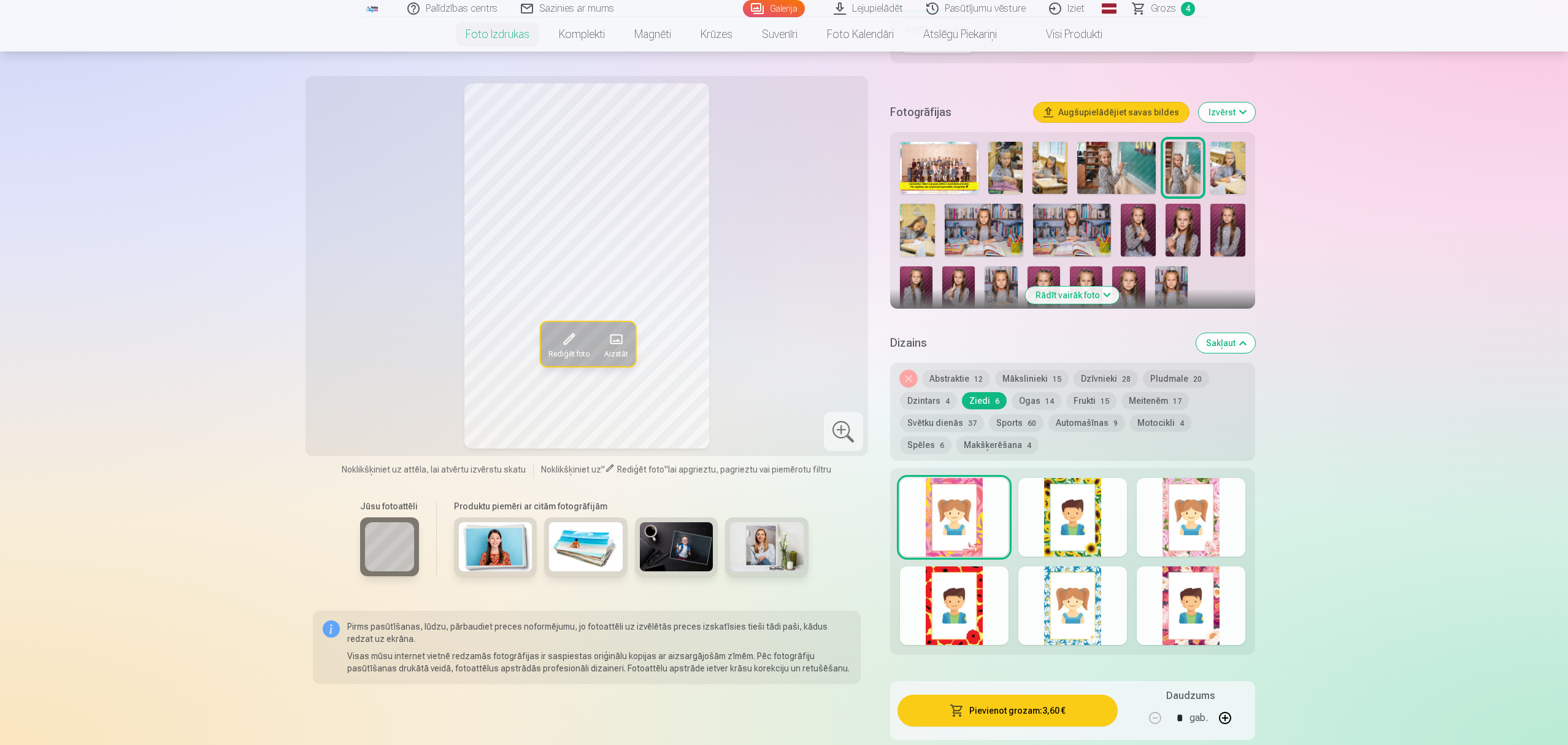
click at [1205, 534] on div at bounding box center [1191, 517] width 109 height 79
click at [1031, 395] on button "Ogas 14" at bounding box center [1035, 401] width 50 height 18
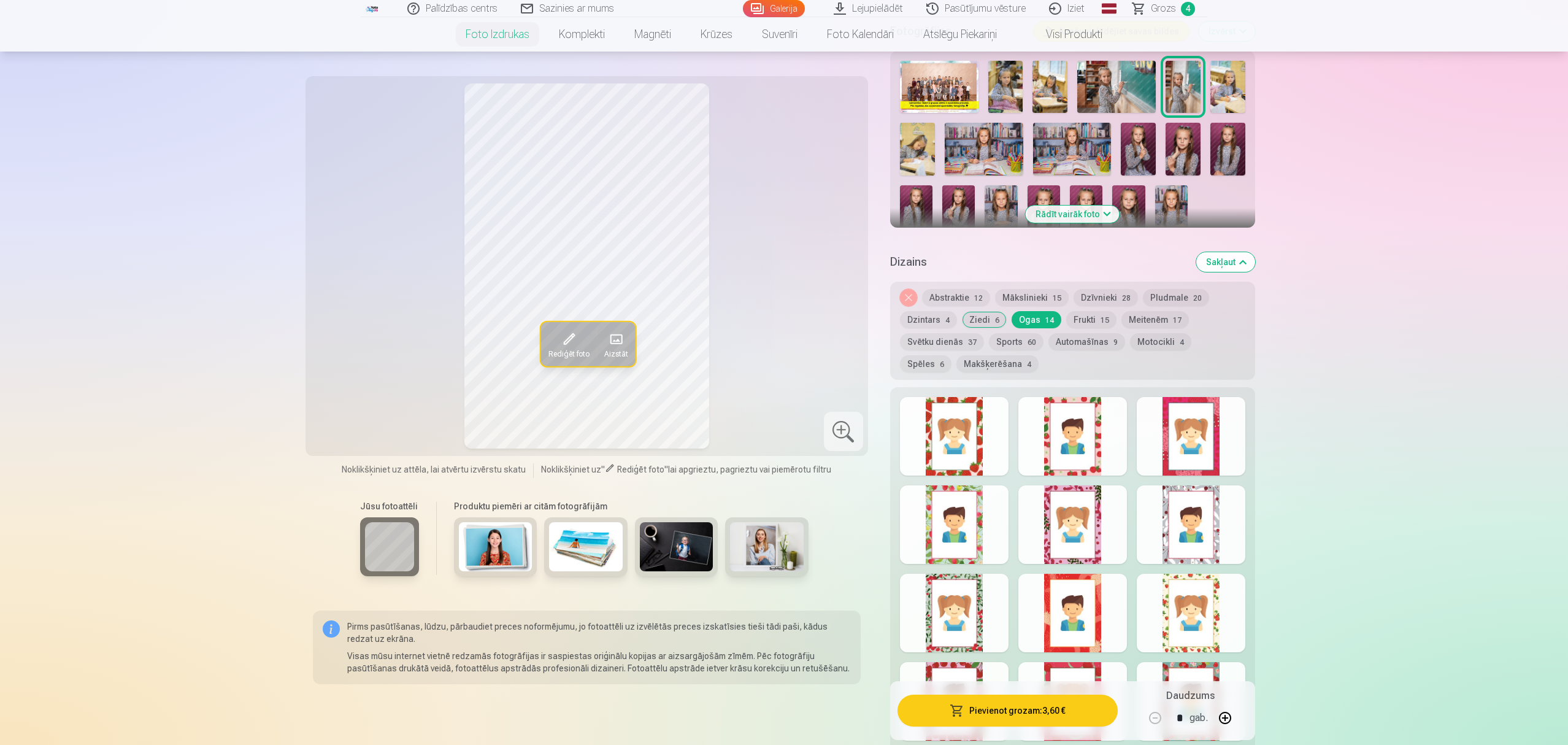
scroll to position [408, 0]
click at [1068, 528] on div at bounding box center [1072, 523] width 109 height 79
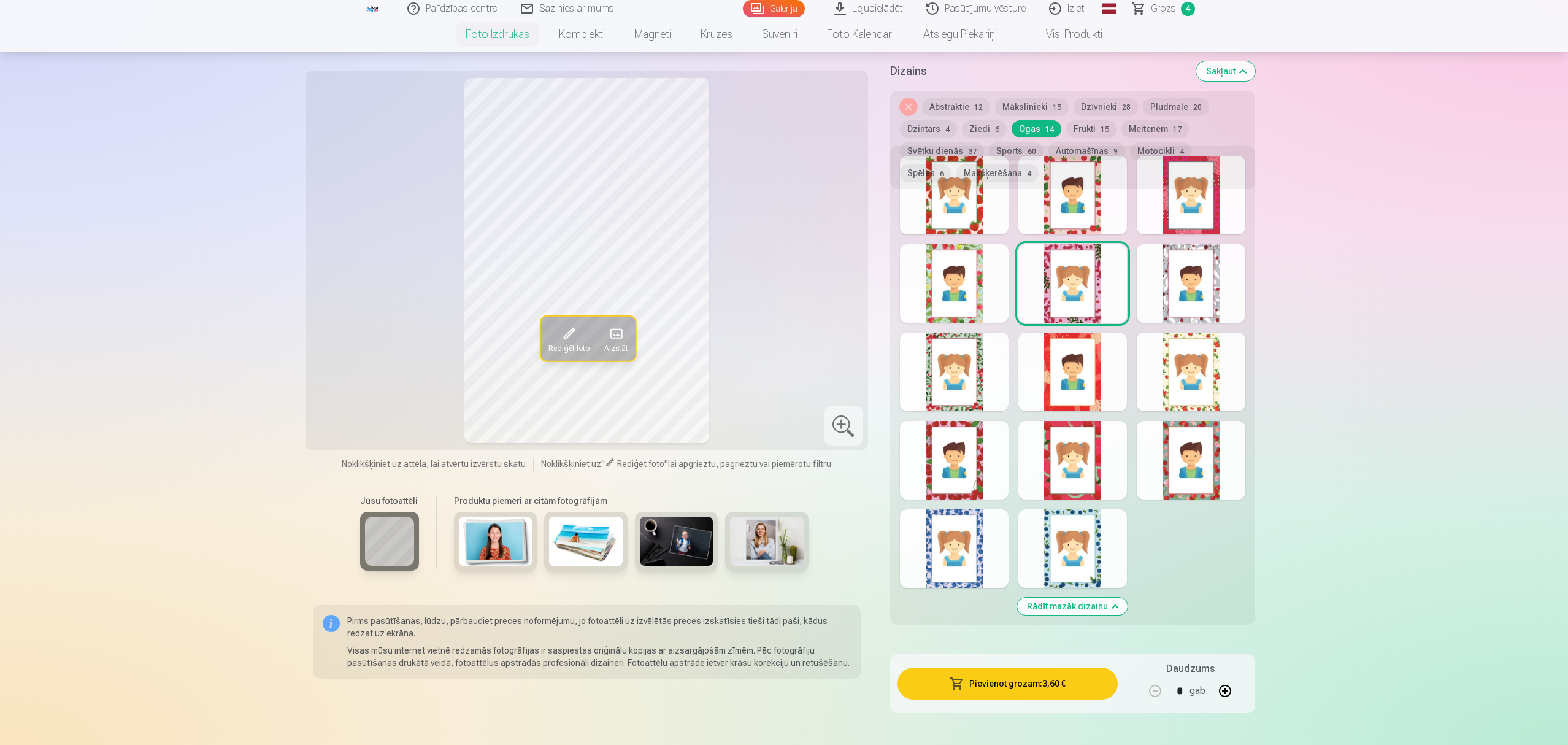
scroll to position [655, 0]
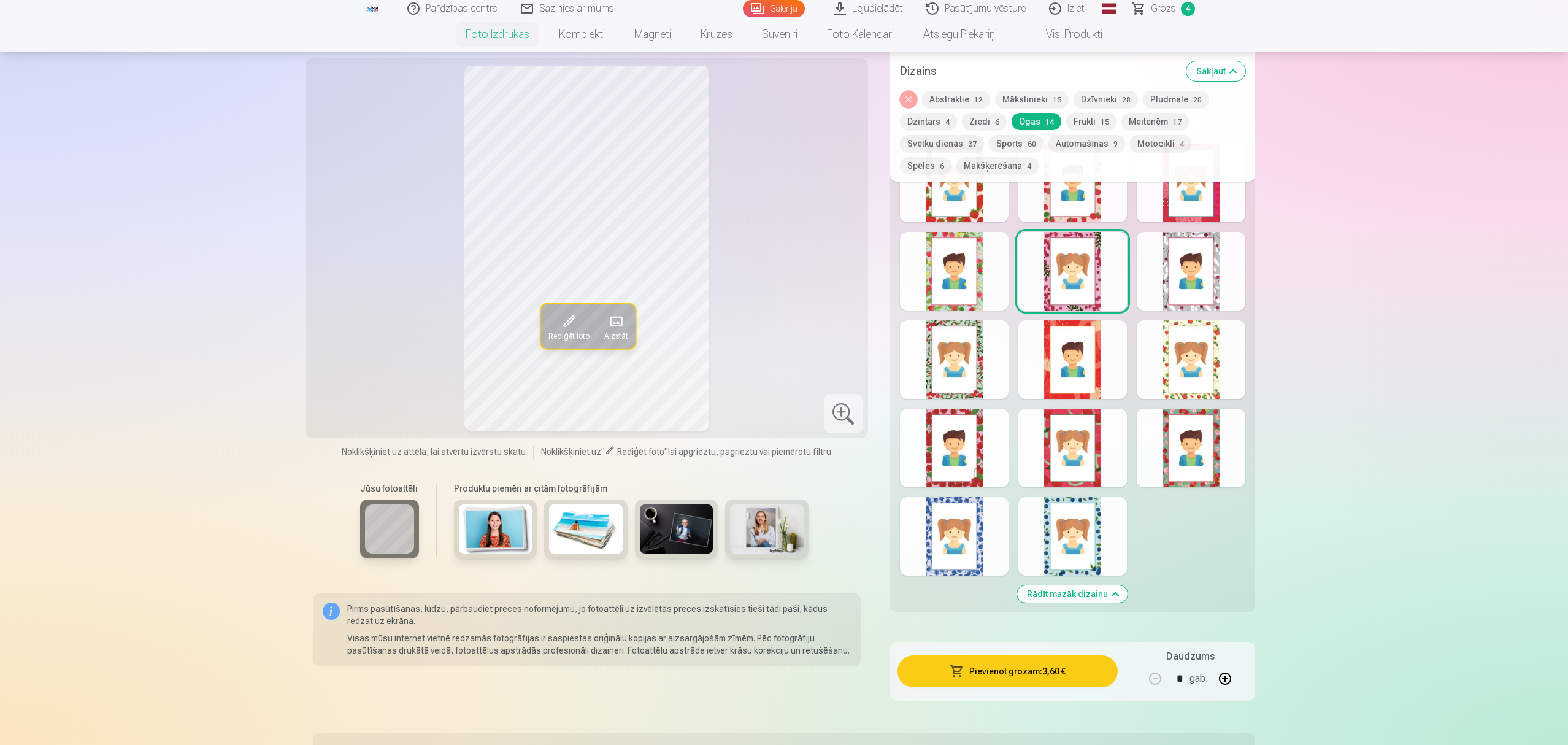
click at [988, 553] on div at bounding box center [955, 536] width 109 height 79
click at [1091, 114] on button "Frukti 15" at bounding box center [1092, 122] width 51 height 18
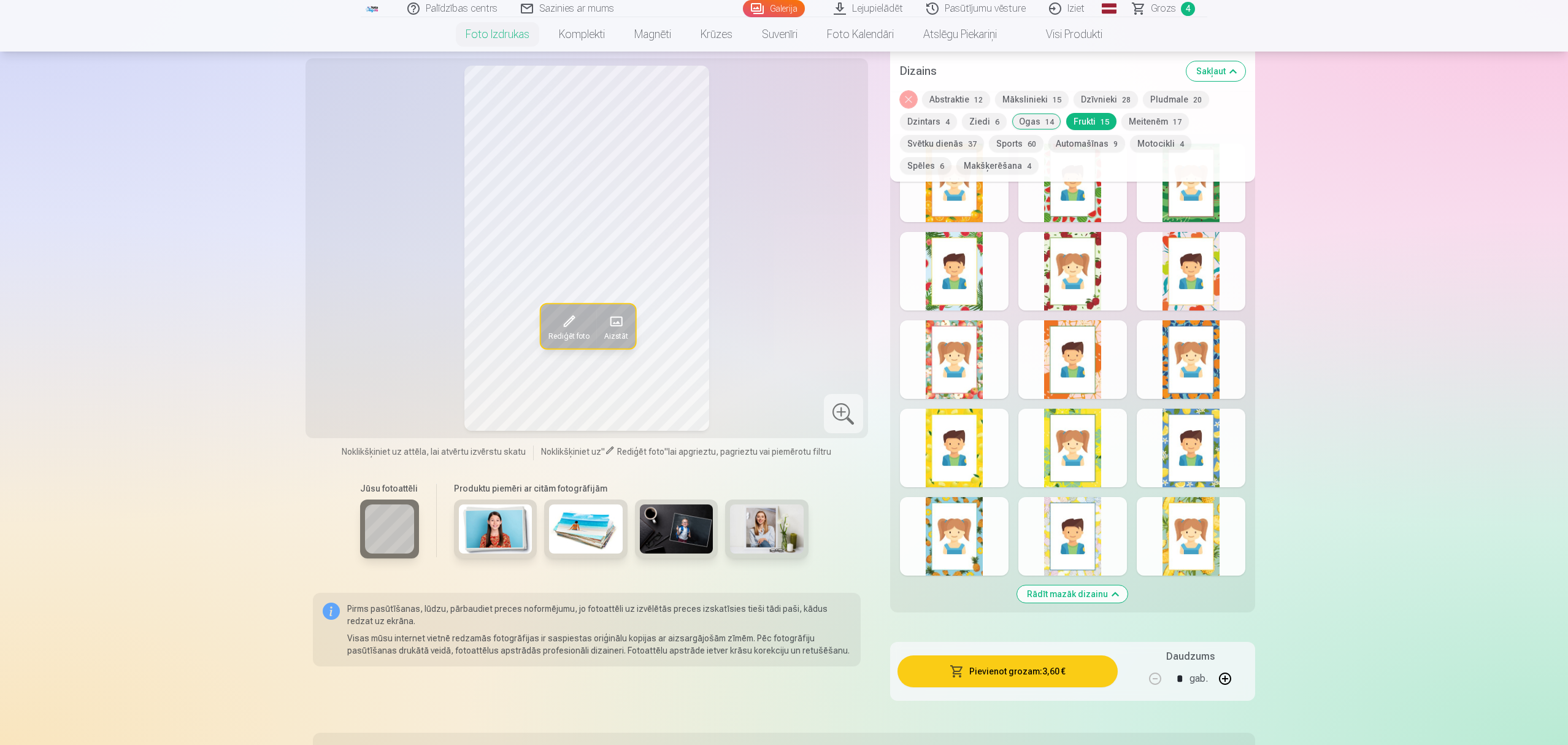
click at [1156, 123] on button "Meitenēm 17" at bounding box center [1154, 122] width 67 height 18
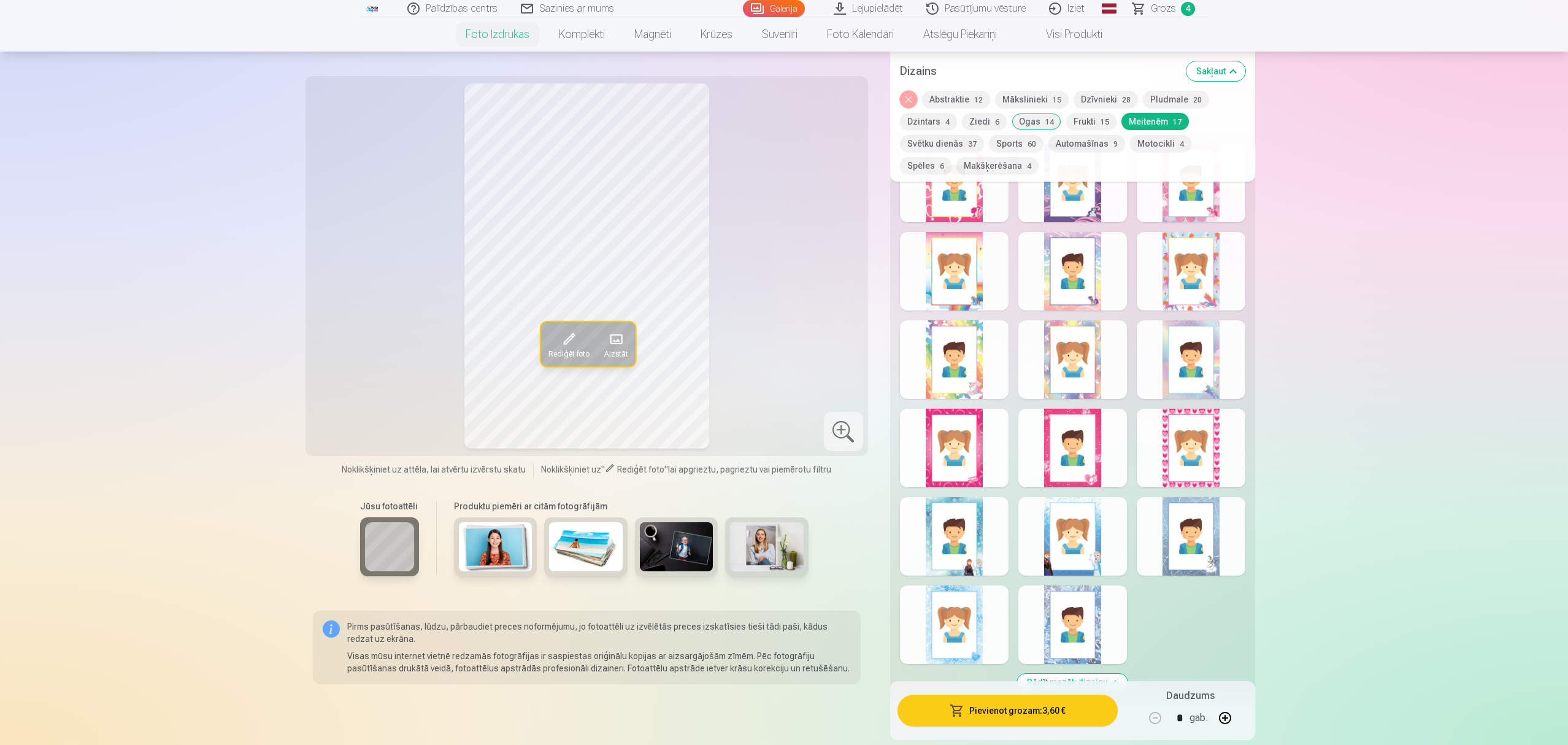
scroll to position [736, 0]
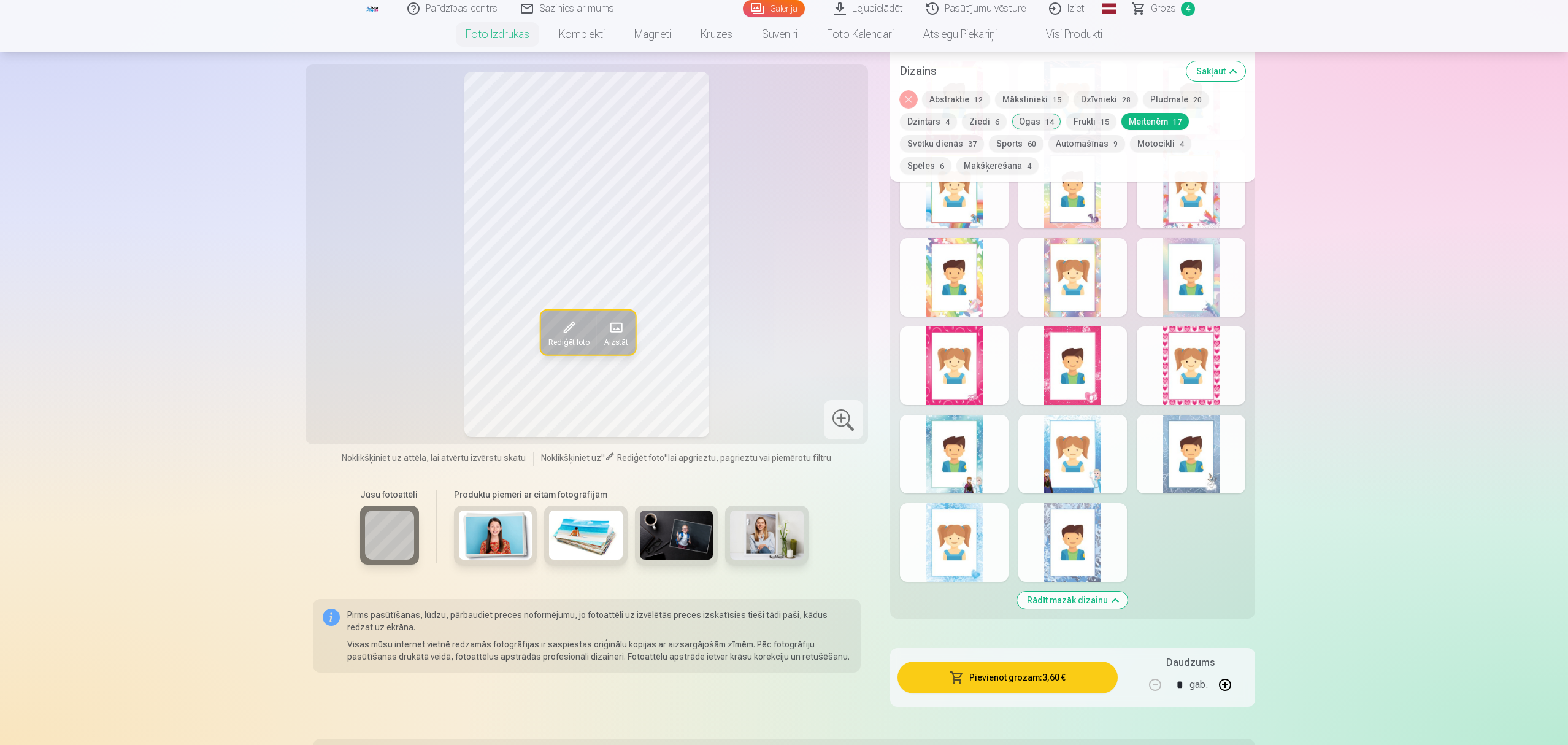
click at [1074, 469] on div at bounding box center [1072, 454] width 109 height 79
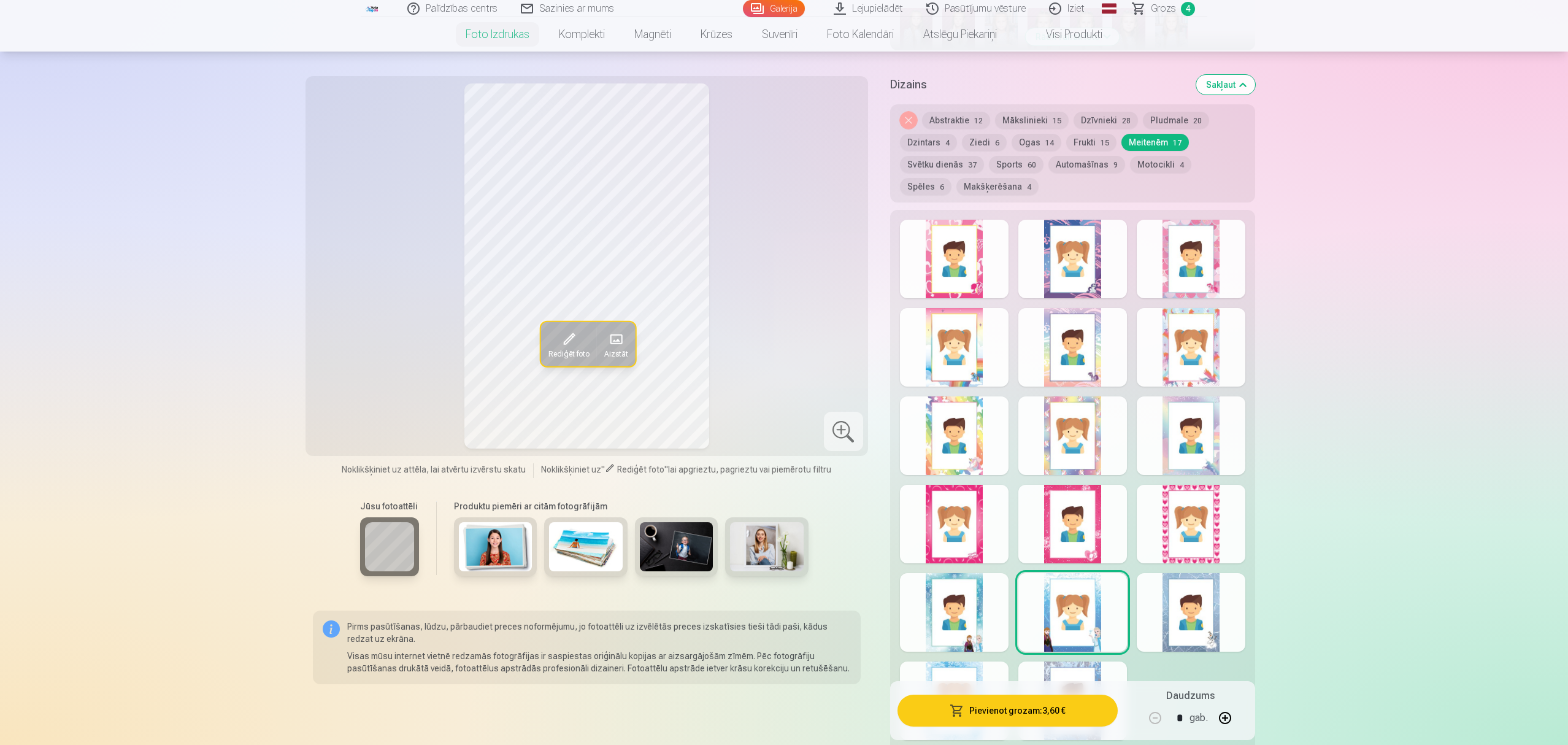
scroll to position [573, 0]
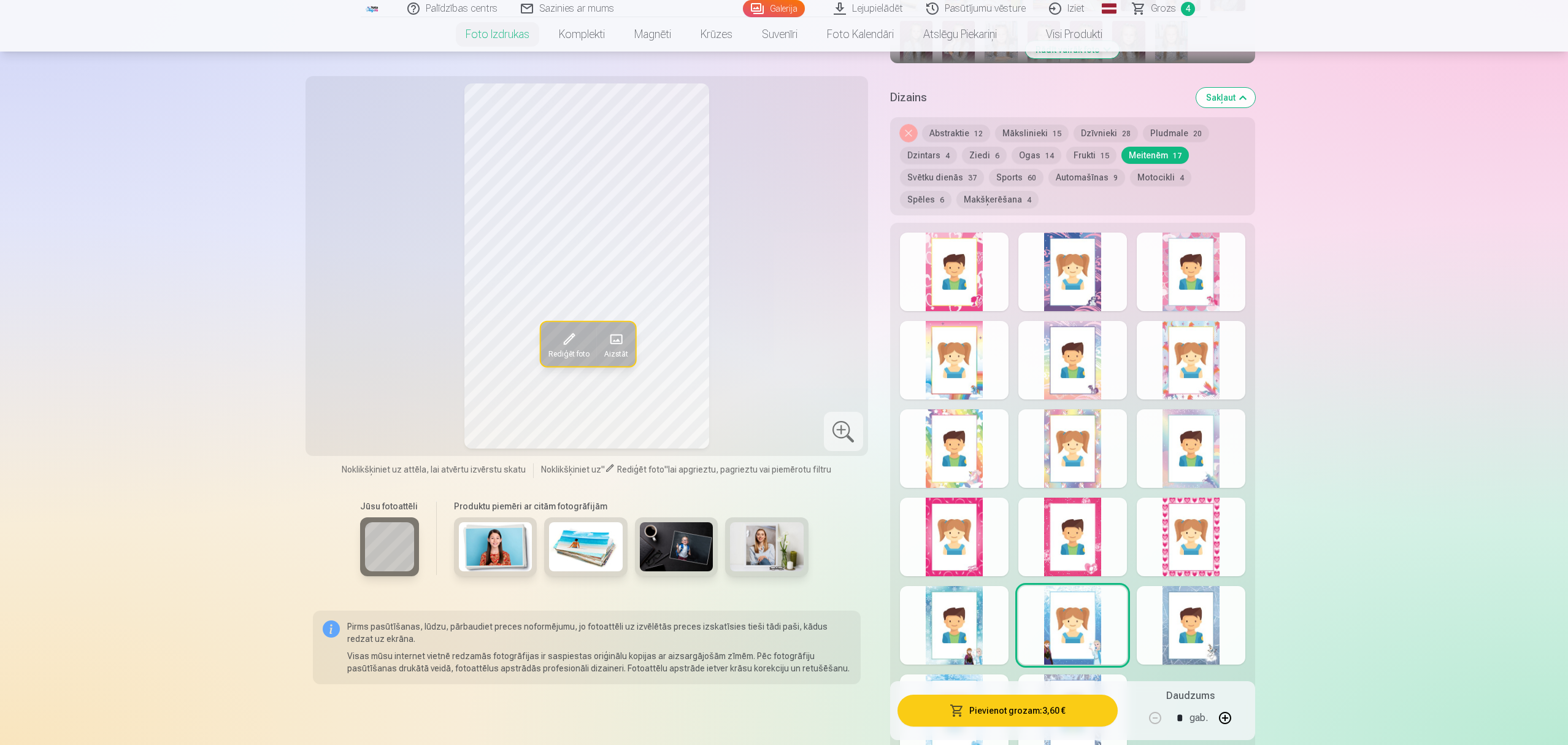
click at [1077, 373] on div at bounding box center [1072, 360] width 109 height 79
click at [930, 357] on div at bounding box center [955, 360] width 109 height 79
click at [920, 449] on div at bounding box center [955, 448] width 109 height 79
click at [1099, 457] on div at bounding box center [1072, 448] width 109 height 79
click at [1048, 290] on div at bounding box center [1072, 271] width 109 height 79
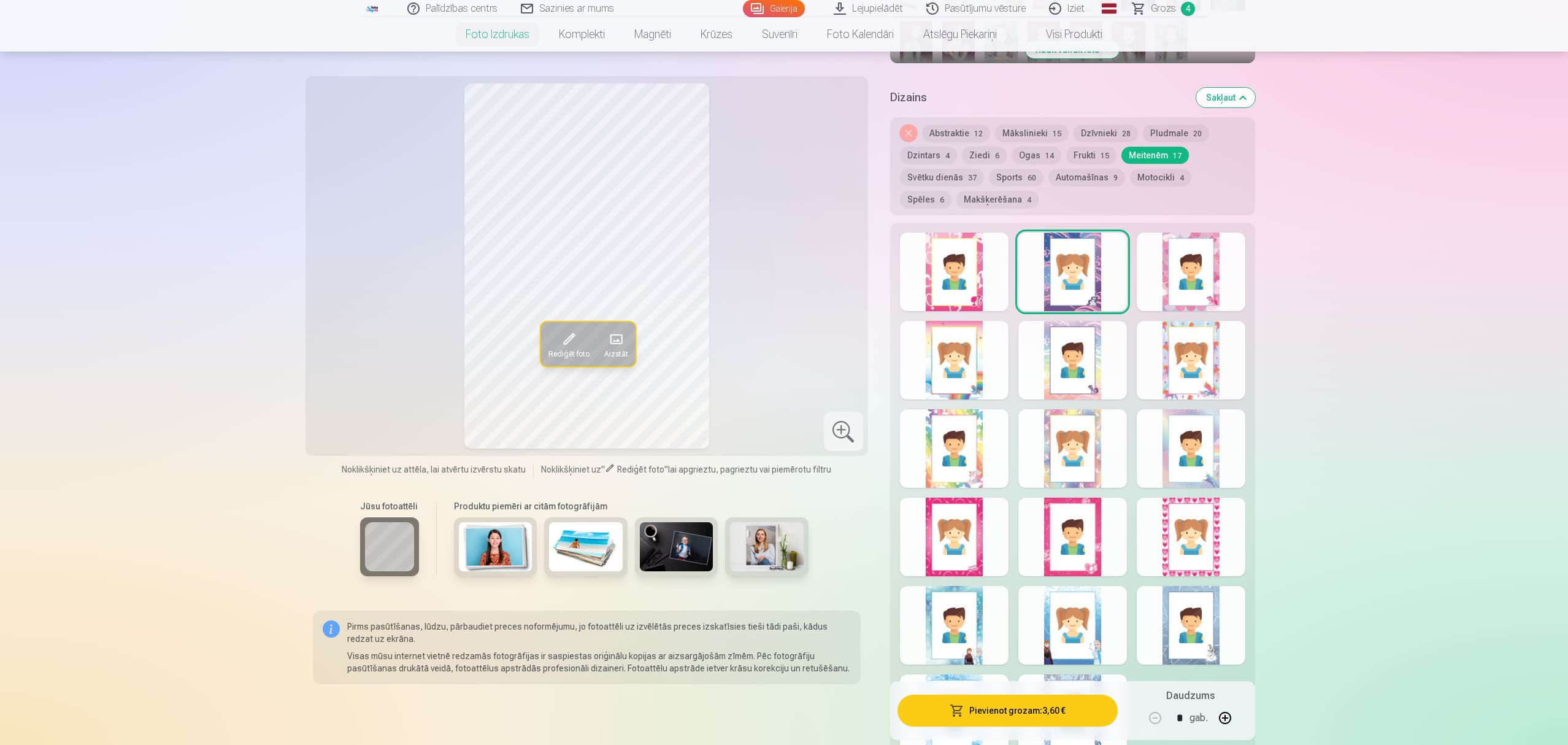
click at [1180, 278] on div at bounding box center [1191, 271] width 109 height 79
click at [938, 285] on div at bounding box center [955, 271] width 109 height 79
click at [946, 178] on button "Svētku dienās 37" at bounding box center [942, 178] width 84 height 18
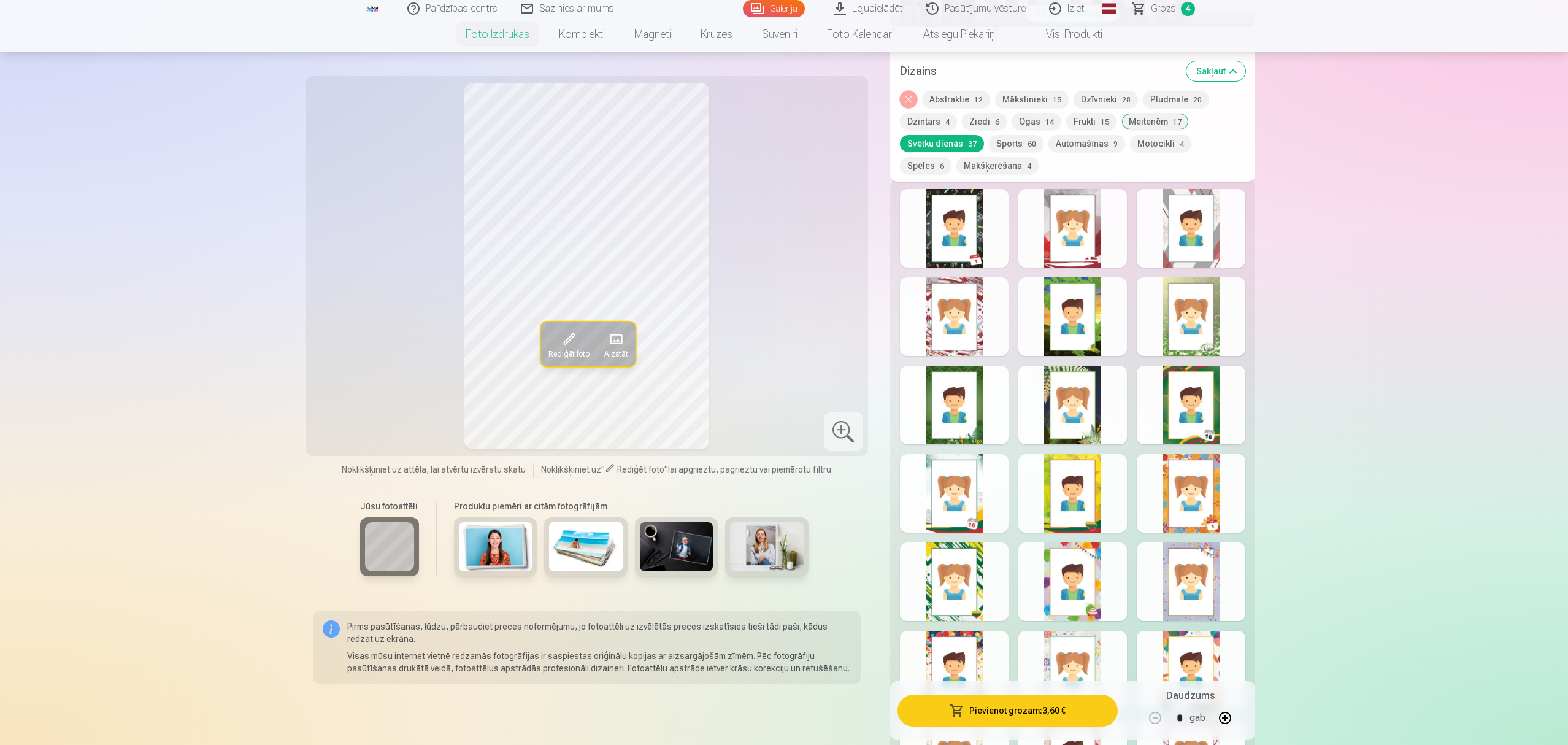
scroll to position [655, 0]
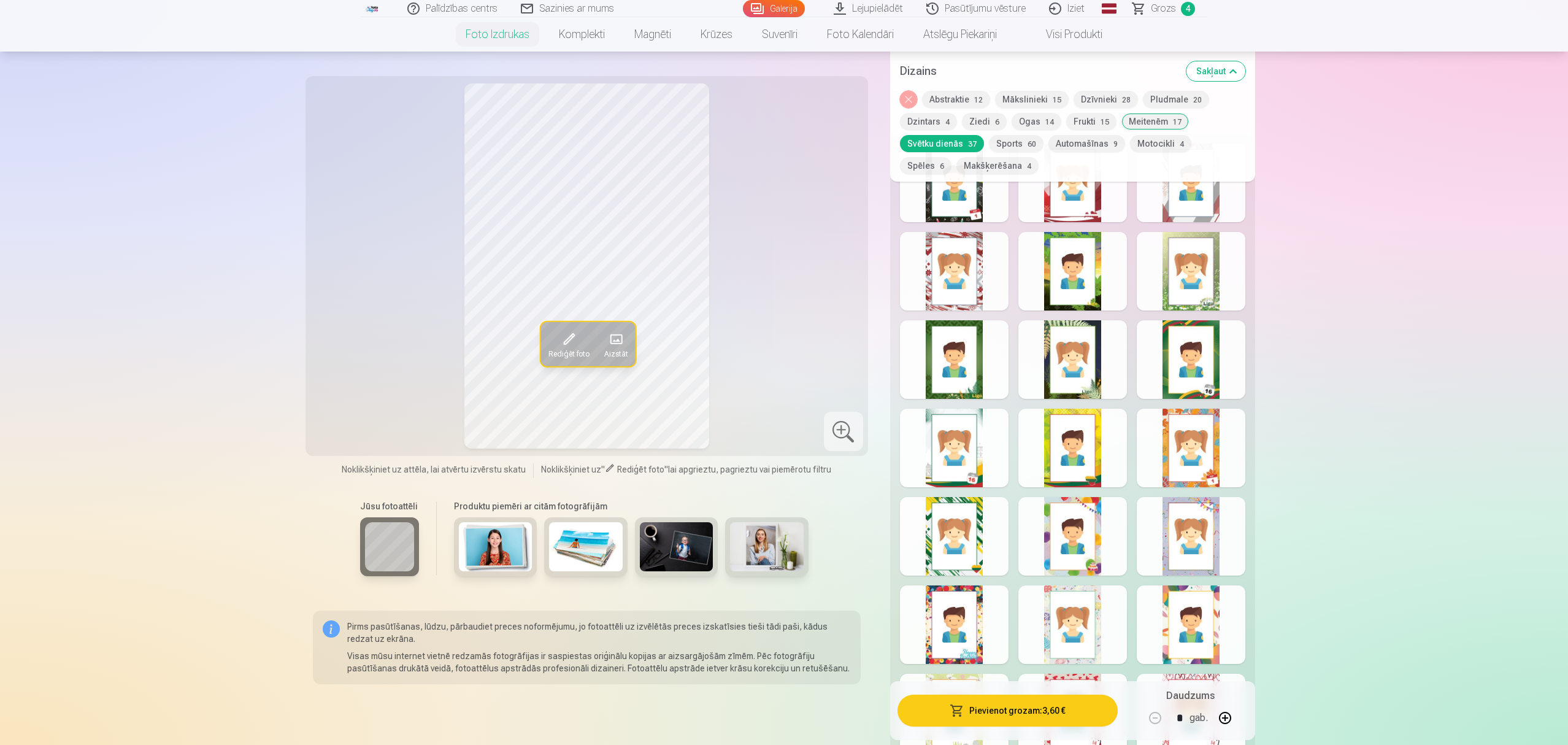
click at [1033, 140] on button "Sports 60" at bounding box center [1016, 144] width 54 height 18
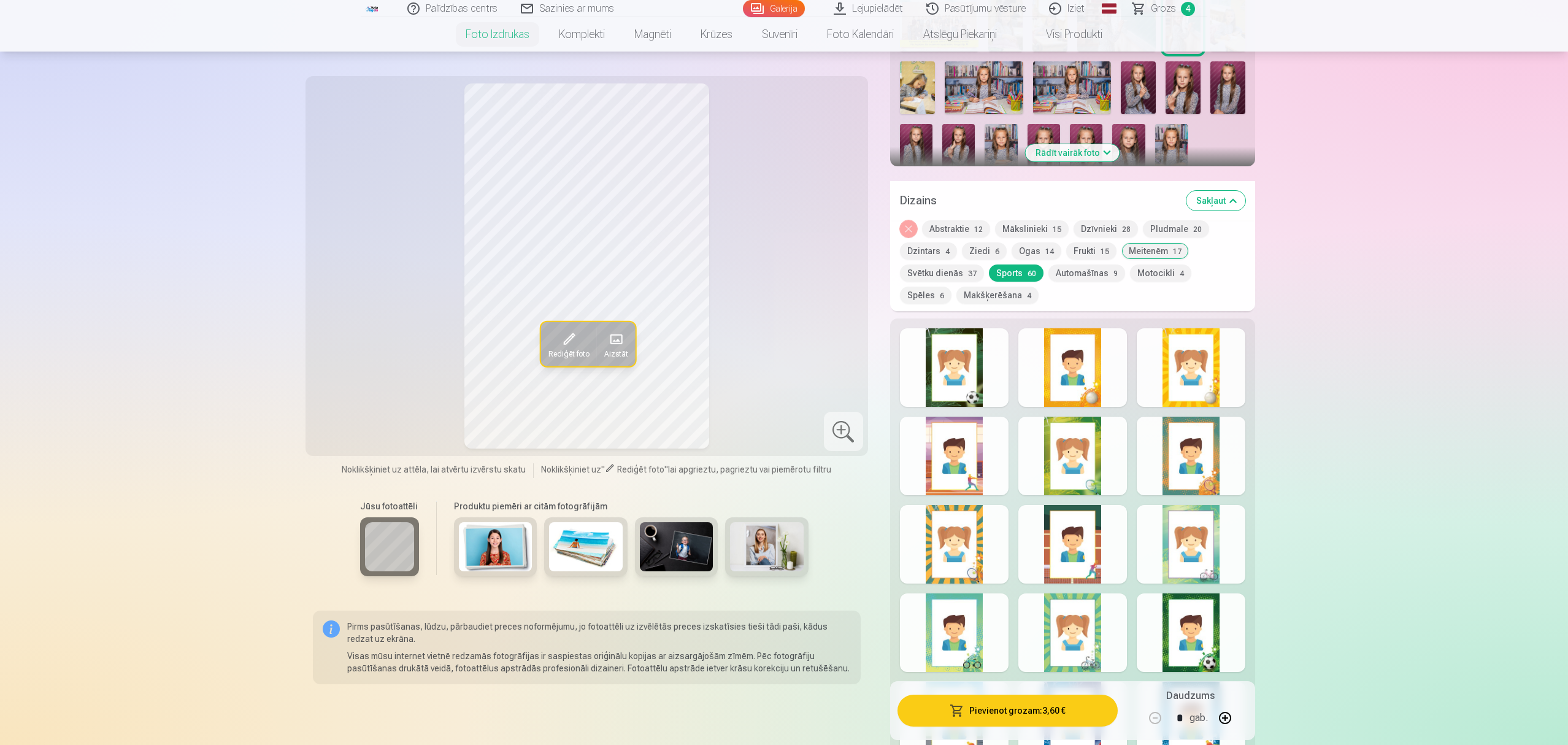
scroll to position [408, 0]
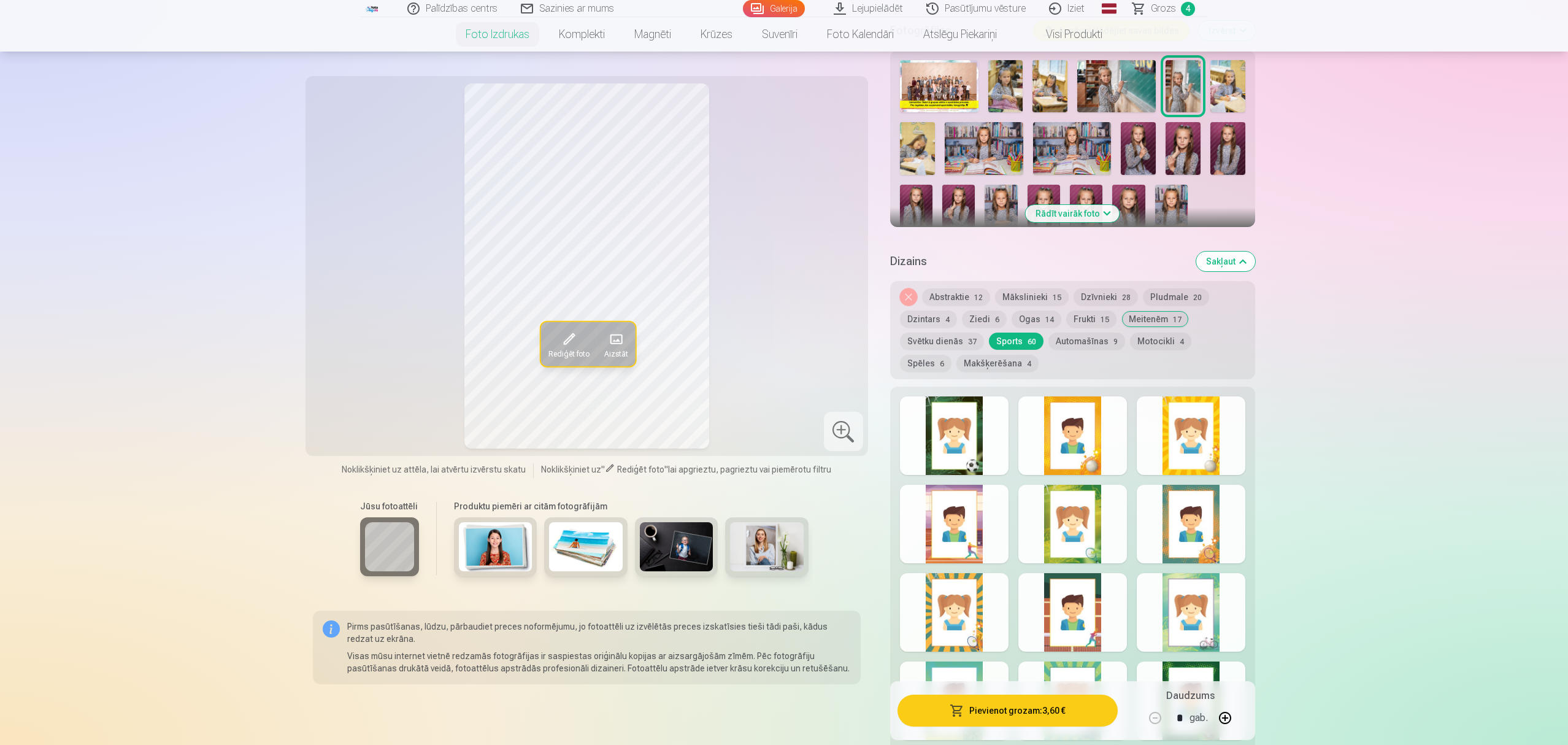
click at [1078, 342] on button "Automašīnas 9" at bounding box center [1086, 341] width 77 height 18
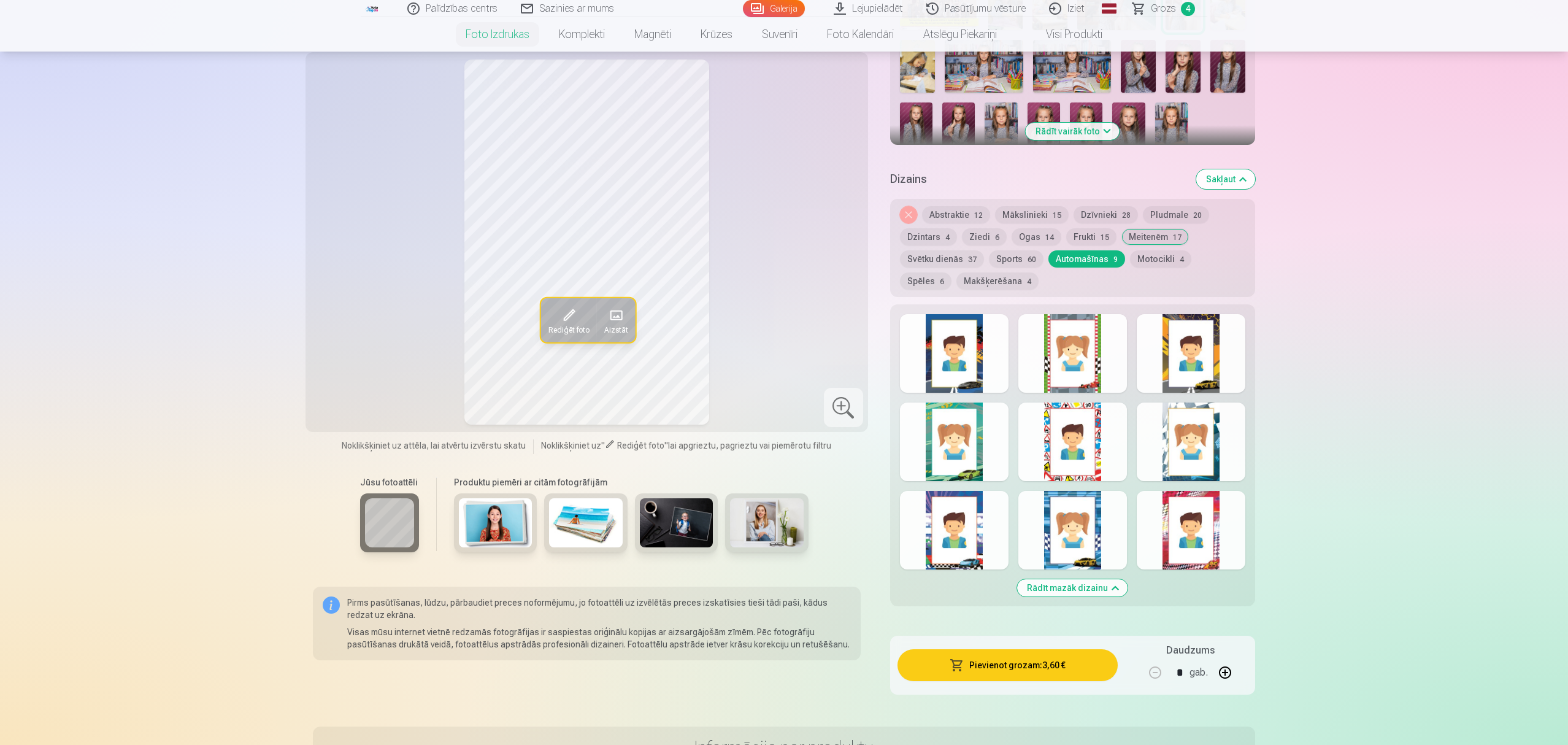
scroll to position [573, 0]
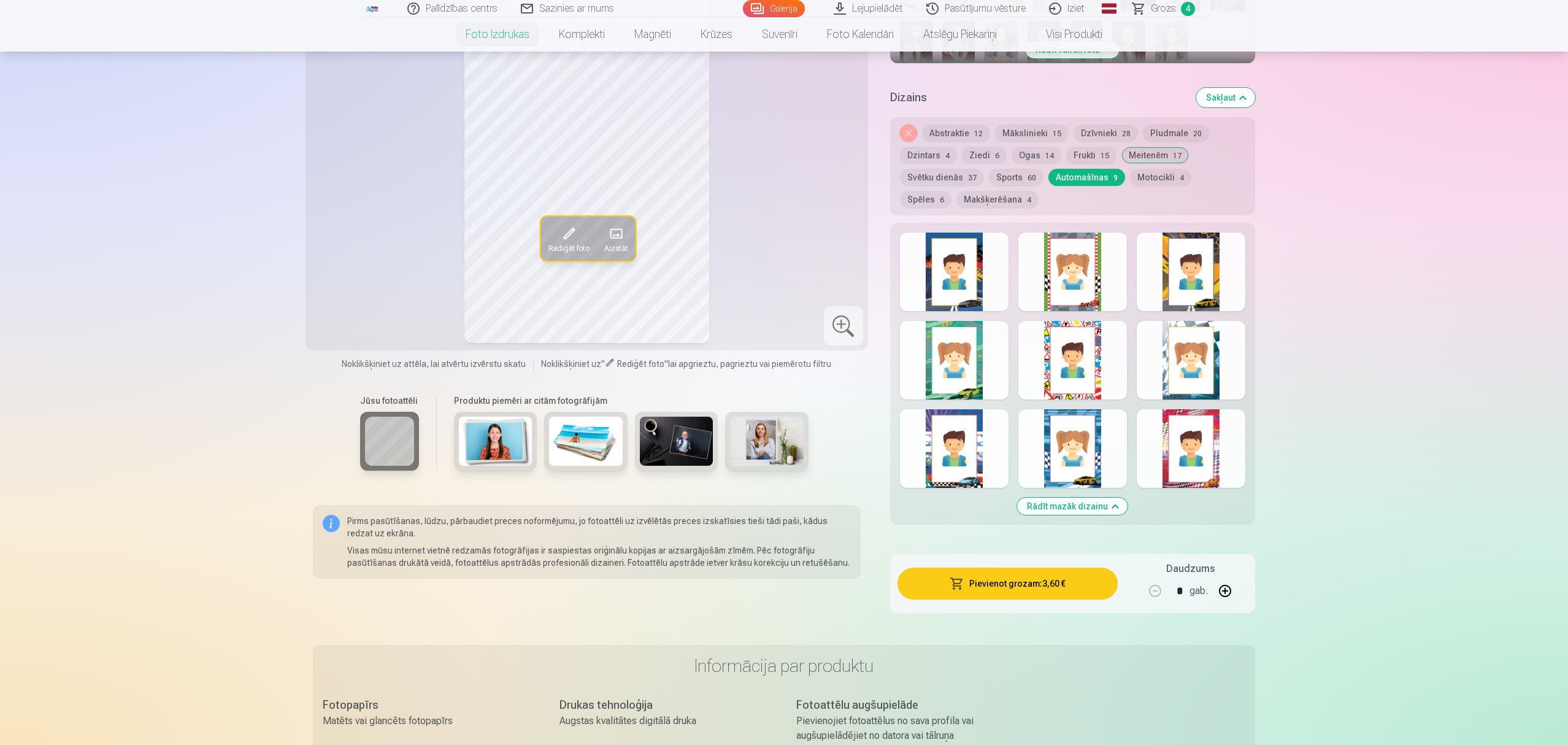
click at [948, 297] on div at bounding box center [955, 271] width 109 height 79
click at [1073, 292] on div at bounding box center [1072, 271] width 109 height 79
click at [1199, 287] on div at bounding box center [1191, 271] width 109 height 79
click at [966, 387] on div at bounding box center [955, 360] width 109 height 79
click at [1080, 372] on div at bounding box center [1072, 360] width 109 height 79
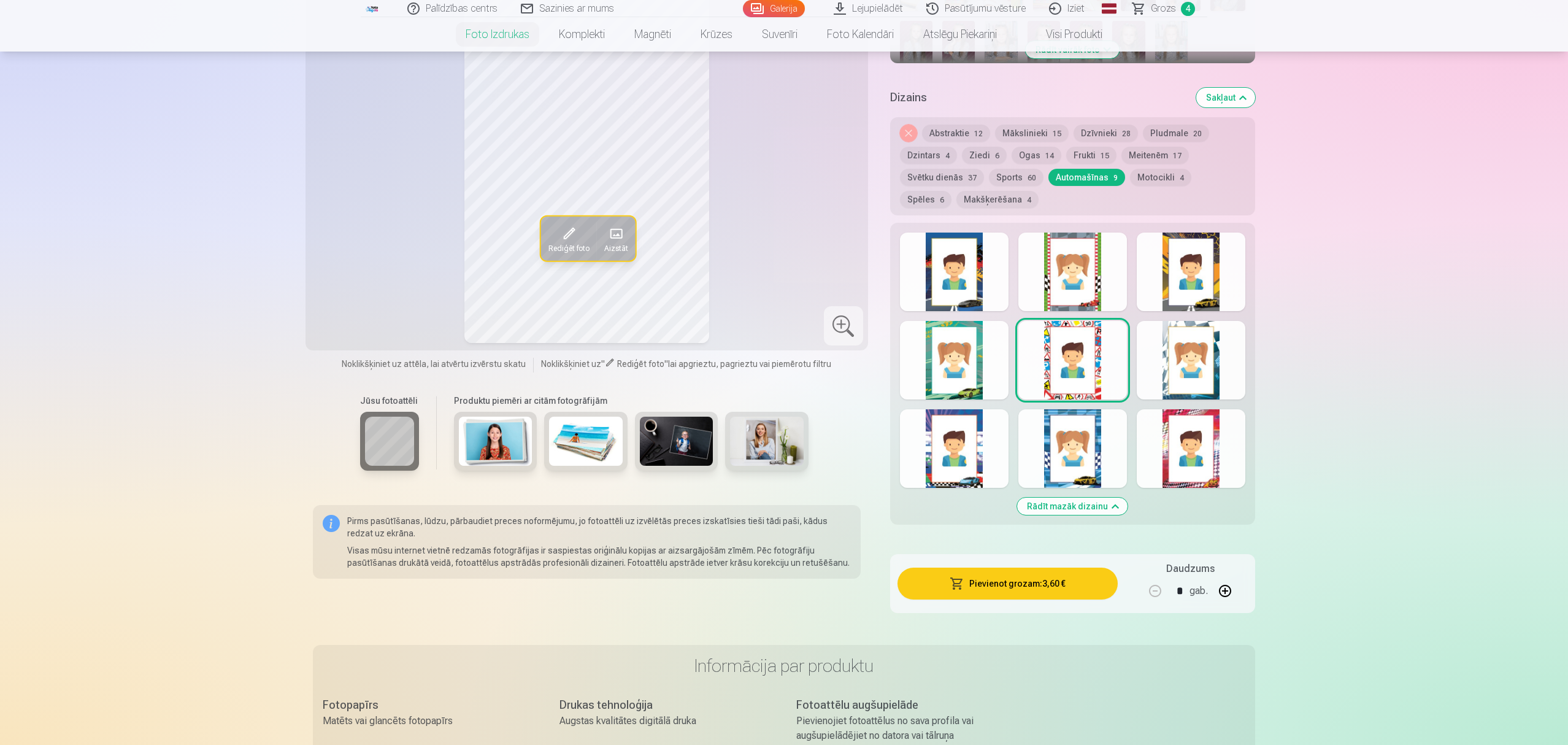
click at [1169, 389] on div at bounding box center [1191, 360] width 109 height 79
click at [927, 425] on div at bounding box center [955, 448] width 109 height 79
click at [1063, 435] on div at bounding box center [1072, 448] width 109 height 79
click at [1195, 422] on div at bounding box center [1191, 448] width 109 height 79
click at [946, 352] on div at bounding box center [955, 360] width 109 height 79
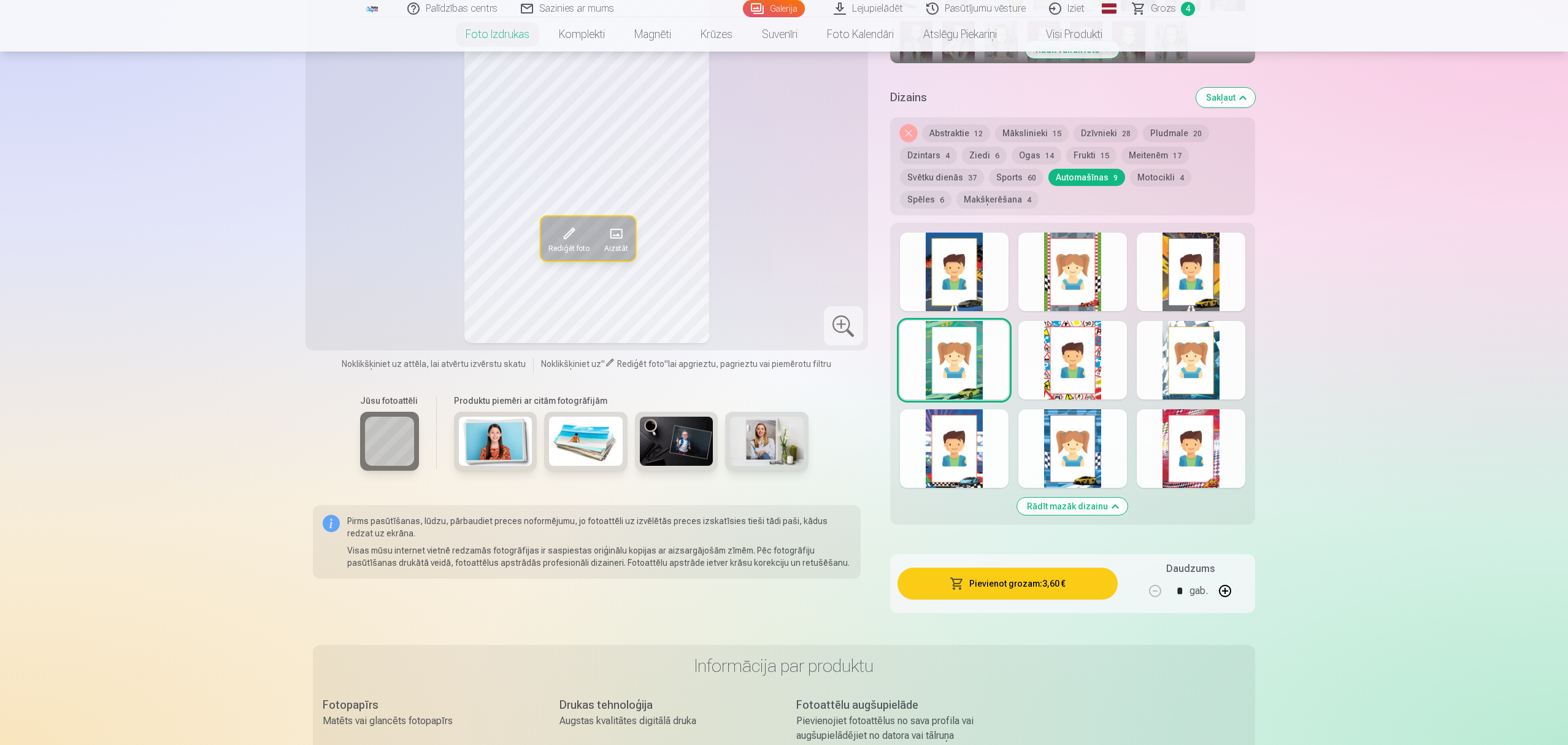
click at [1189, 266] on div at bounding box center [1191, 271] width 109 height 79
drag, startPoint x: 1090, startPoint y: 301, endPoint x: 1072, endPoint y: 302, distance: 18.0
click at [1072, 302] on div at bounding box center [1072, 271] width 109 height 79
drag, startPoint x: 945, startPoint y: 308, endPoint x: 938, endPoint y: 309, distance: 7.1
click at [938, 309] on div "Rādīt mazāk dizainu" at bounding box center [1072, 373] width 365 height 302
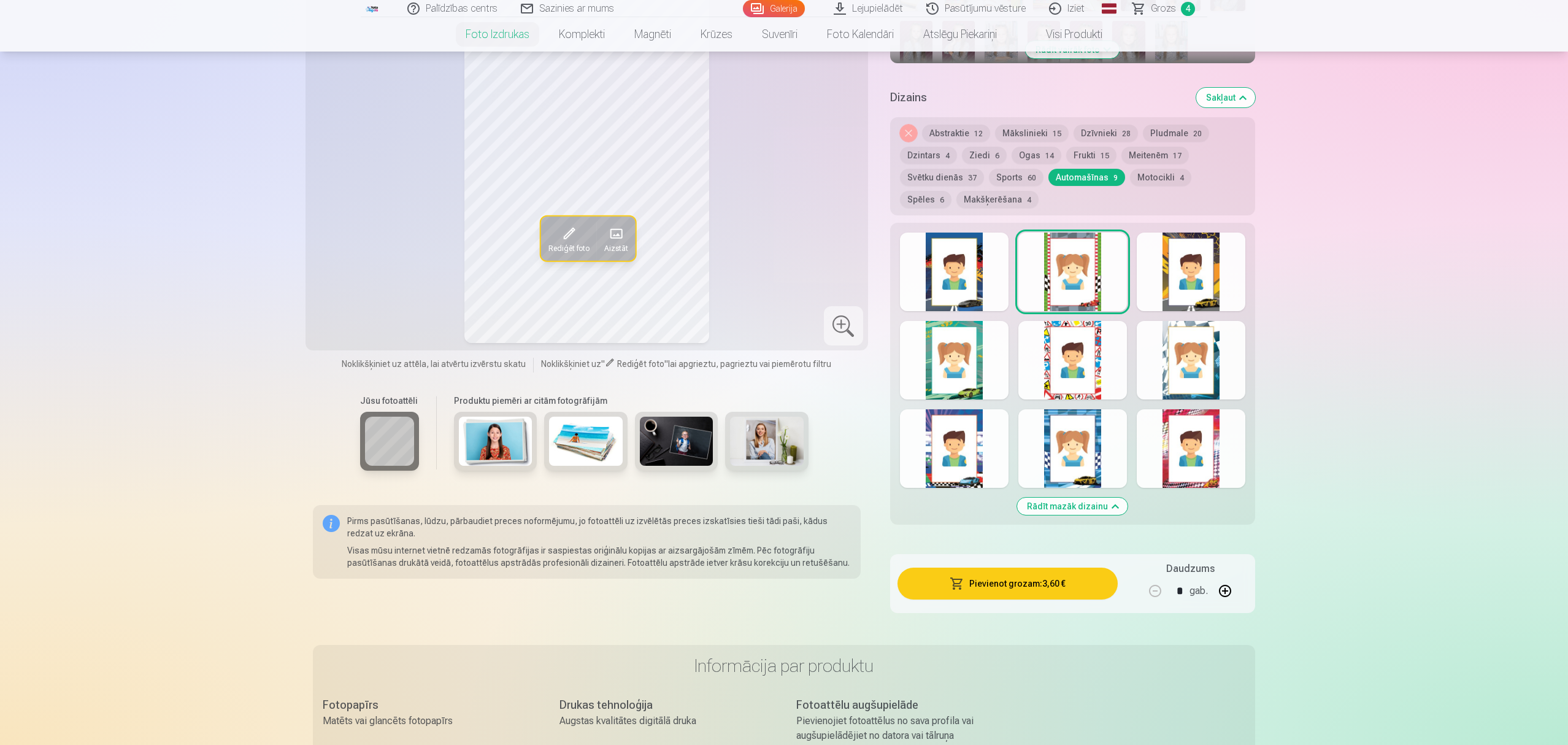
click at [970, 273] on div at bounding box center [955, 271] width 109 height 79
click at [1158, 173] on button "Motocikli 4" at bounding box center [1160, 178] width 61 height 18
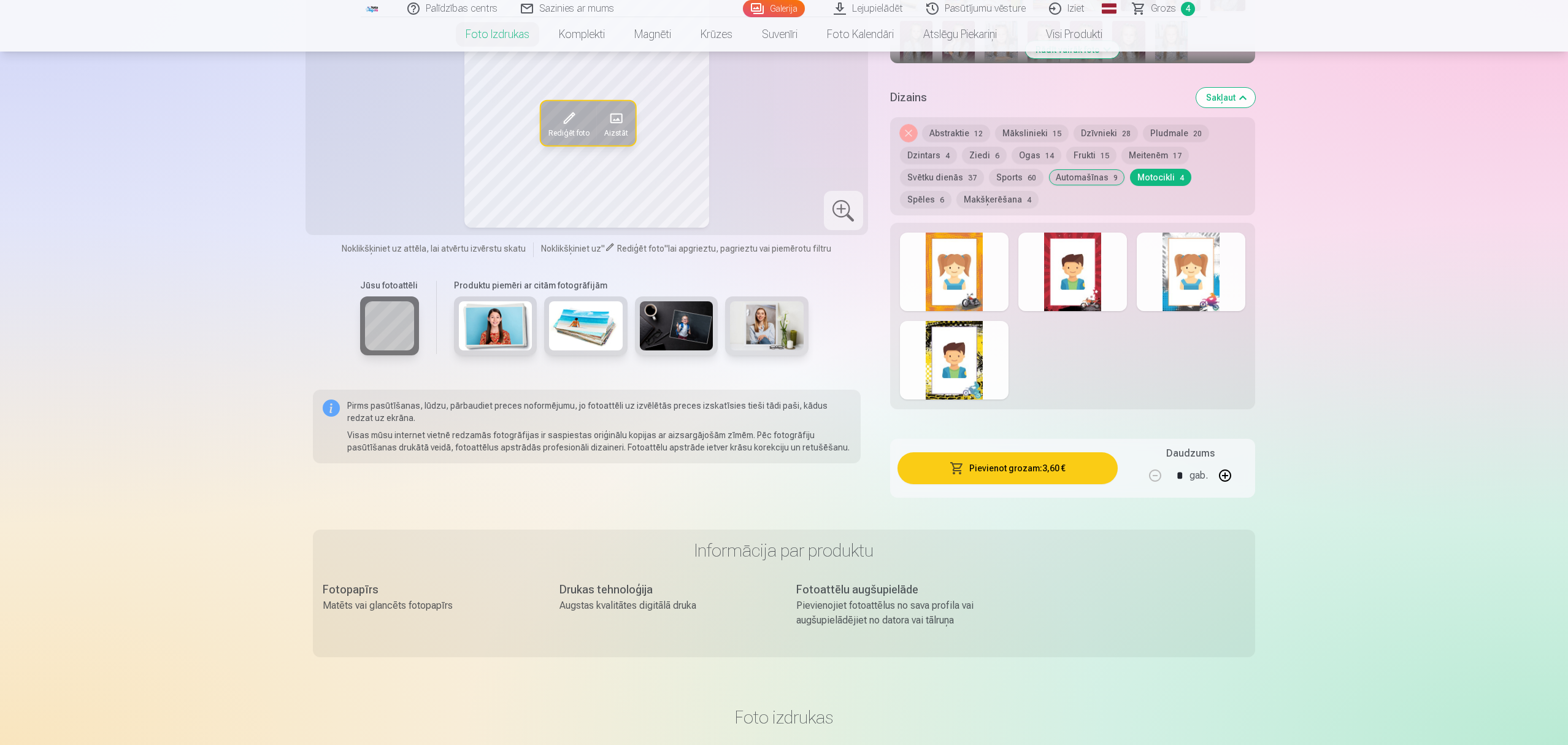
click at [1196, 276] on div at bounding box center [1191, 271] width 109 height 79
click at [962, 268] on div at bounding box center [955, 271] width 109 height 79
click at [1072, 249] on div at bounding box center [1072, 271] width 109 height 79
click at [970, 364] on div at bounding box center [955, 360] width 109 height 79
click at [952, 191] on button "Spēles 6" at bounding box center [925, 199] width 52 height 18
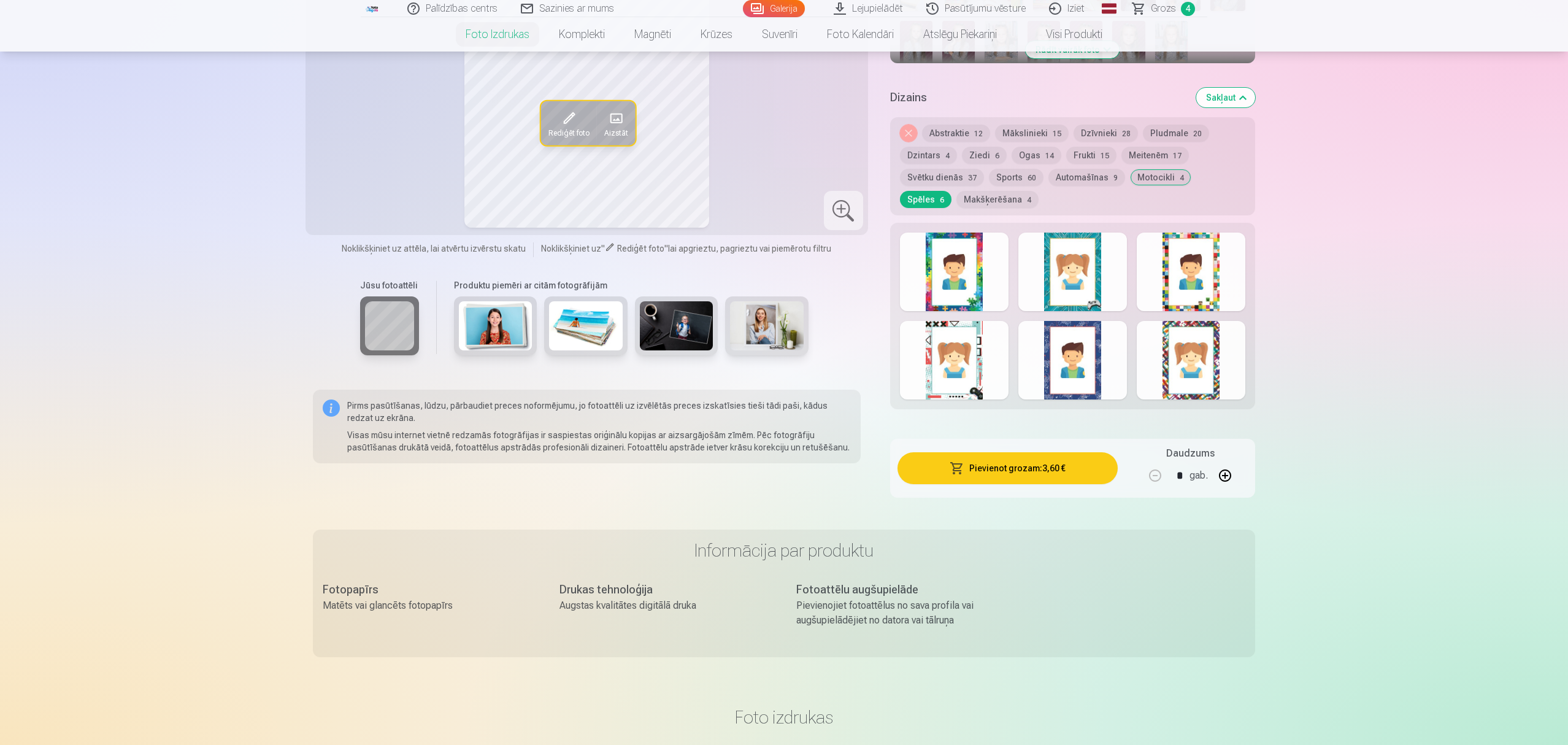
click at [992, 243] on div at bounding box center [955, 271] width 109 height 79
click at [1053, 268] on div at bounding box center [1072, 271] width 109 height 79
click at [1204, 297] on div at bounding box center [1191, 271] width 109 height 79
click at [1199, 355] on div at bounding box center [1191, 360] width 109 height 79
click at [1095, 356] on div at bounding box center [1072, 360] width 109 height 79
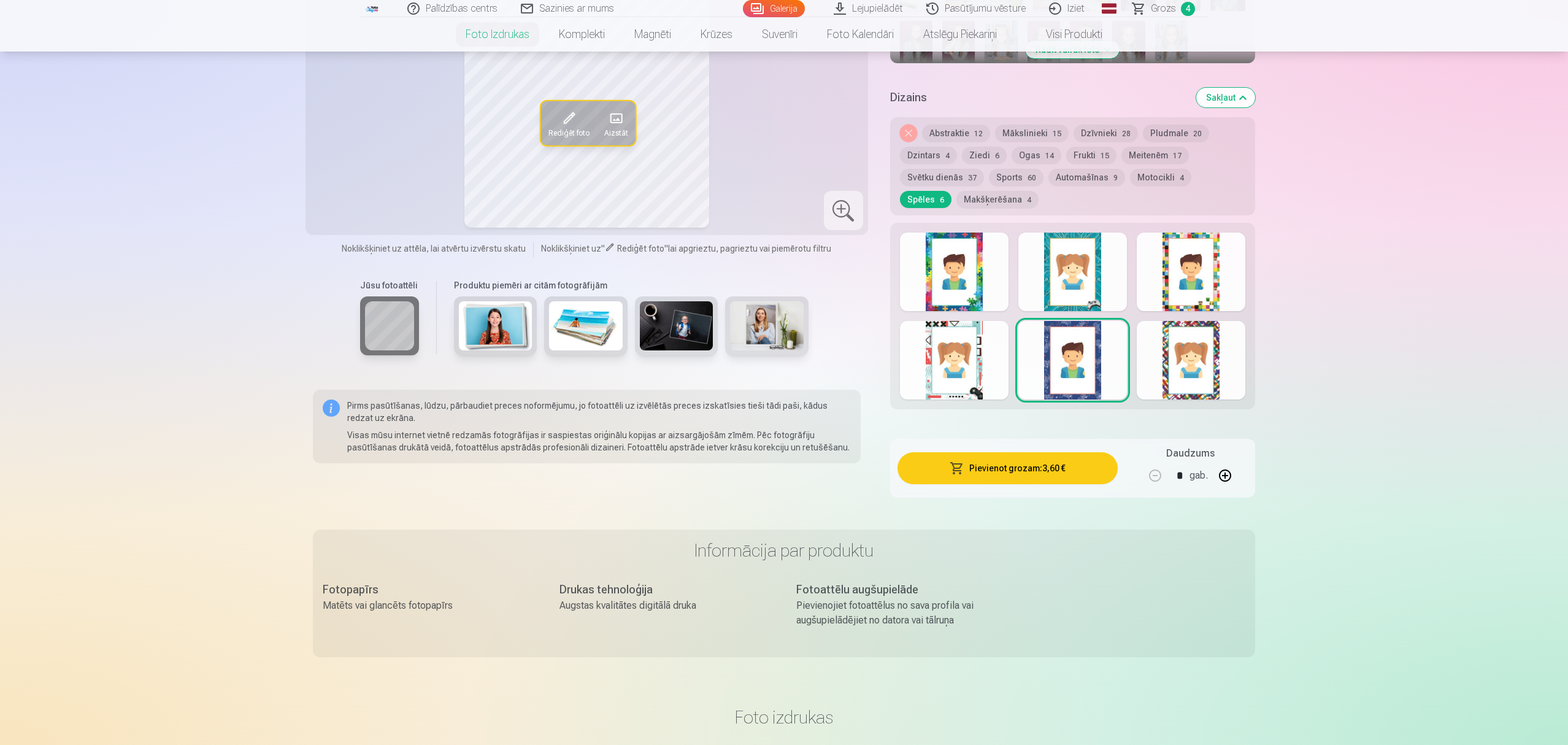
click at [975, 342] on div at bounding box center [955, 360] width 109 height 79
click at [957, 198] on button "Makšķerēšana 4" at bounding box center [997, 199] width 83 height 18
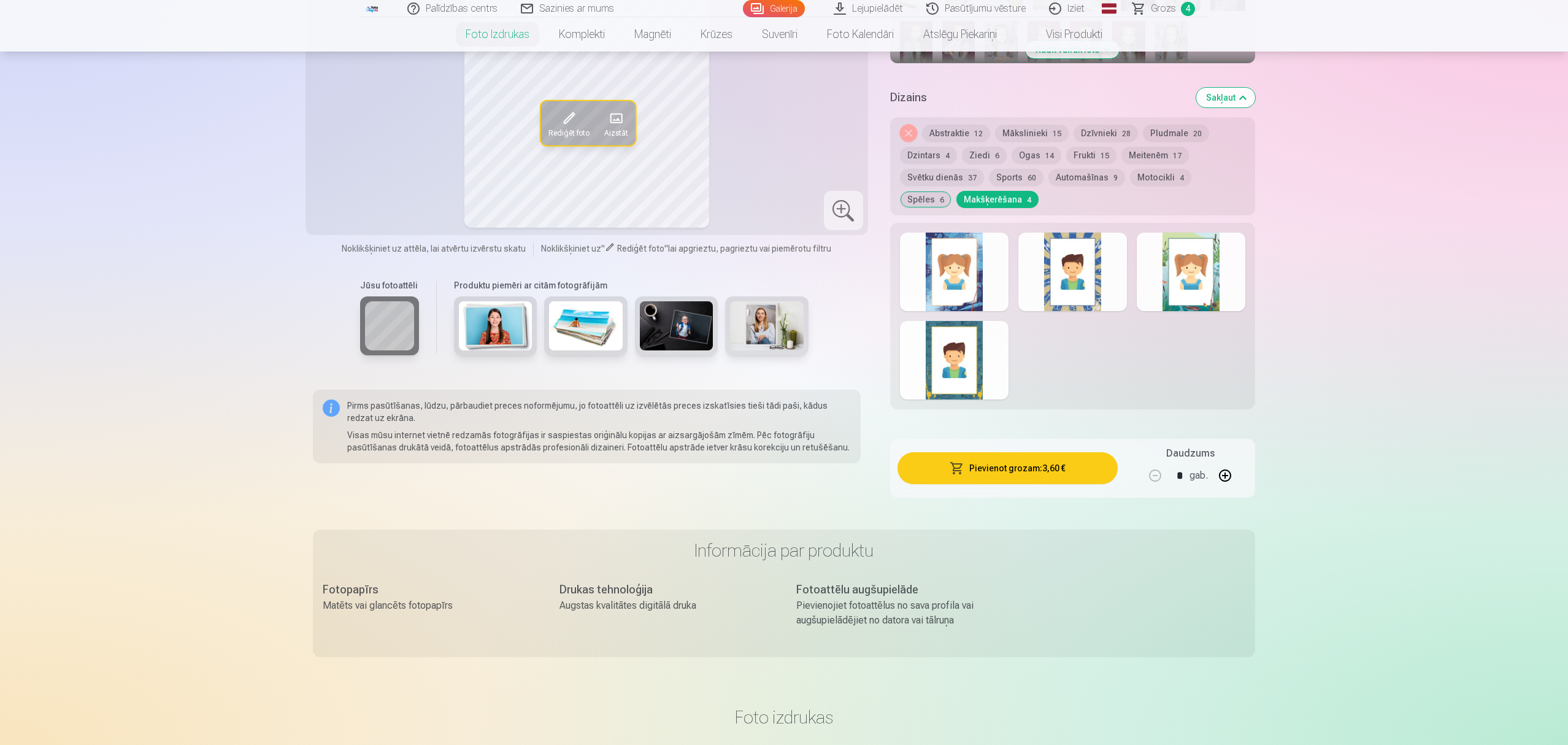
click at [1170, 293] on div at bounding box center [1191, 271] width 109 height 79
click at [990, 153] on button "Ziedi 6" at bounding box center [984, 156] width 45 height 18
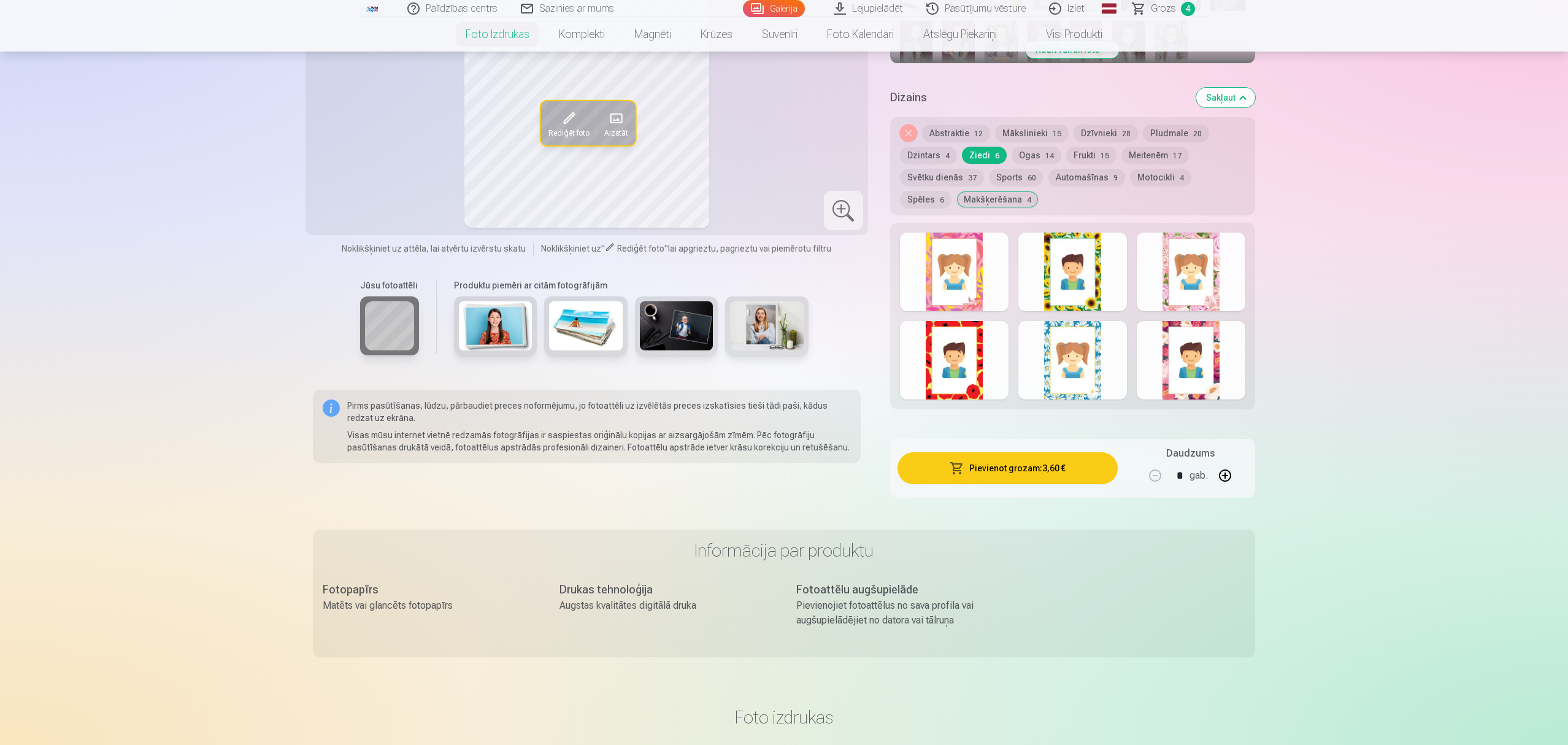
click at [1205, 243] on div at bounding box center [1191, 271] width 109 height 79
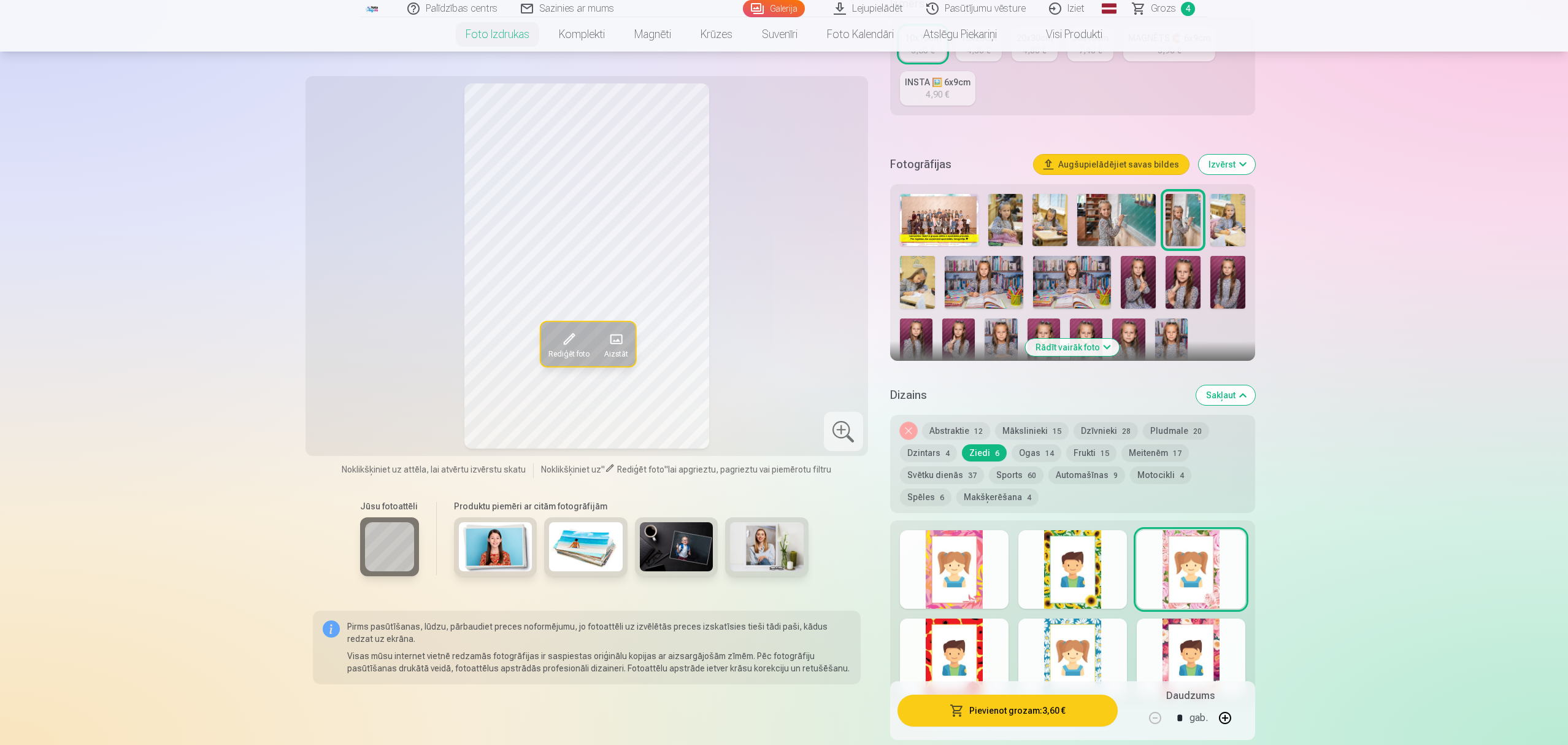
scroll to position [245, 0]
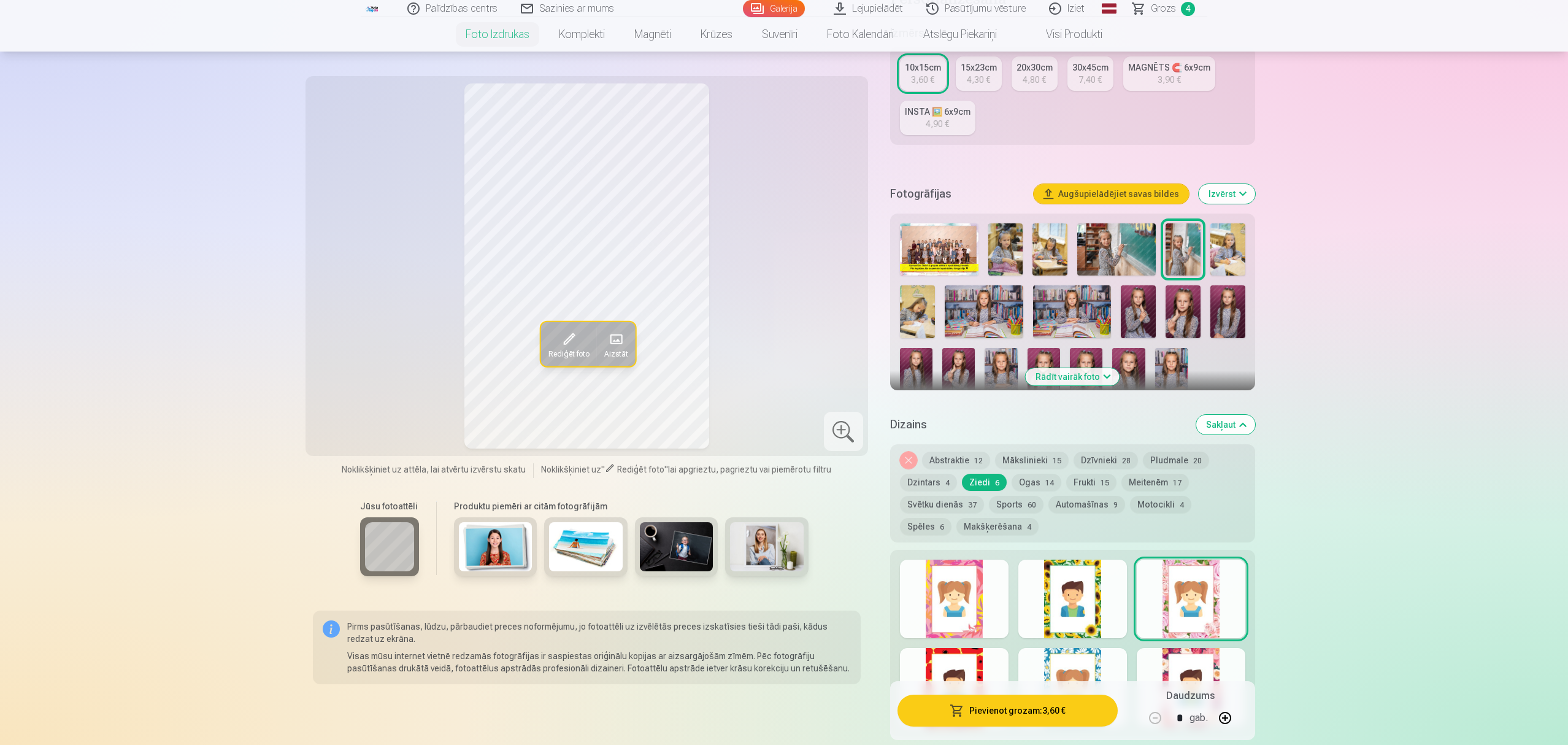
click at [952, 518] on button "Spēles 6" at bounding box center [925, 527] width 52 height 18
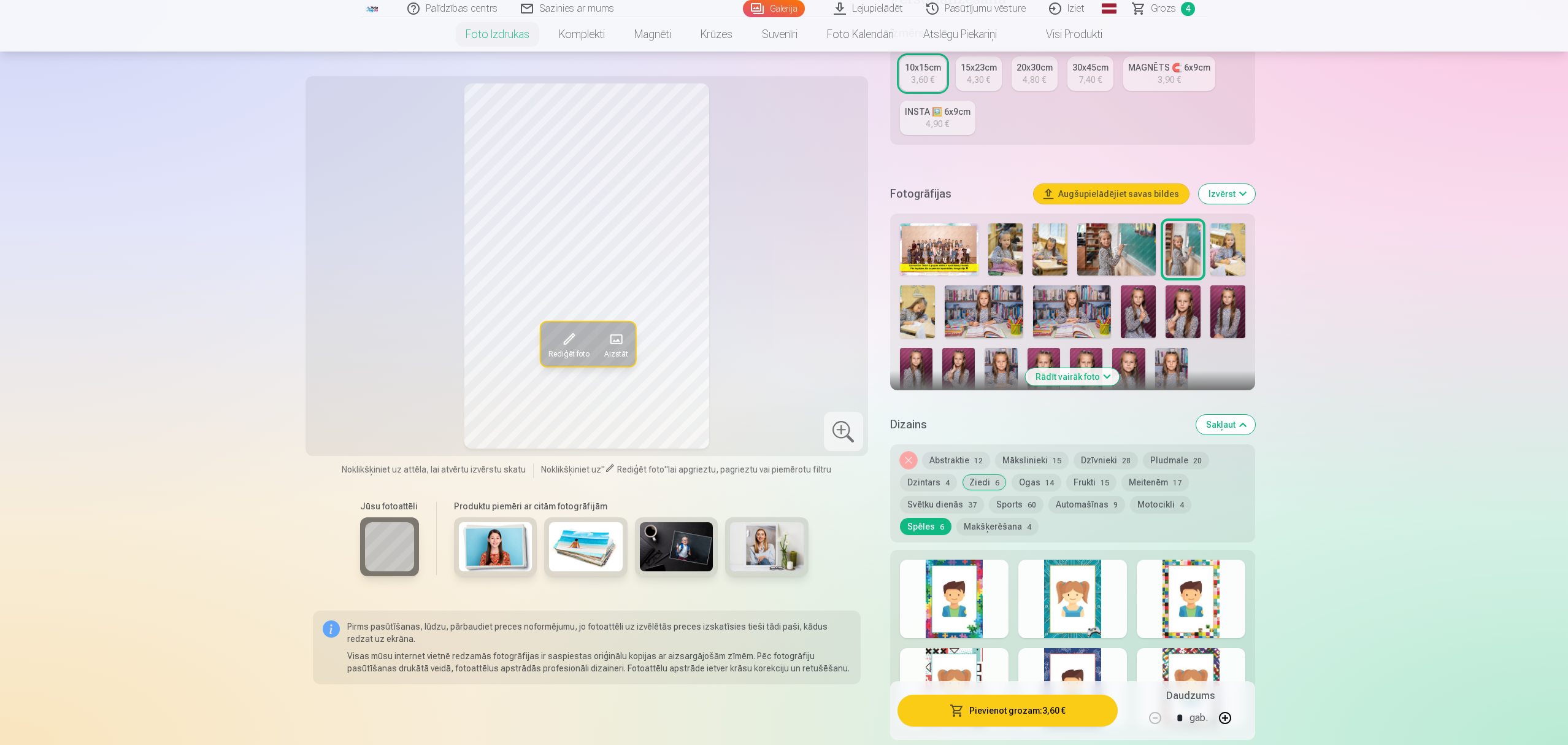
click at [1142, 497] on button "Motocikli 4" at bounding box center [1160, 505] width 61 height 18
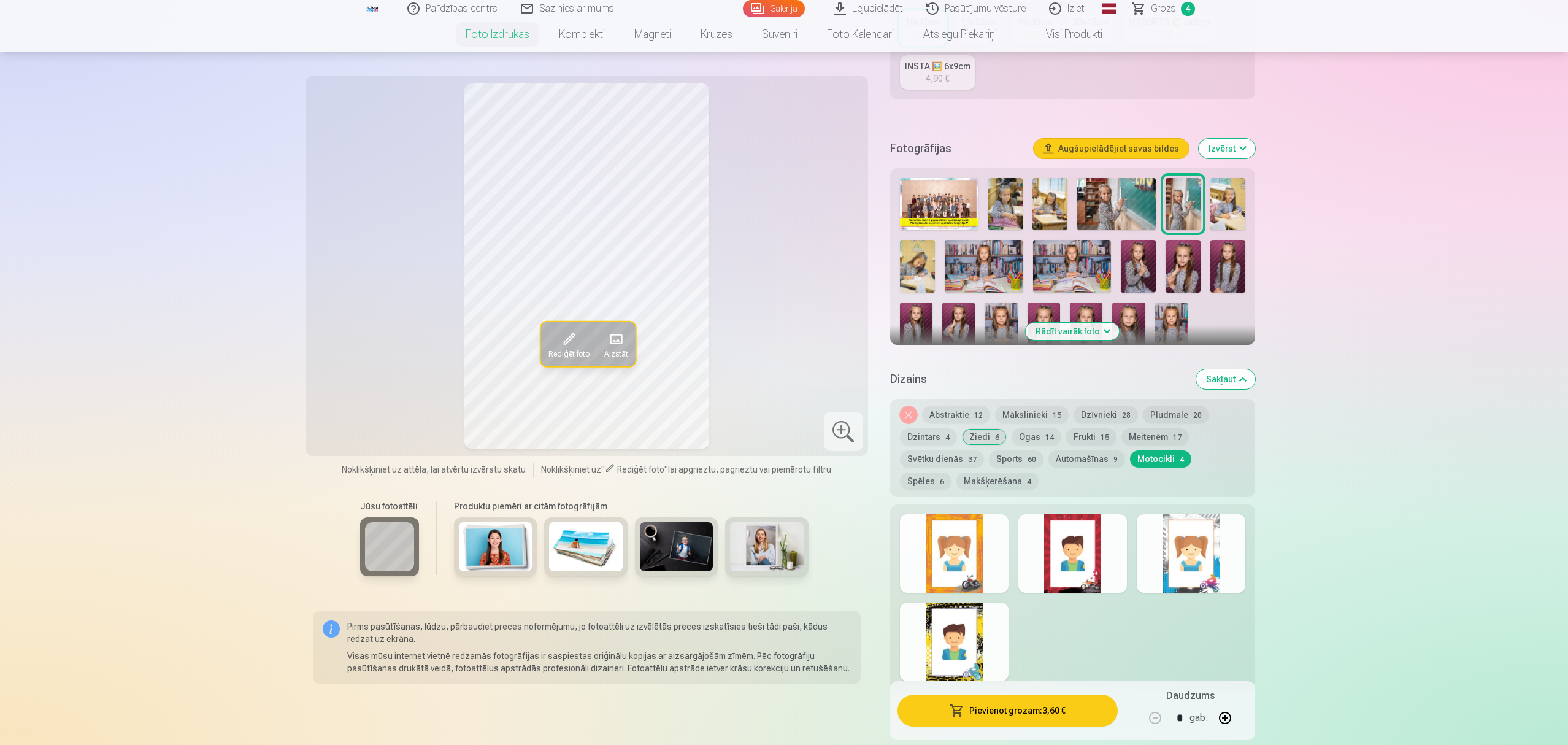
scroll to position [327, 0]
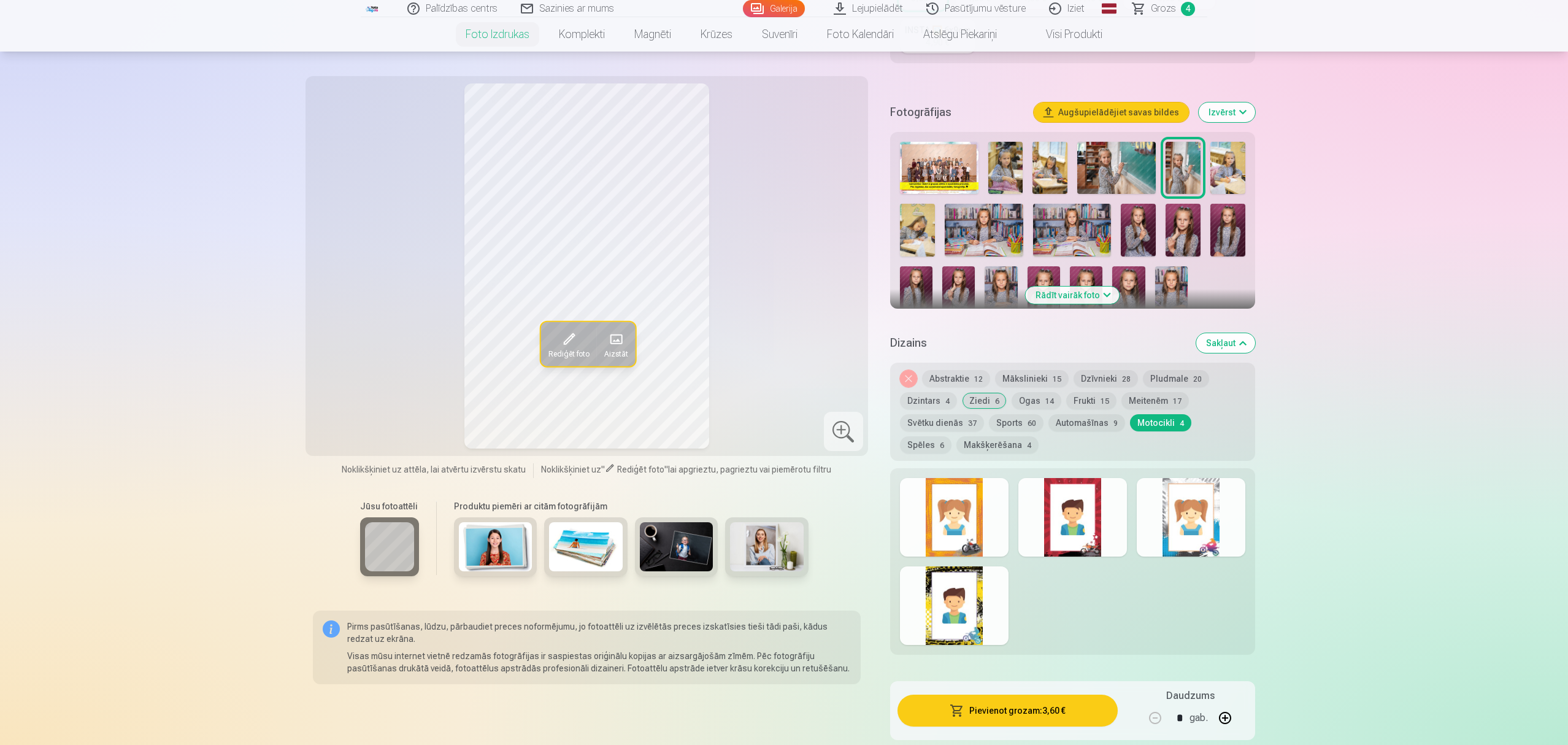
drag, startPoint x: 1177, startPoint y: 523, endPoint x: 1159, endPoint y: 523, distance: 18.0
click at [1159, 523] on div at bounding box center [1191, 517] width 109 height 79
click at [957, 442] on button "Makšķerēšana 4" at bounding box center [997, 445] width 83 height 18
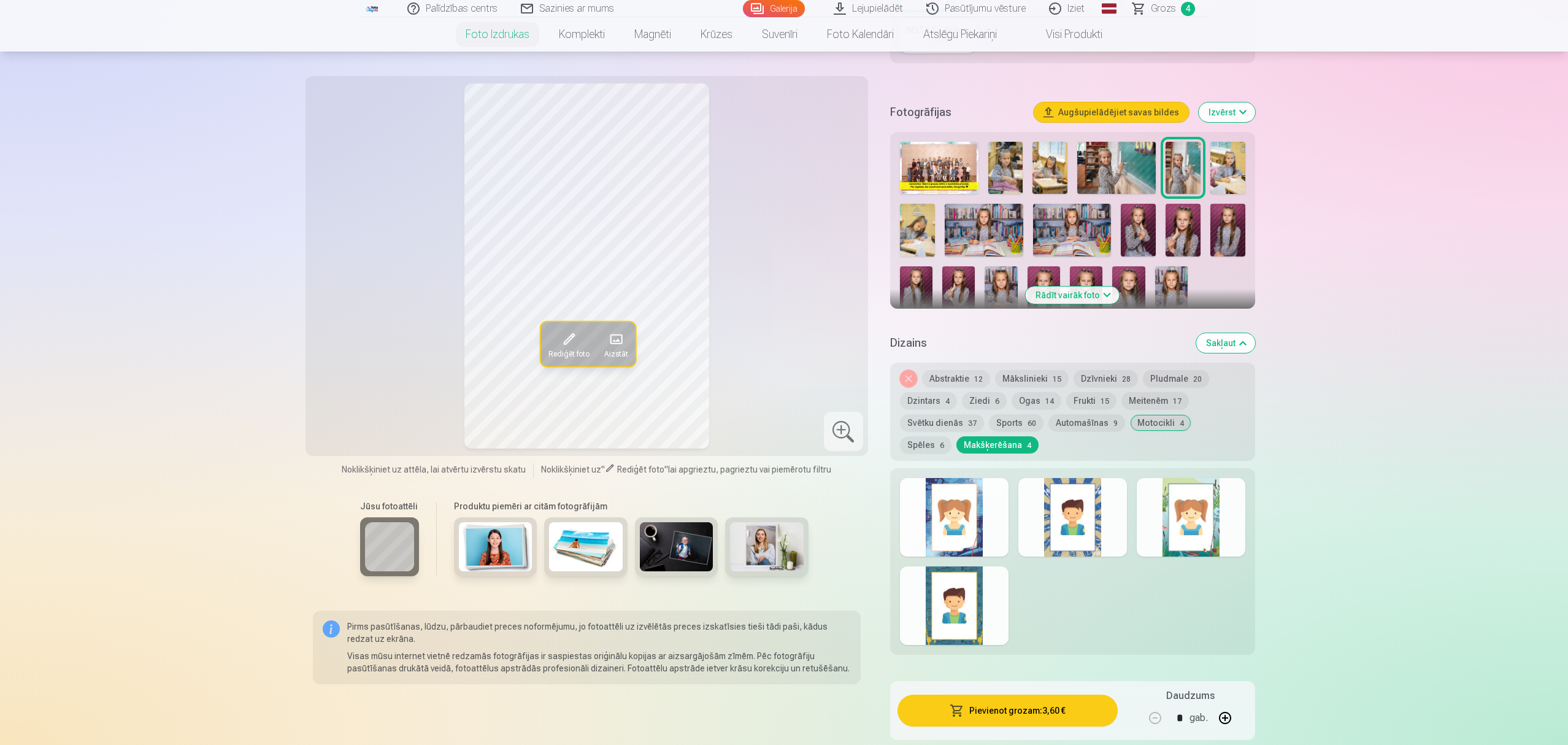
click at [920, 415] on button "Svētku dienās 37" at bounding box center [942, 423] width 84 height 18
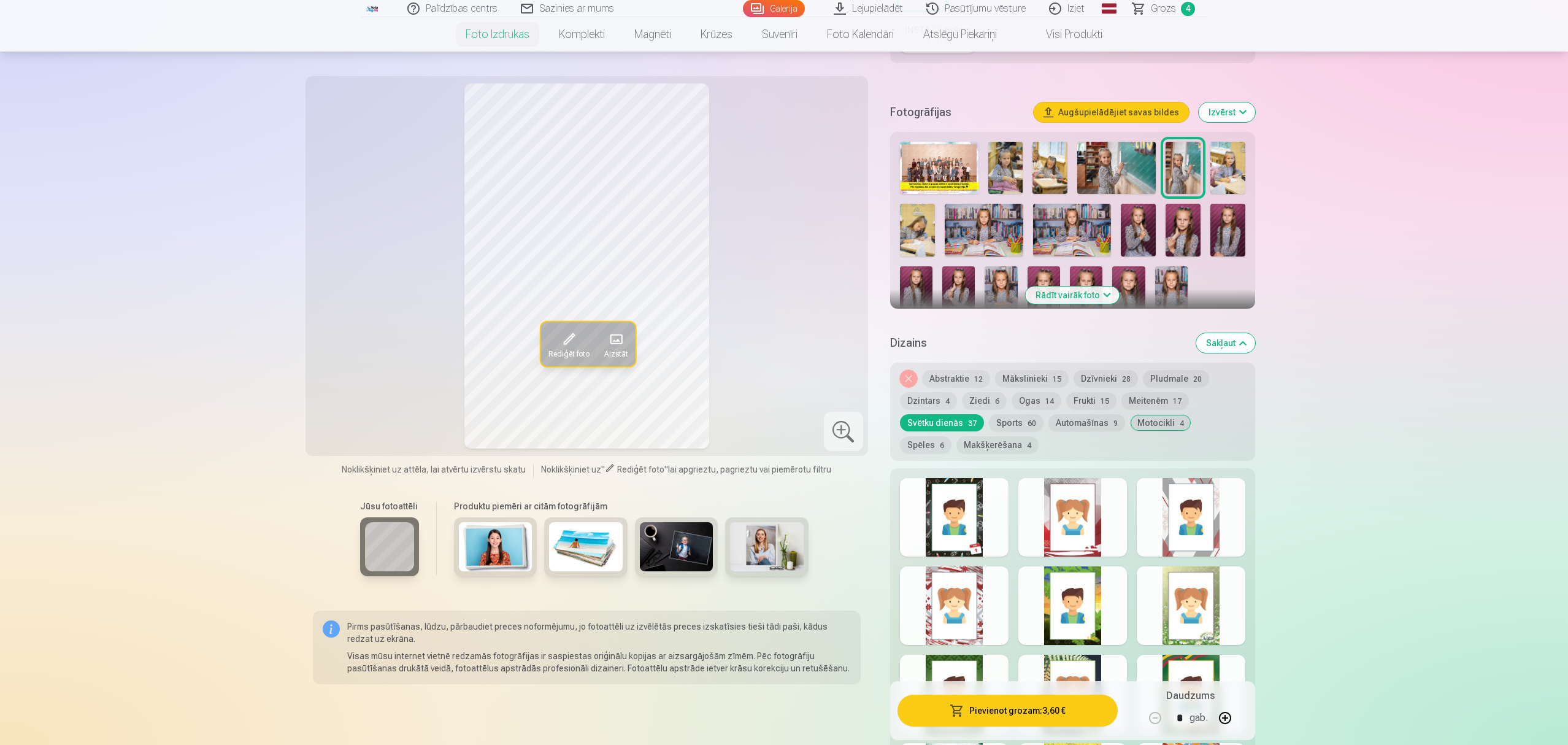
drag, startPoint x: 1026, startPoint y: 418, endPoint x: 1010, endPoint y: 422, distance: 16.5
click at [1010, 422] on button "Sports 60" at bounding box center [1016, 423] width 54 height 18
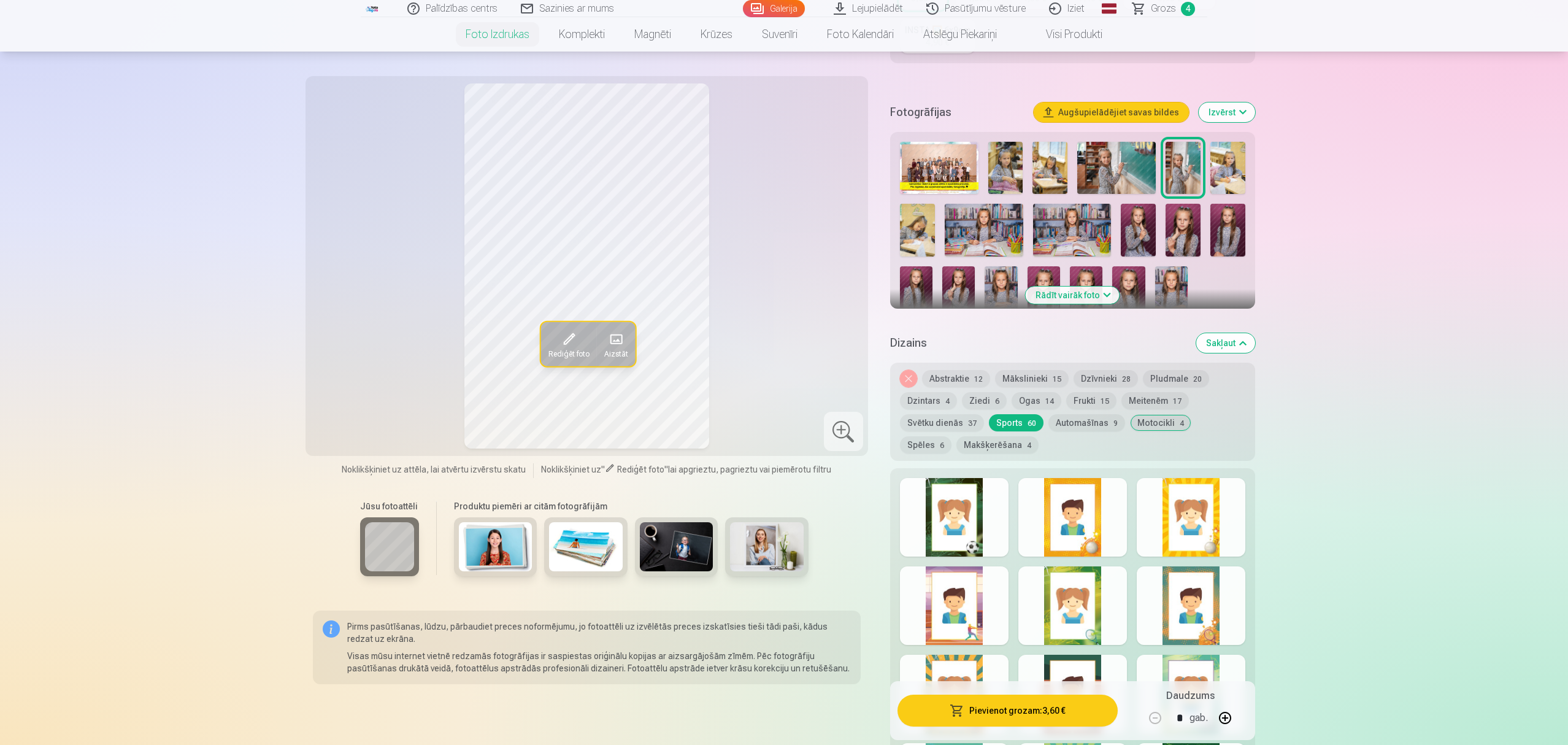
click at [1096, 423] on button "Automašīnas 9" at bounding box center [1086, 423] width 77 height 18
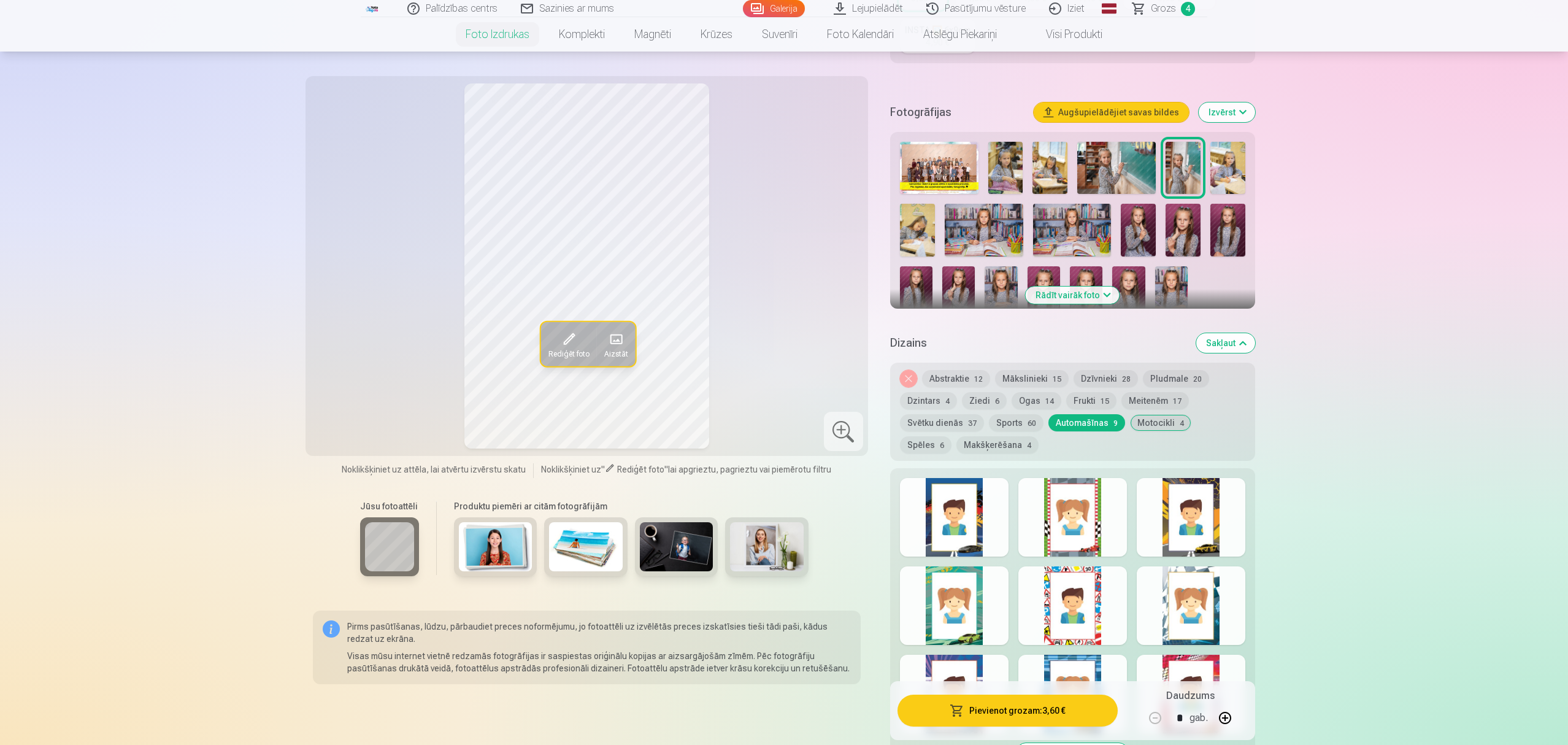
click at [952, 437] on button "Spēles 6" at bounding box center [925, 445] width 52 height 18
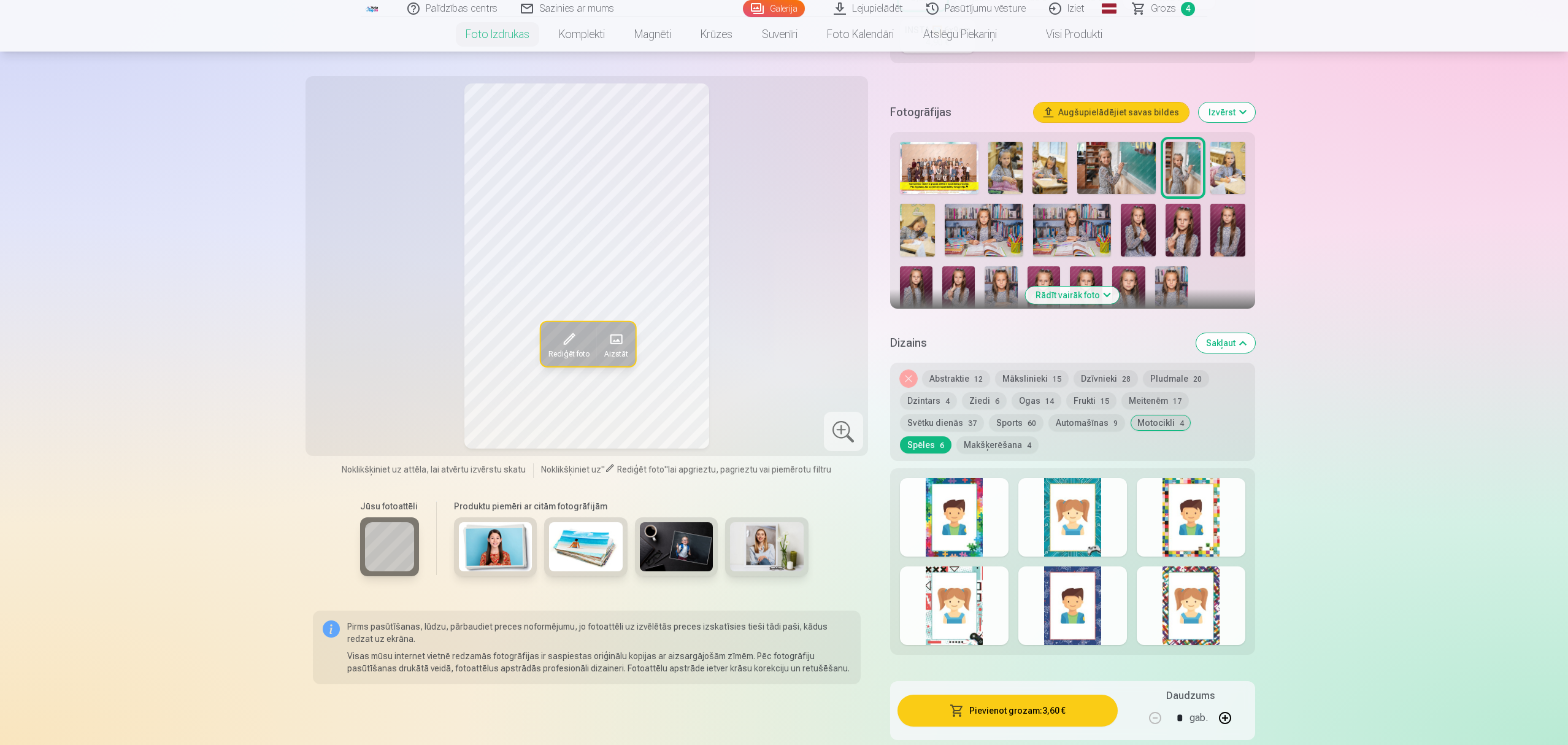
click at [1163, 422] on button "Motocikli 4" at bounding box center [1160, 423] width 61 height 18
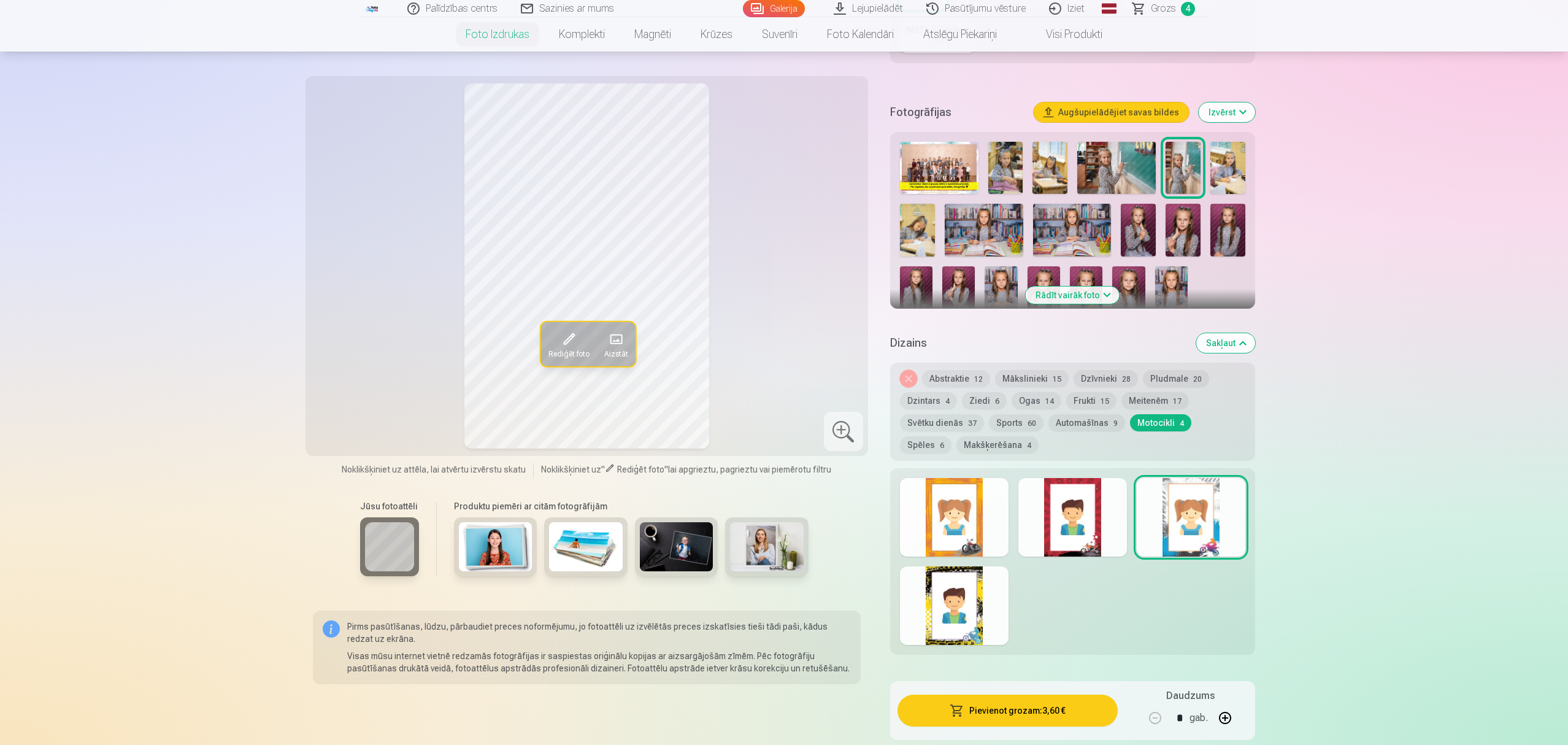
click at [1160, 387] on div "Noņemiet dizainu Abstraktie 12 Mākslinieki 15 Dzīvnieki 28 Pludmale 20 Dzintars…" at bounding box center [1072, 411] width 365 height 98
click at [1165, 400] on button "Meitenēm 17" at bounding box center [1154, 401] width 67 height 18
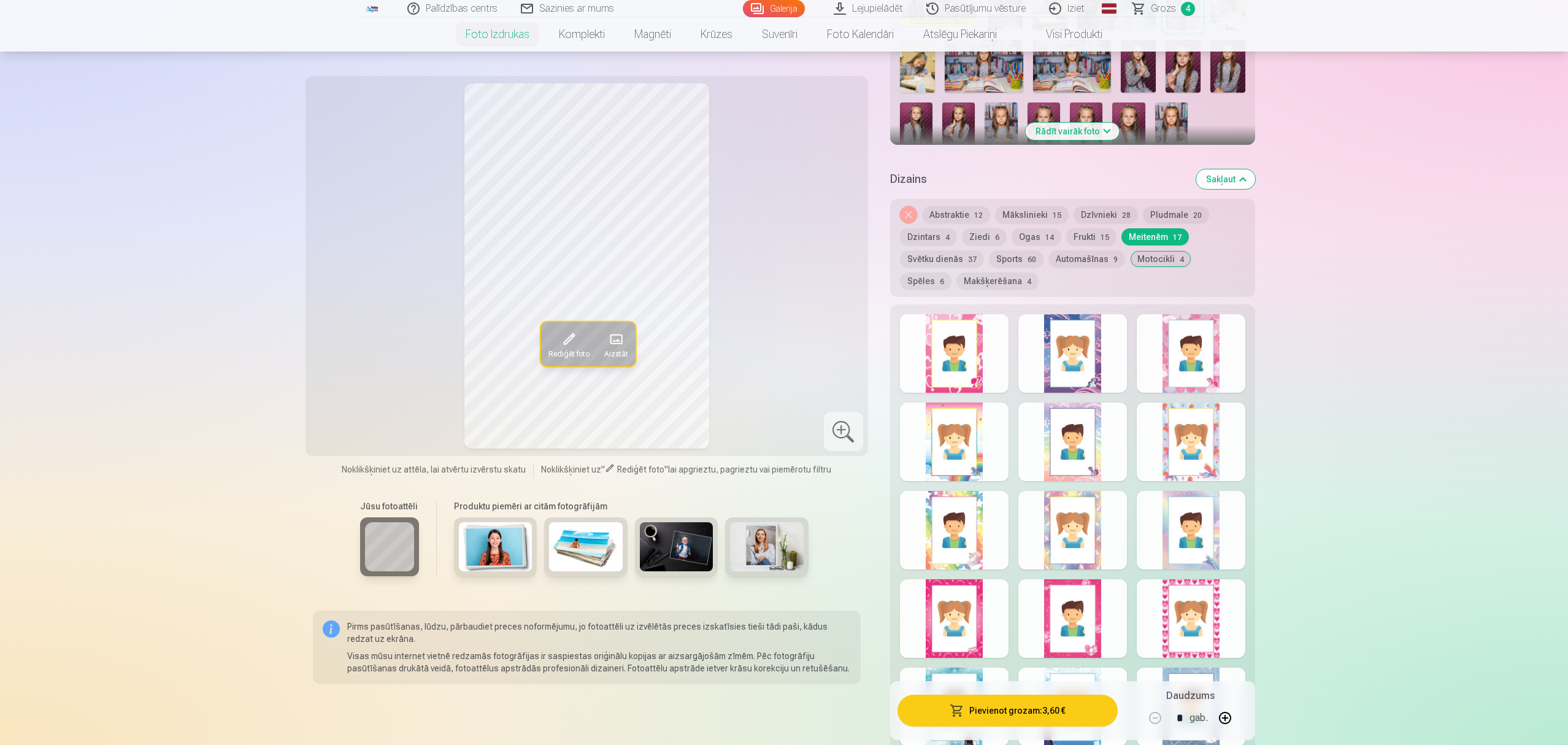
scroll to position [736, 0]
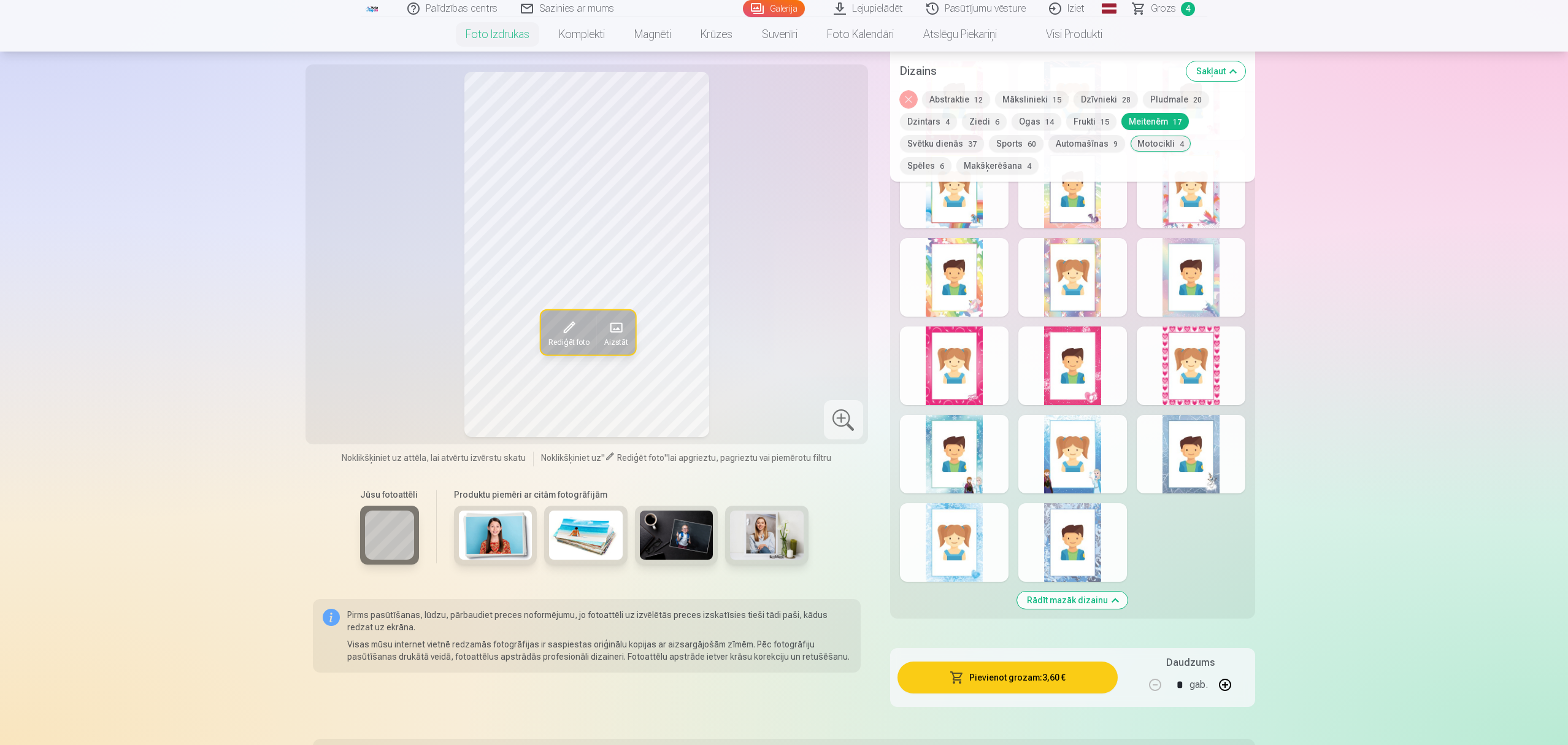
click at [1093, 557] on div at bounding box center [1072, 542] width 109 height 79
click at [951, 538] on div at bounding box center [955, 542] width 109 height 79
click at [1049, 551] on div at bounding box center [1072, 542] width 109 height 79
click at [987, 570] on div at bounding box center [955, 542] width 109 height 79
click at [890, 285] on div "Rādīt mazāk dizainu" at bounding box center [1072, 335] width 365 height 567
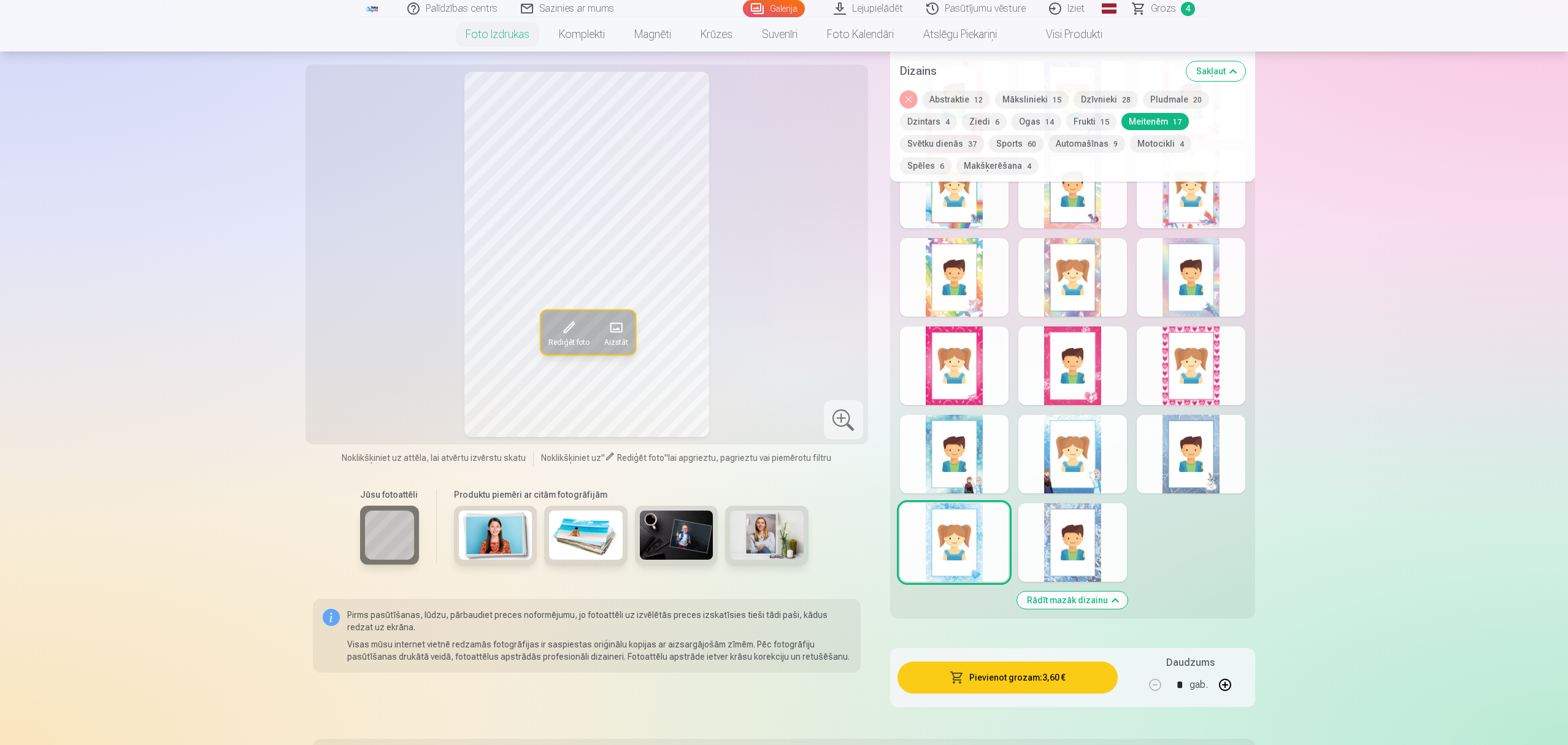
click at [908, 278] on div at bounding box center [955, 277] width 109 height 79
click at [908, 372] on div at bounding box center [955, 366] width 109 height 79
click at [982, 121] on button "Ziedi 6" at bounding box center [984, 122] width 45 height 18
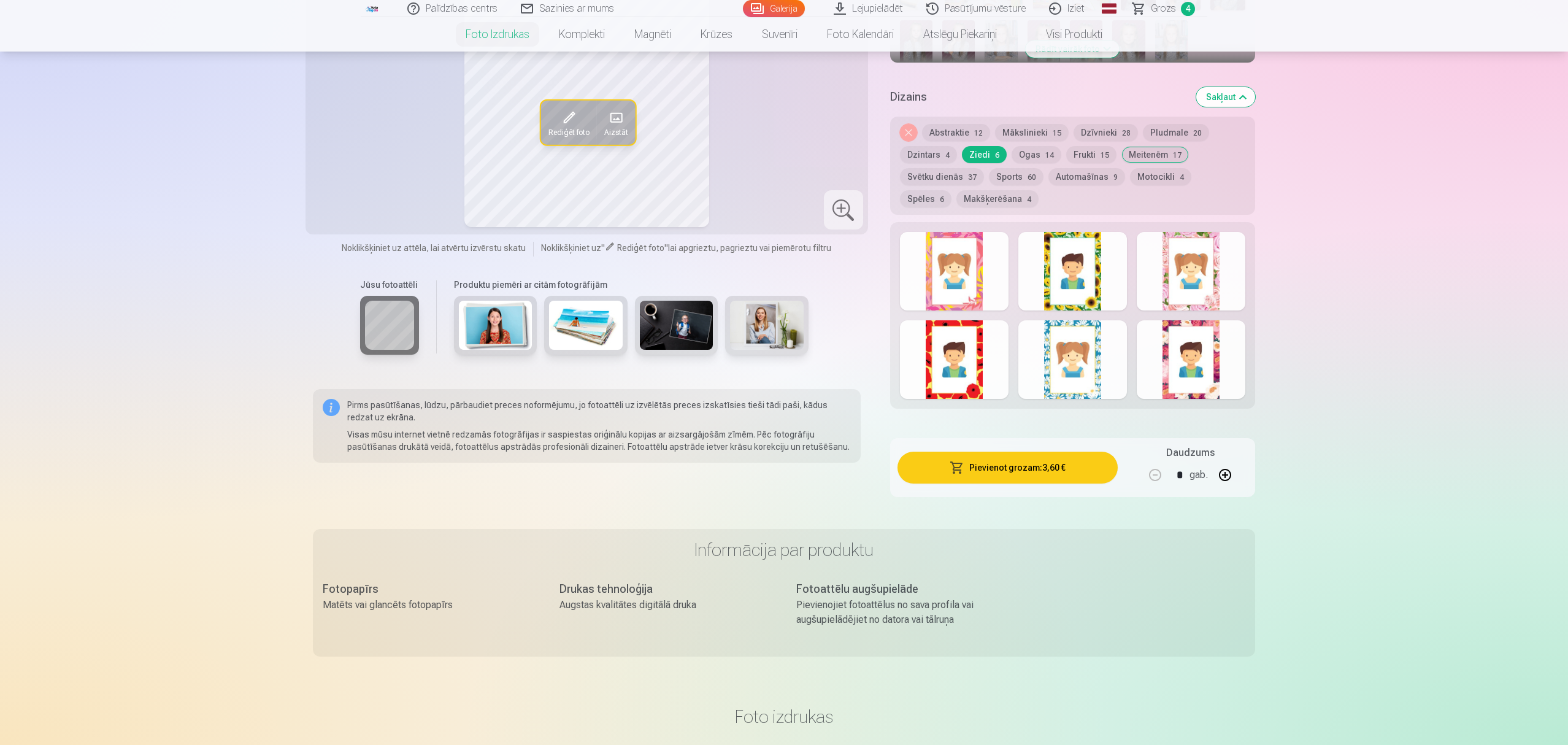
scroll to position [573, 0]
click at [1176, 160] on button "Meitenēm 17" at bounding box center [1154, 156] width 67 height 18
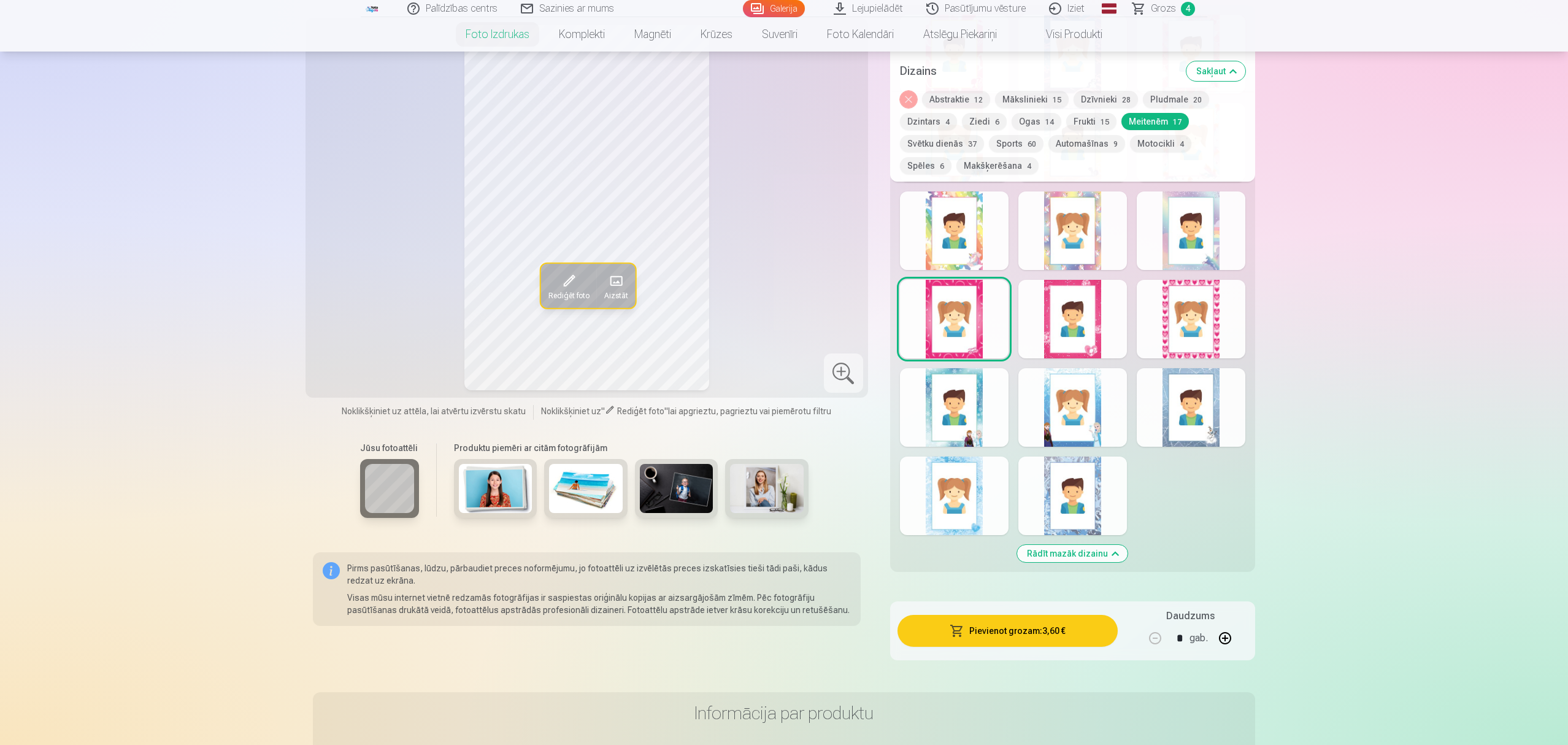
scroll to position [818, 0]
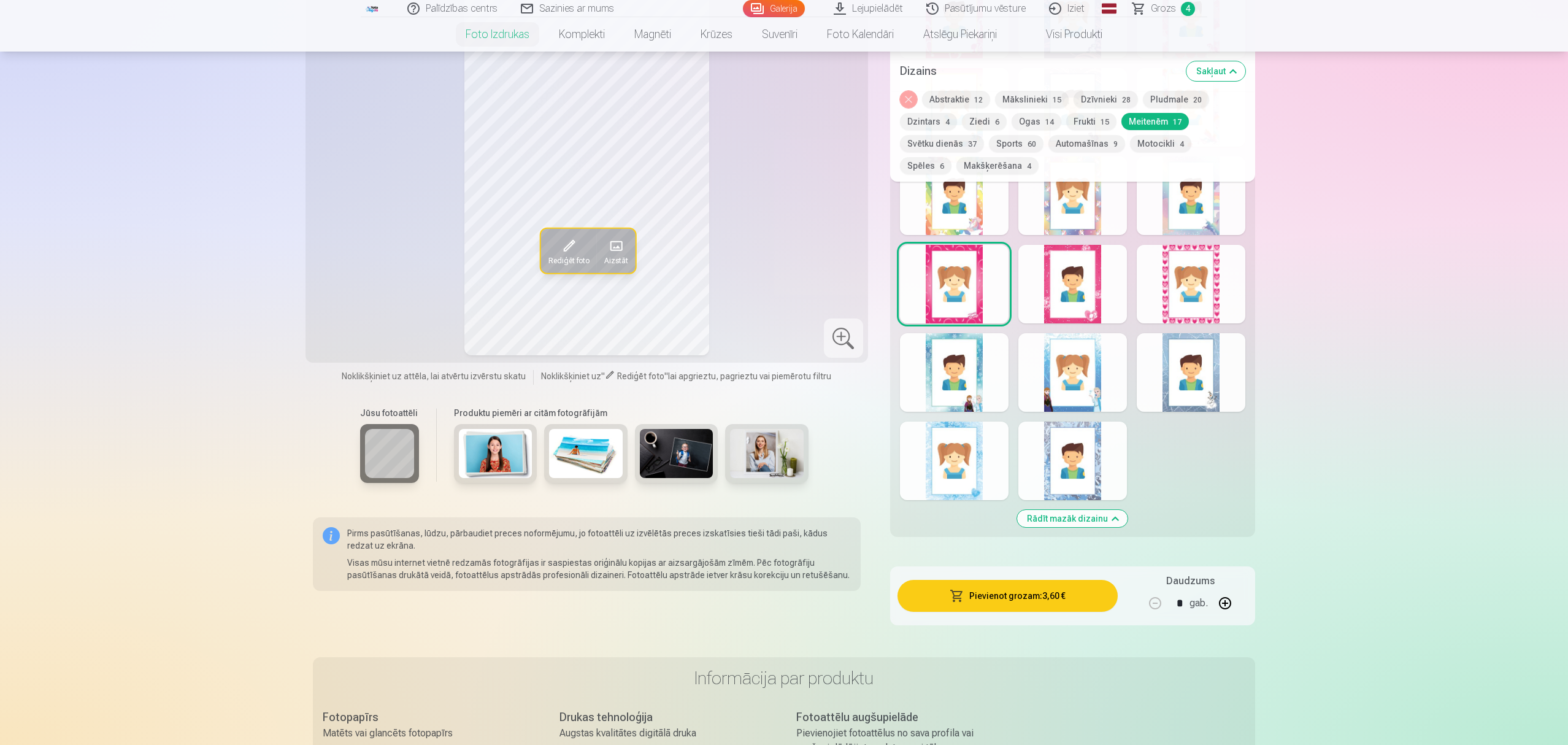
click at [965, 483] on div at bounding box center [955, 460] width 109 height 79
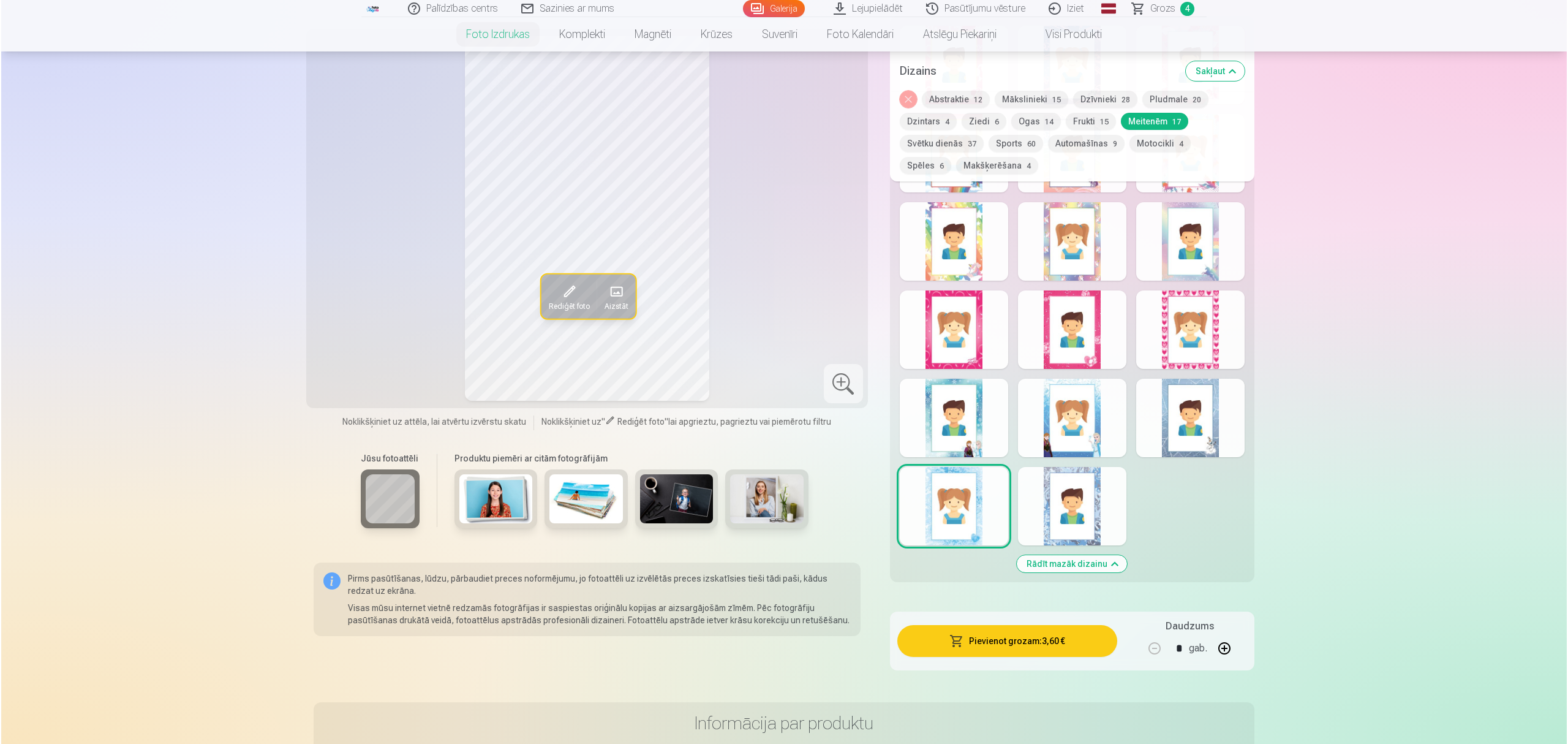
scroll to position [735, 0]
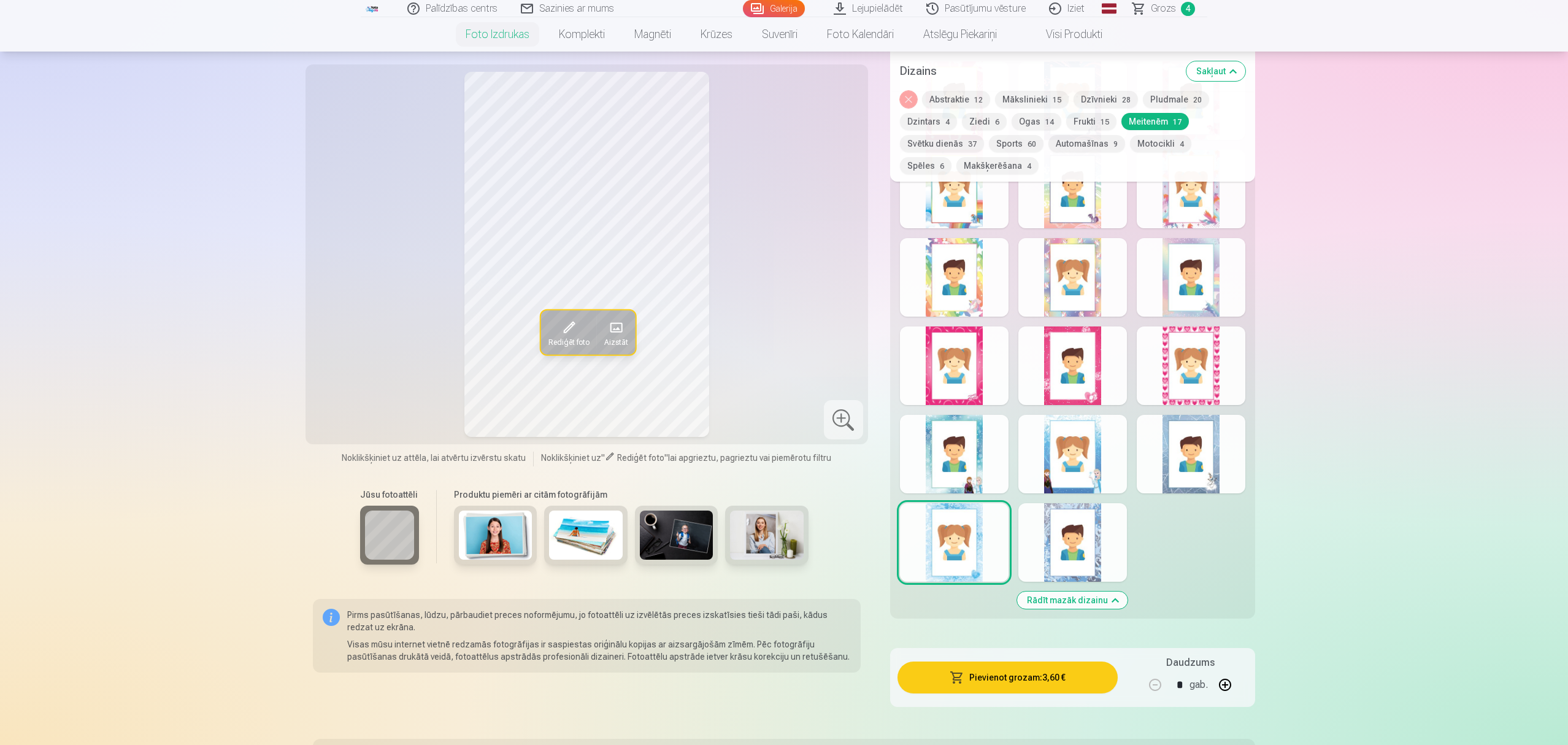
click at [1029, 686] on button "Pievienot grozam : 3,60 €" at bounding box center [1007, 677] width 221 height 32
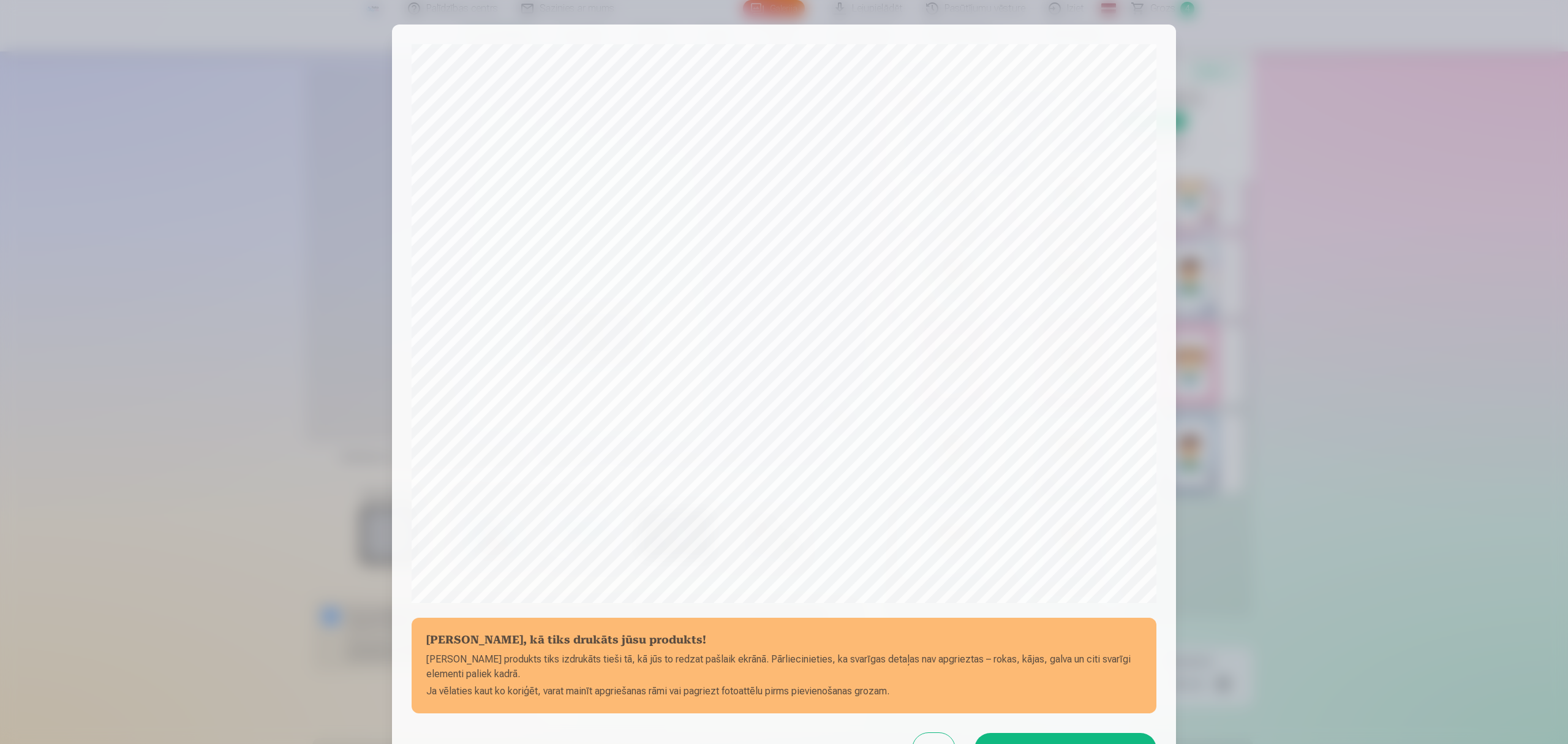
scroll to position [82, 0]
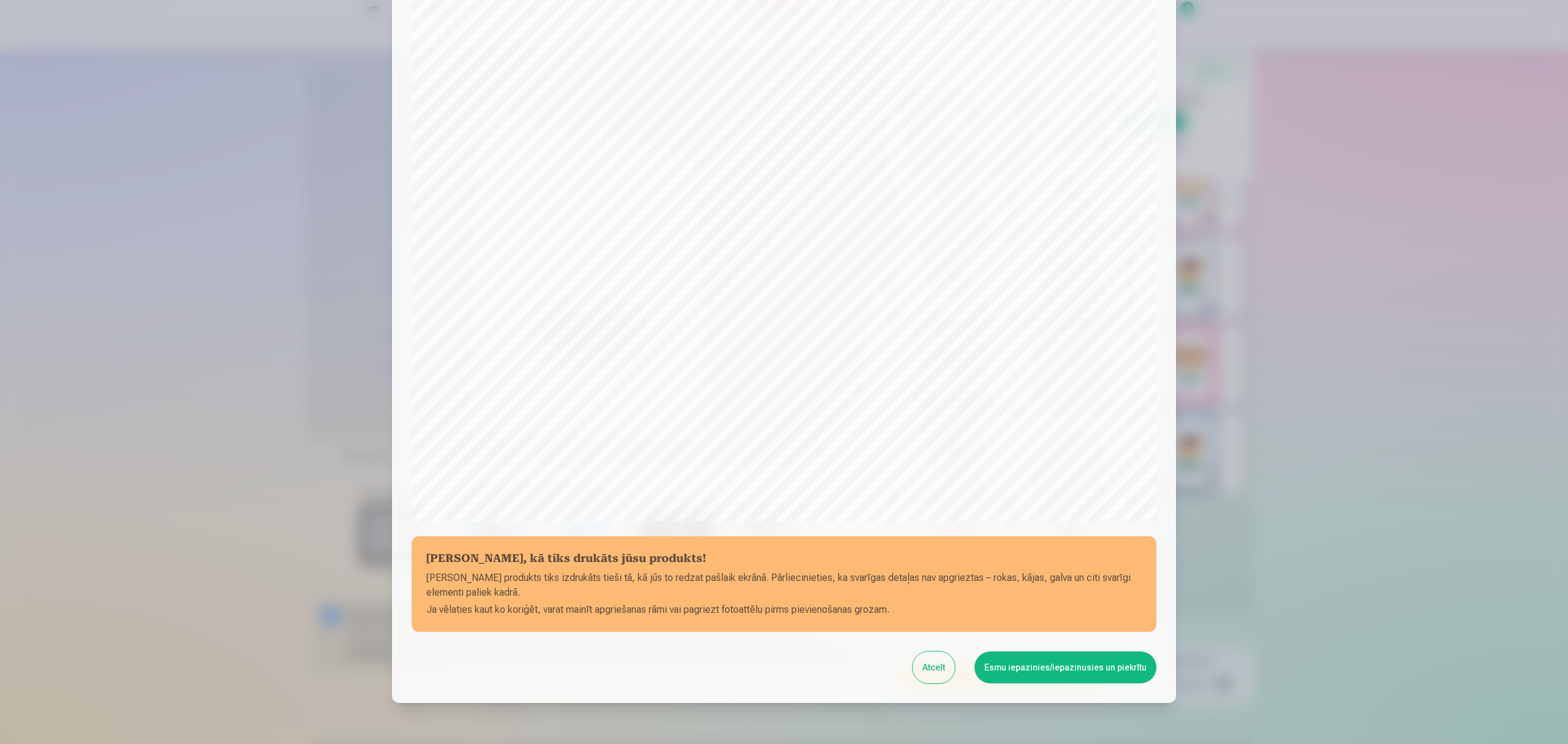
click at [1053, 677] on button "Esmu iepazinies/iepazinusies un piekrītu" at bounding box center [1065, 667] width 182 height 32
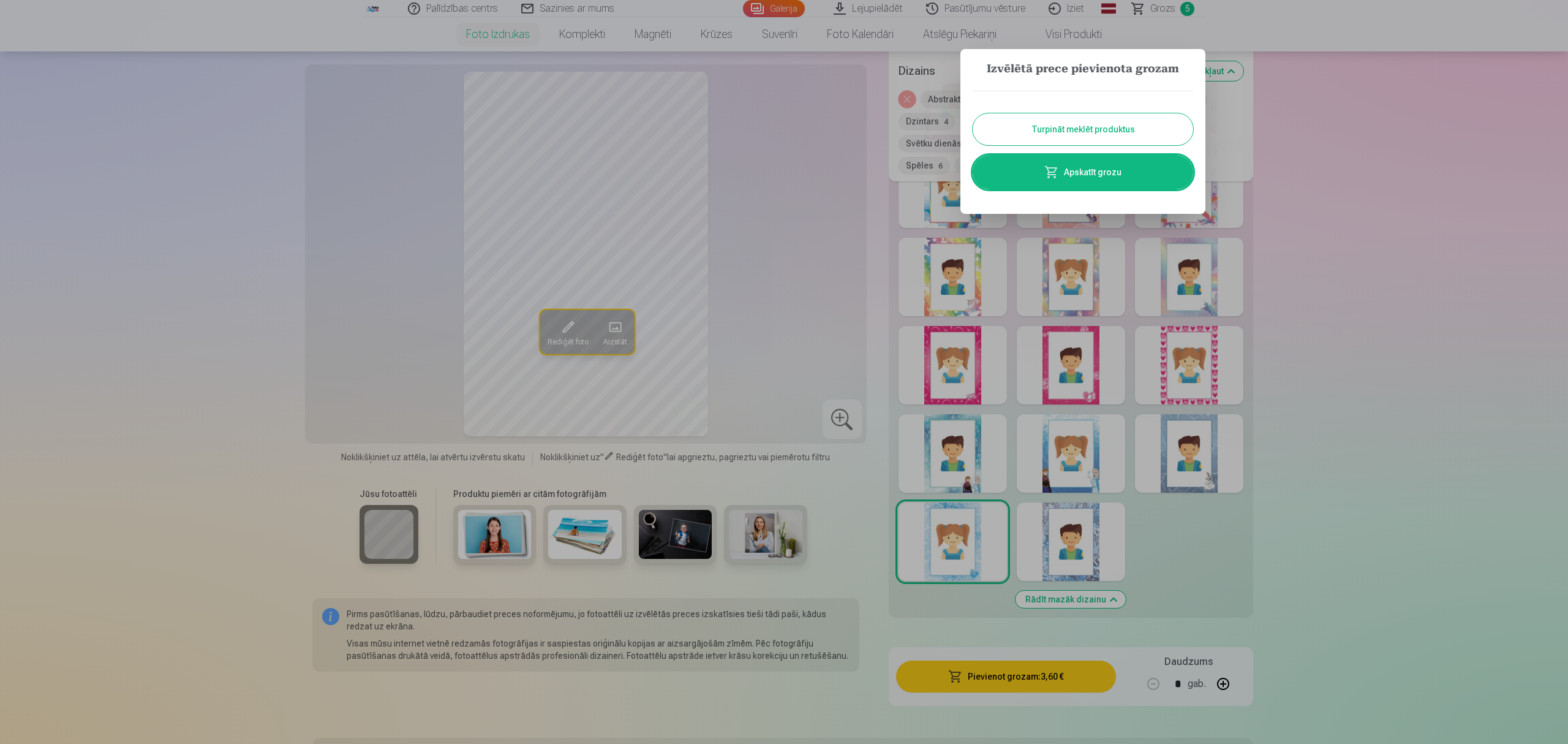
click at [1084, 180] on link "Apskatīt grozu" at bounding box center [1083, 172] width 220 height 34
